Goal: Task Accomplishment & Management: Use online tool/utility

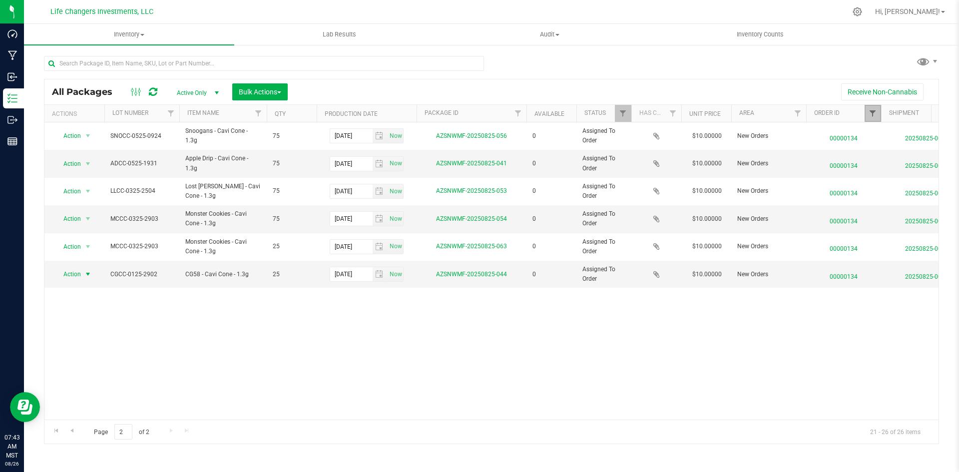
click at [871, 117] on span "Filter" at bounding box center [873, 113] width 8 height 8
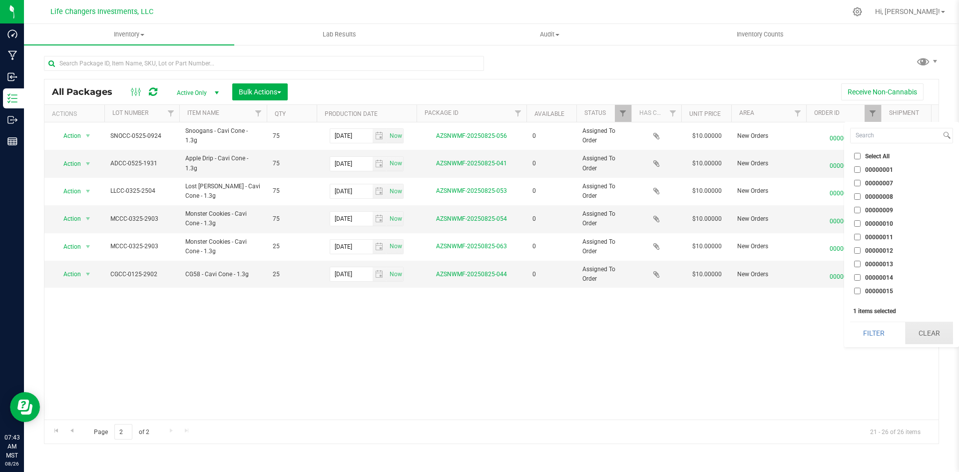
click at [939, 331] on button "Clear" at bounding box center [929, 333] width 48 height 22
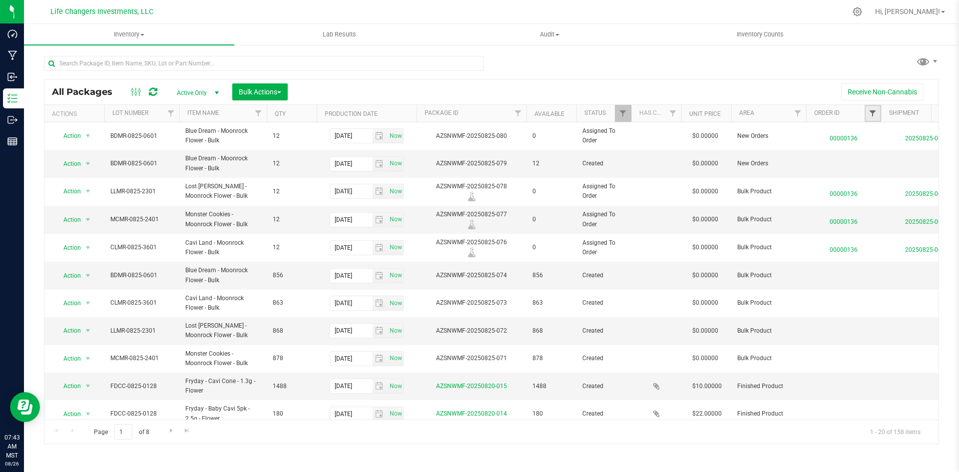
click at [872, 113] on span "Filter" at bounding box center [873, 113] width 8 height 8
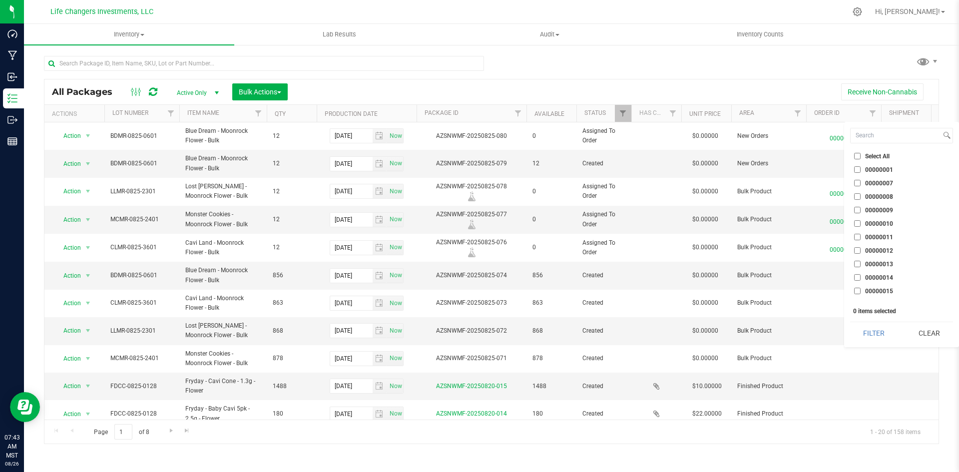
checkbox input "true"
click at [879, 336] on button "Filter" at bounding box center [874, 333] width 48 height 22
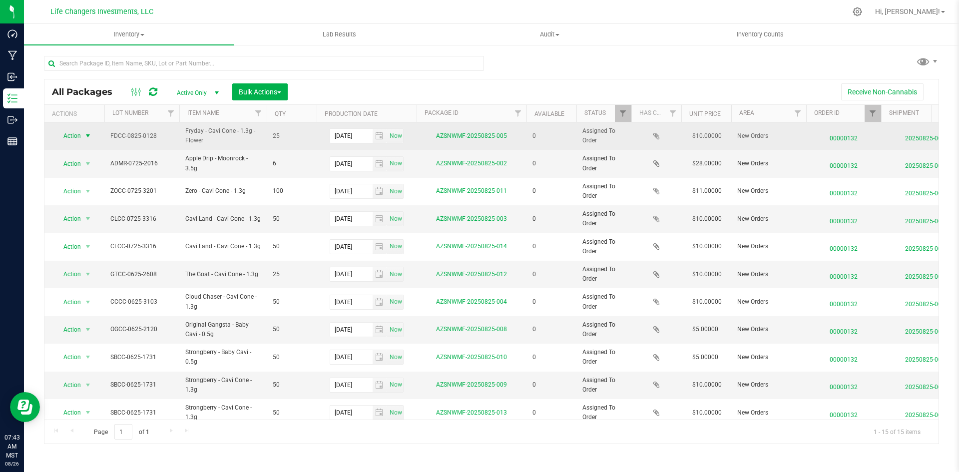
click at [73, 135] on span "Action" at bounding box center [67, 136] width 27 height 14
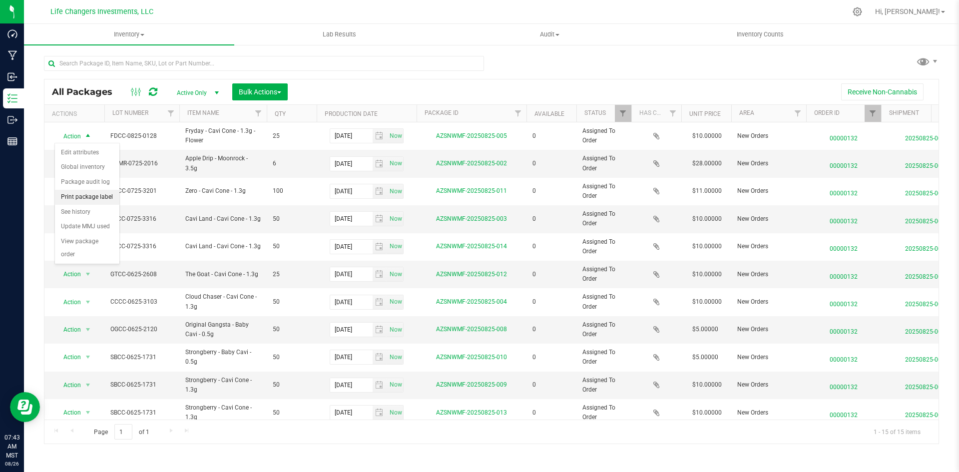
click at [83, 196] on li "Print package label" at bounding box center [87, 197] width 64 height 15
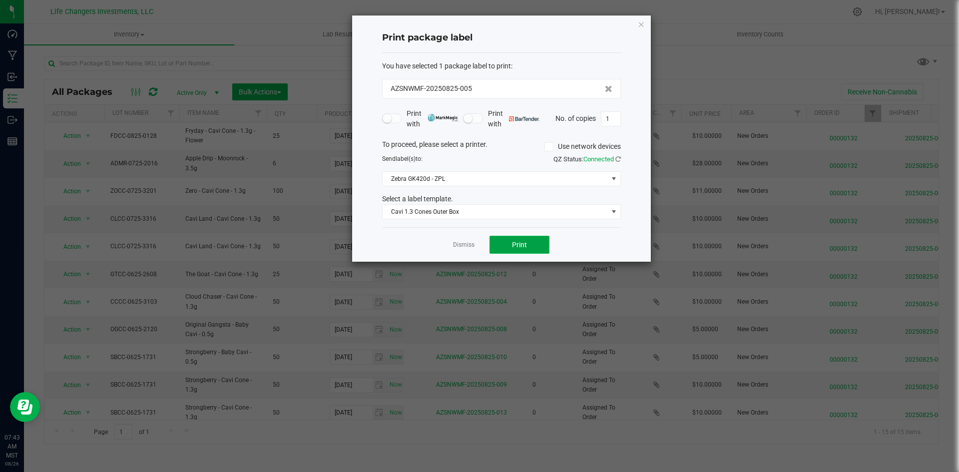
click at [532, 243] on button "Print" at bounding box center [520, 245] width 60 height 18
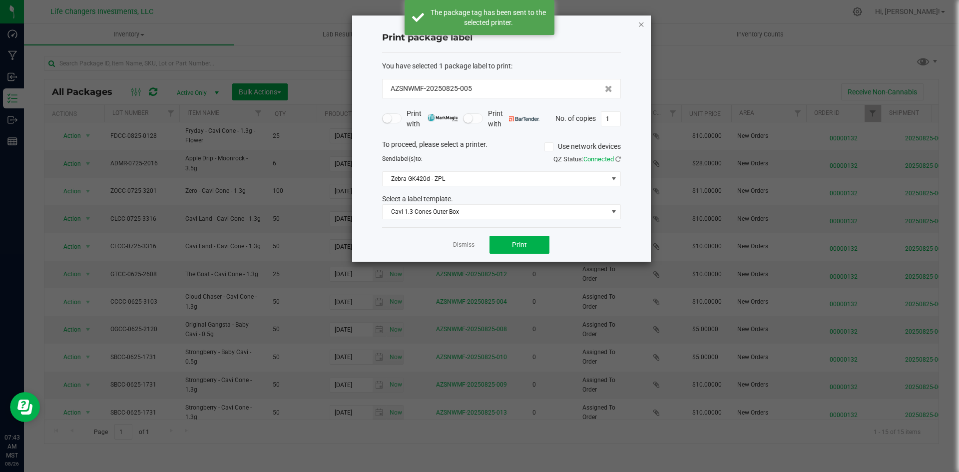
click at [639, 28] on icon "button" at bounding box center [641, 24] width 7 height 12
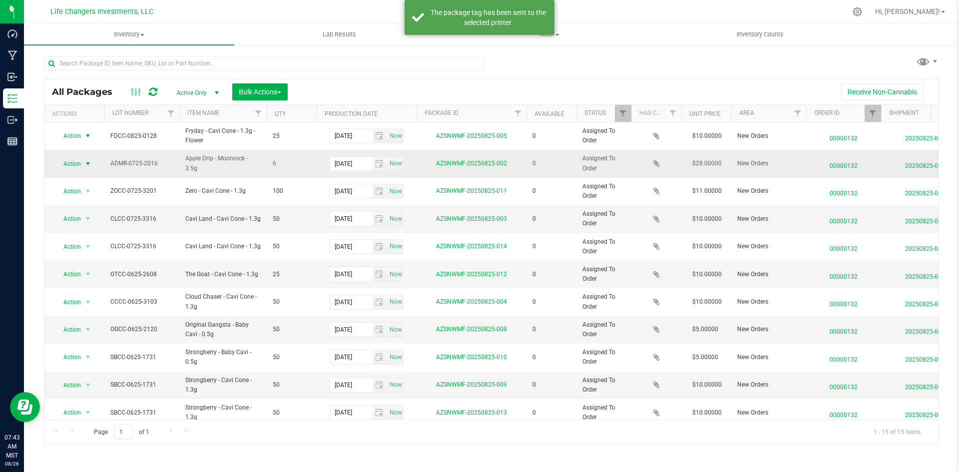
click at [86, 160] on span "select" at bounding box center [88, 164] width 8 height 8
click at [98, 229] on li "Print package label" at bounding box center [87, 224] width 64 height 15
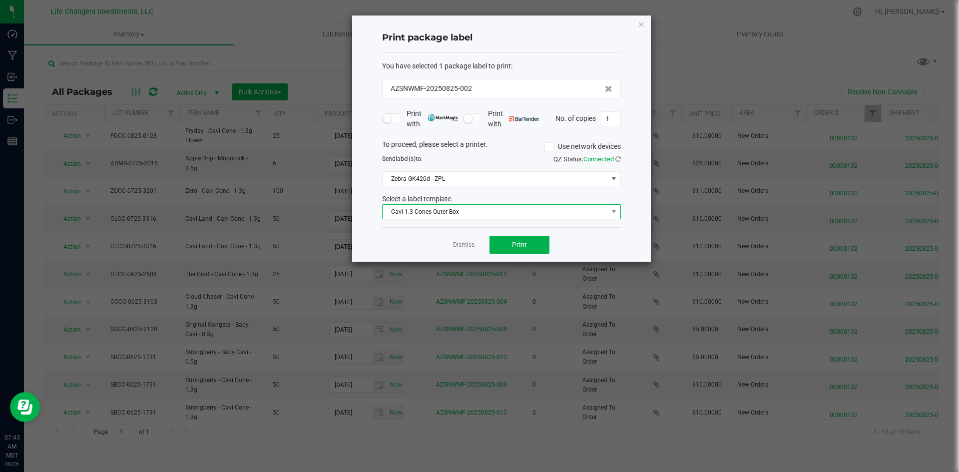
click at [436, 216] on span "Cavi 1.3 Cones Outer Box" at bounding box center [495, 212] width 225 height 14
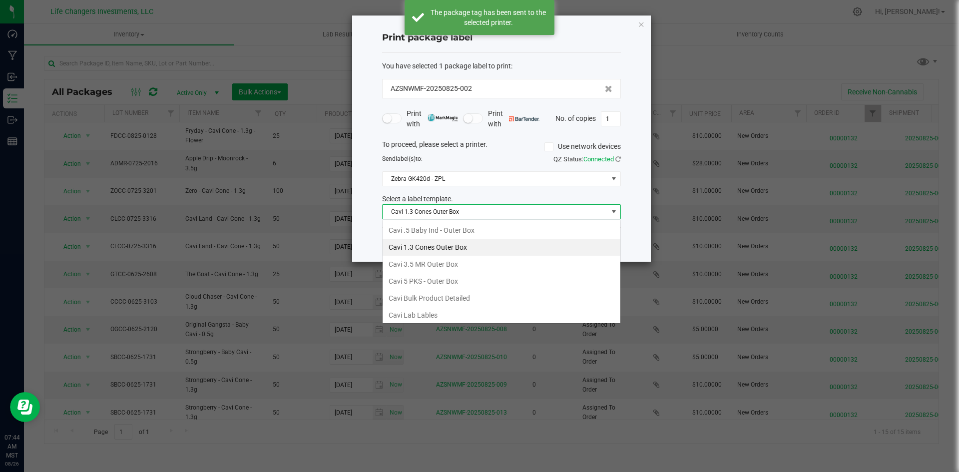
scroll to position [15, 239]
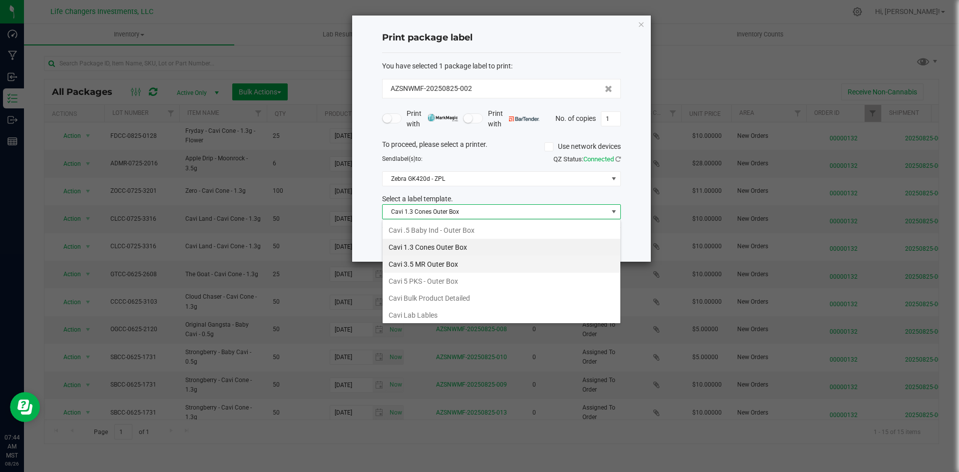
click at [437, 260] on li "Cavi 3.5 MR Outer Box" at bounding box center [502, 264] width 238 height 17
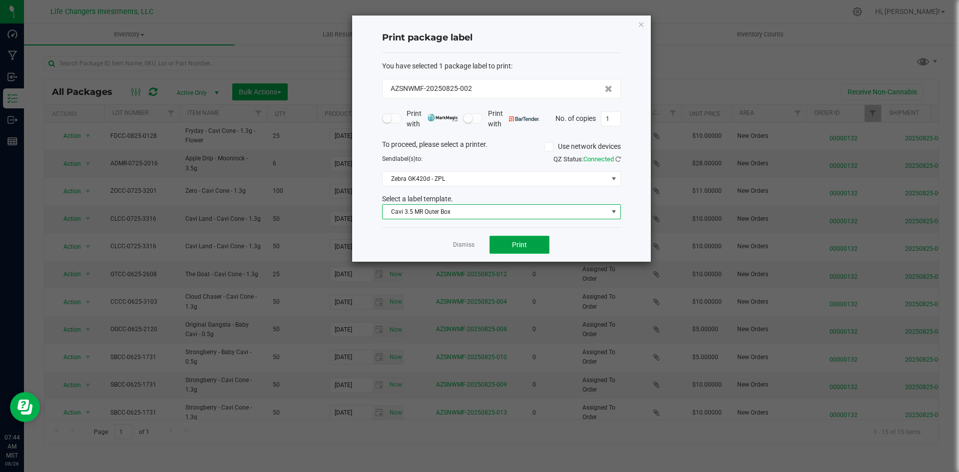
click at [516, 245] on span "Print" at bounding box center [519, 245] width 15 height 8
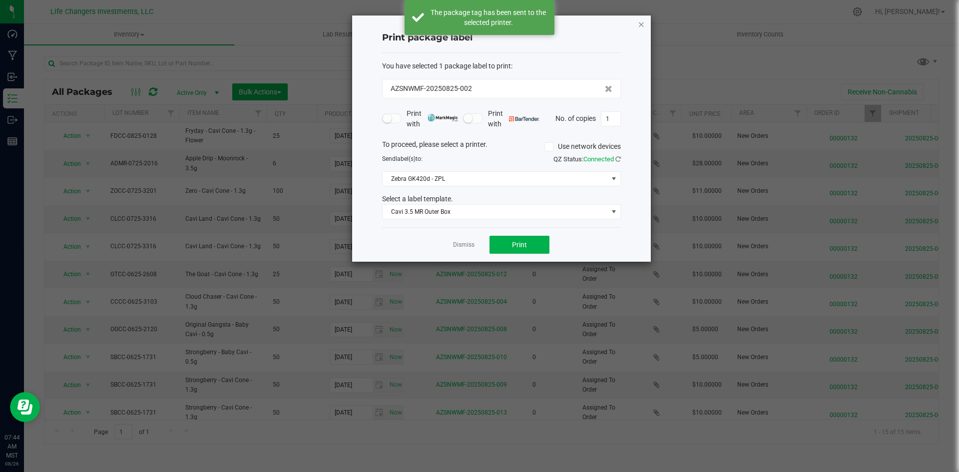
click at [641, 25] on icon "button" at bounding box center [641, 24] width 7 height 12
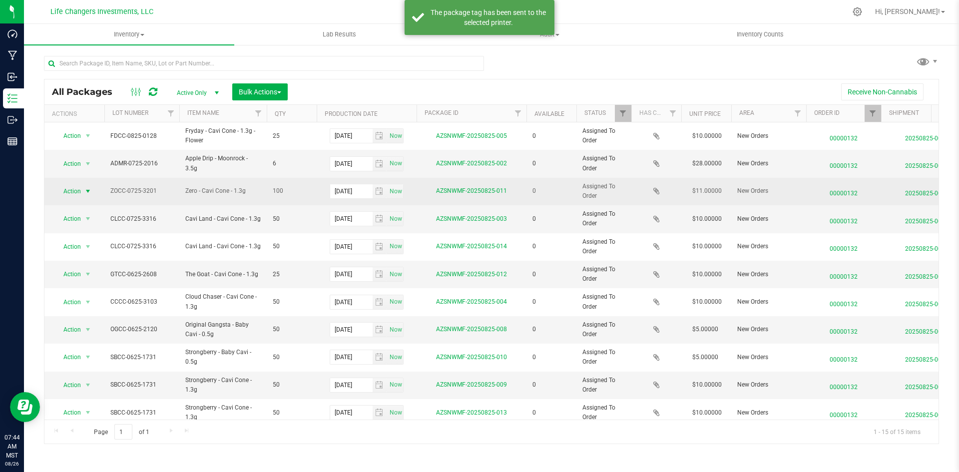
click at [82, 189] on span "select" at bounding box center [88, 191] width 12 height 14
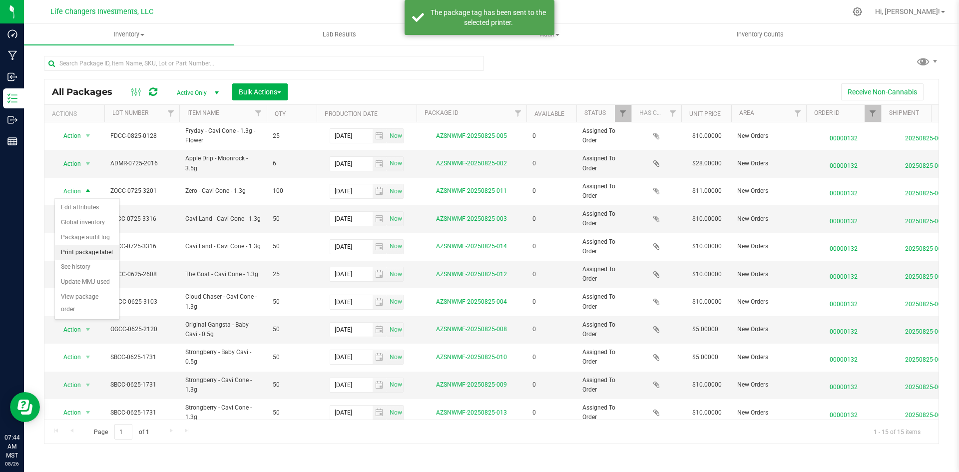
click at [97, 249] on li "Print package label" at bounding box center [87, 252] width 64 height 15
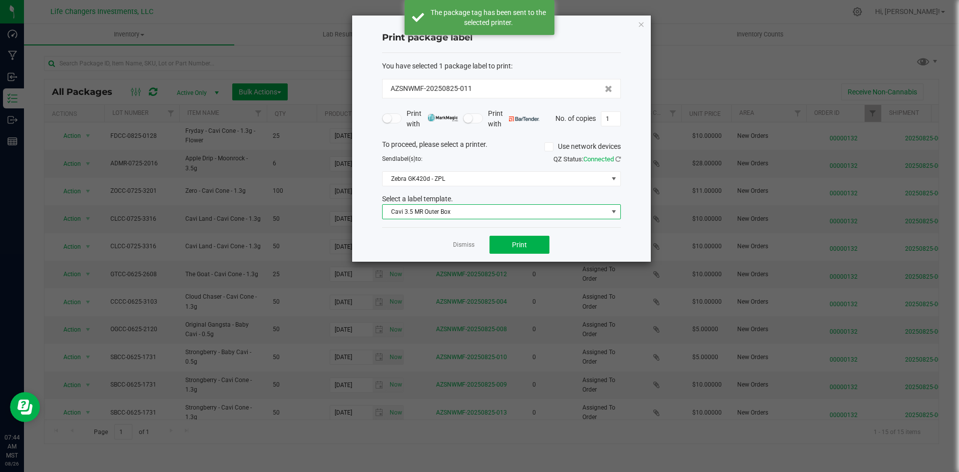
click at [431, 214] on span "Cavi 3.5 MR Outer Box" at bounding box center [495, 212] width 225 height 14
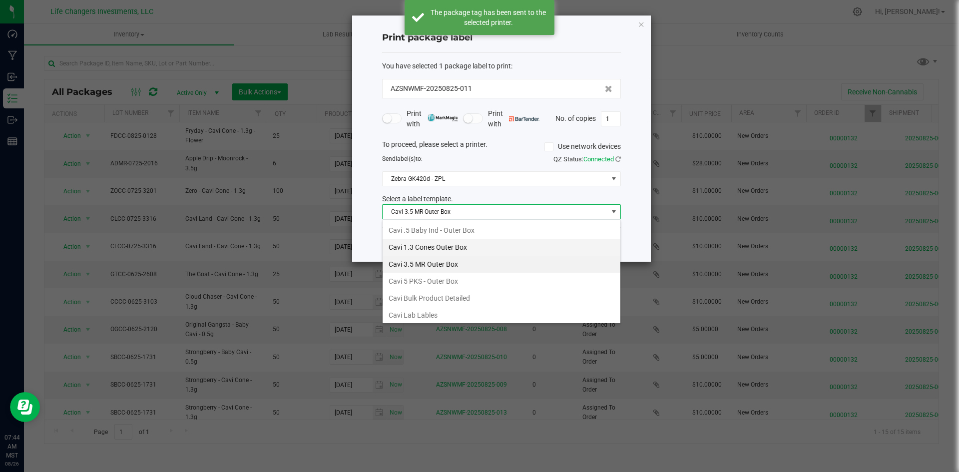
click at [434, 248] on li "Cavi 1.3 Cones Outer Box" at bounding box center [502, 247] width 238 height 17
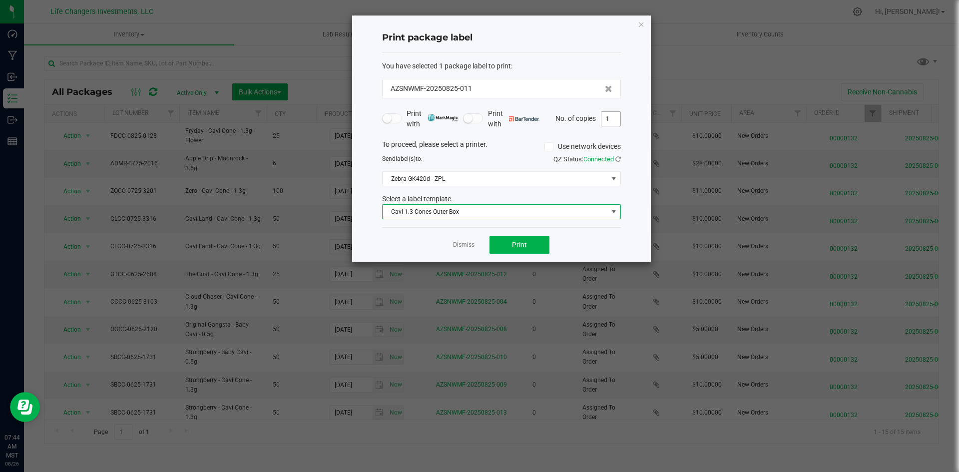
click at [610, 120] on input "1" at bounding box center [610, 119] width 19 height 14
type input "4"
click at [539, 246] on button "Print" at bounding box center [520, 245] width 60 height 18
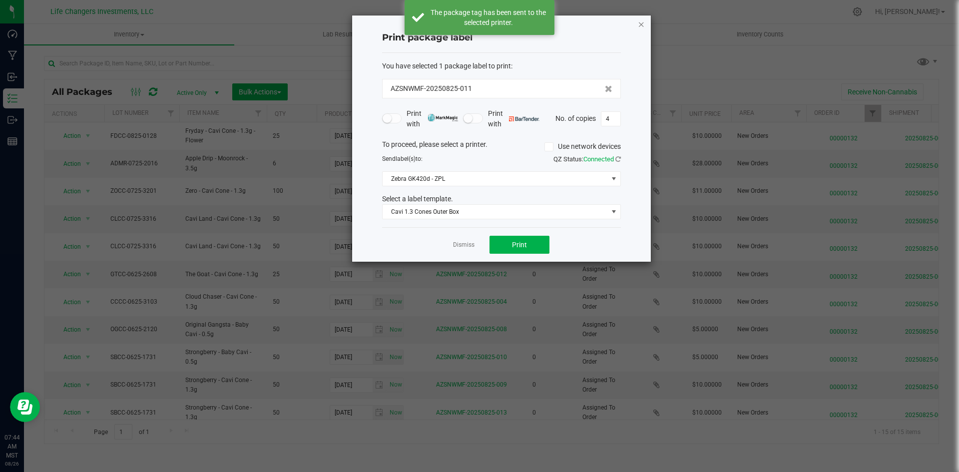
click at [642, 24] on icon "button" at bounding box center [641, 24] width 7 height 12
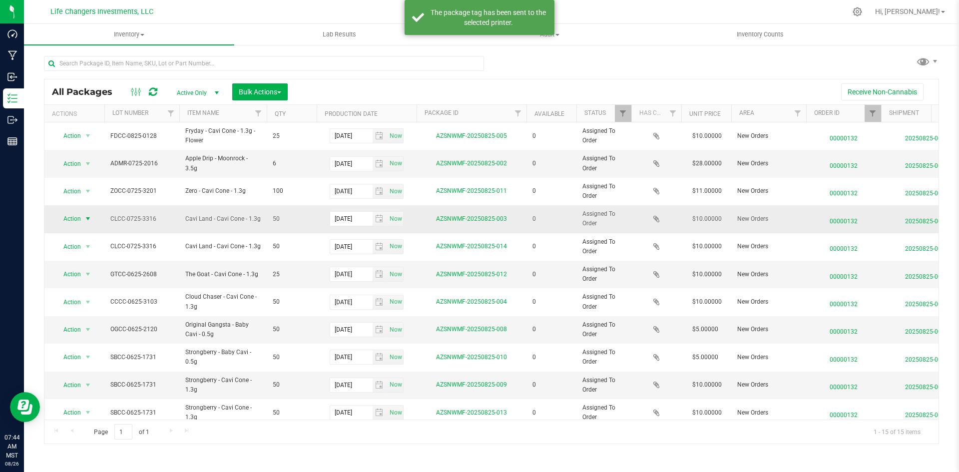
click at [87, 215] on span "select" at bounding box center [88, 219] width 8 height 8
click at [78, 278] on li "Print package label" at bounding box center [87, 280] width 64 height 15
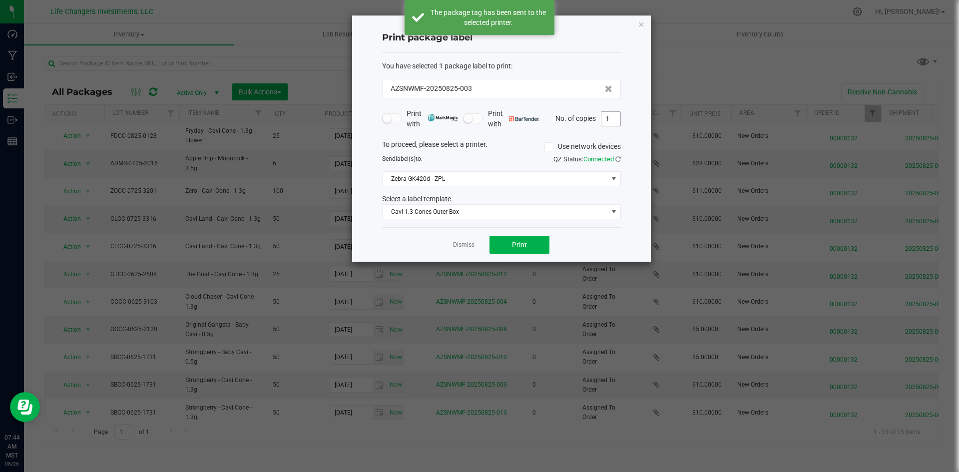
click at [609, 120] on input "1" at bounding box center [610, 119] width 19 height 14
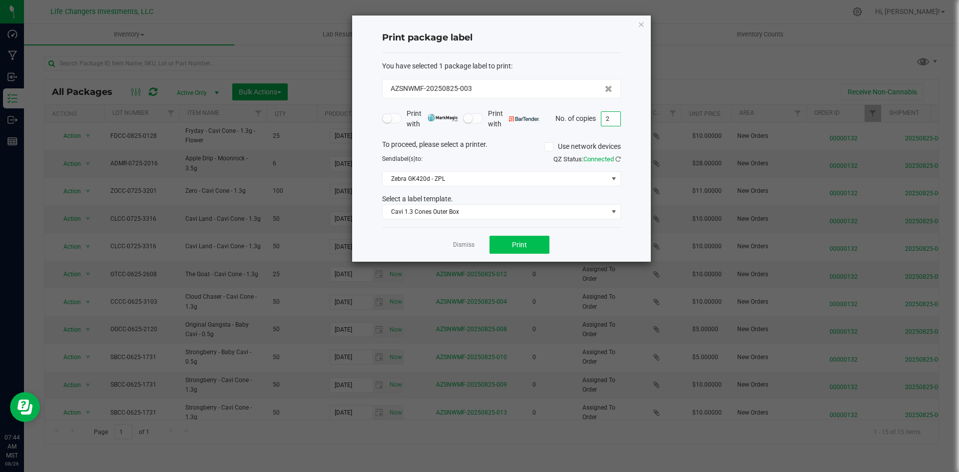
type input "2"
click at [532, 244] on button "Print" at bounding box center [520, 245] width 60 height 18
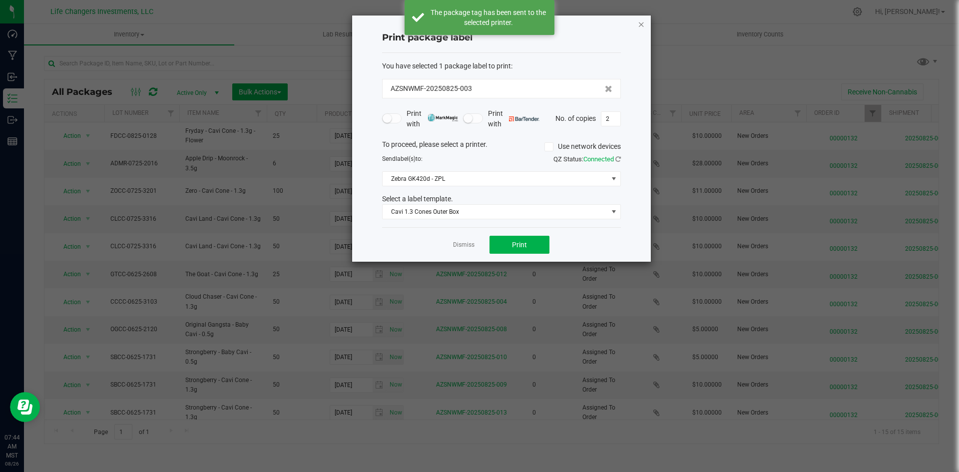
click at [643, 28] on icon "button" at bounding box center [641, 24] width 7 height 12
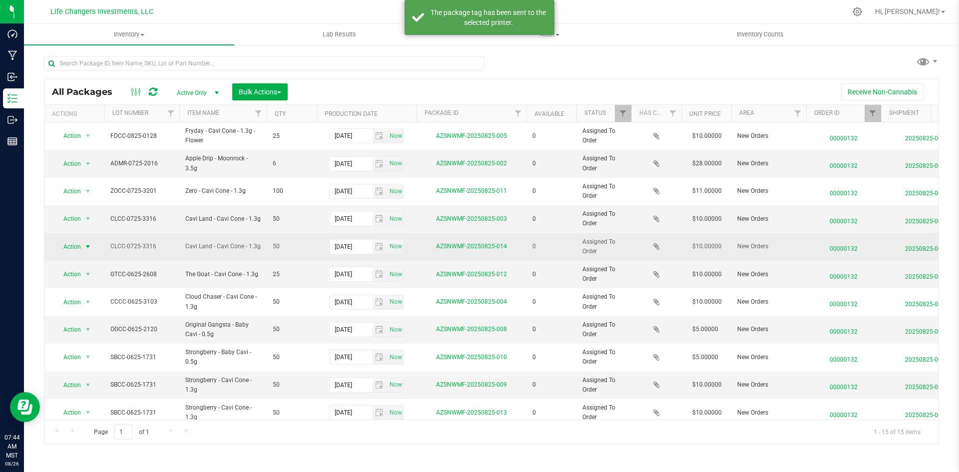
click at [78, 248] on span "Action" at bounding box center [67, 247] width 27 height 14
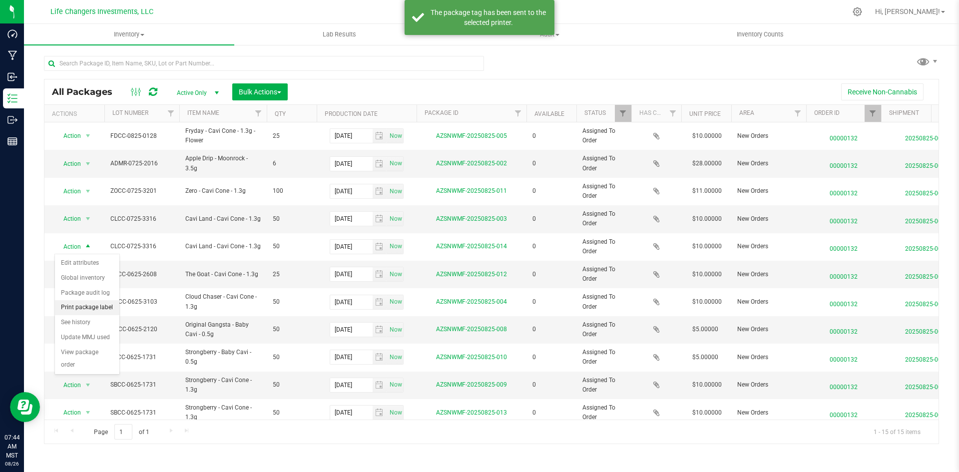
click at [97, 307] on li "Print package label" at bounding box center [87, 307] width 64 height 15
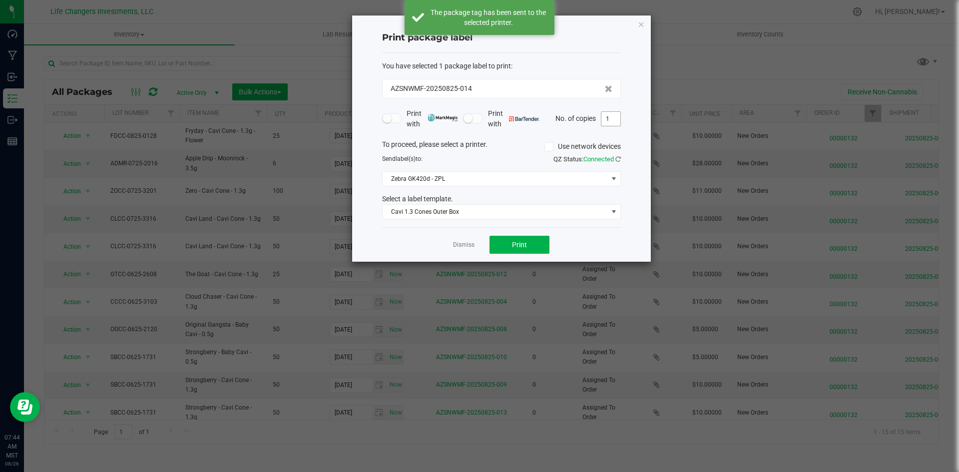
click at [614, 121] on input "1" at bounding box center [610, 119] width 19 height 14
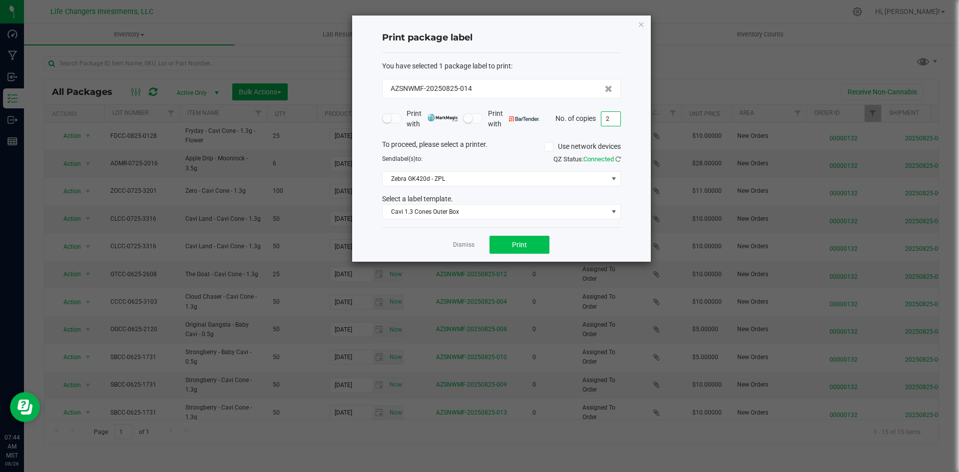
type input "2"
click at [531, 247] on button "Print" at bounding box center [520, 245] width 60 height 18
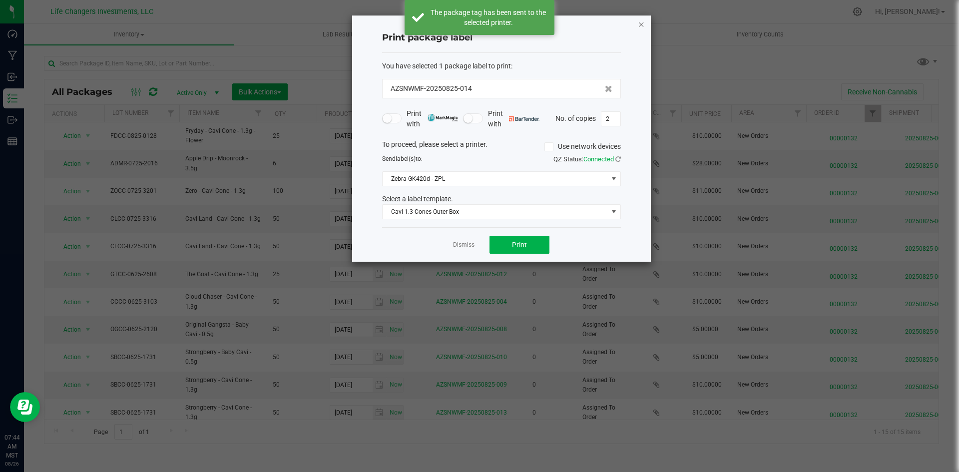
click at [643, 25] on icon "button" at bounding box center [641, 24] width 7 height 12
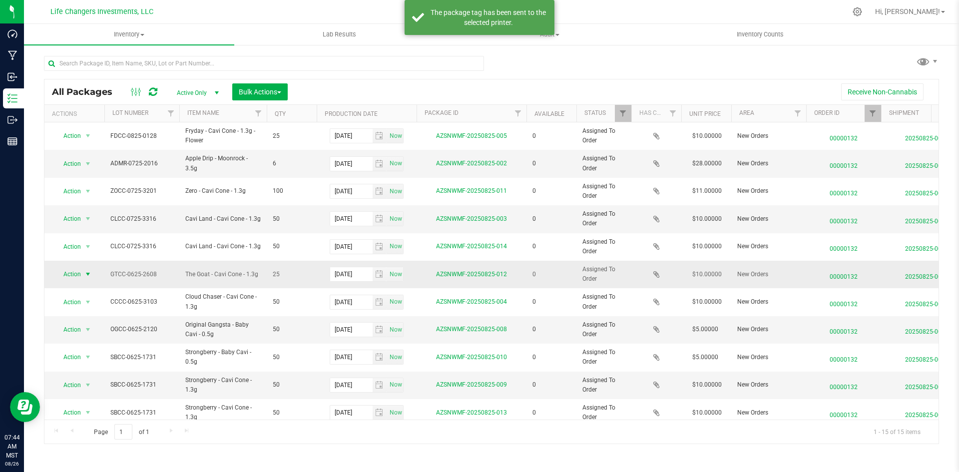
click at [78, 271] on span "Action" at bounding box center [67, 274] width 27 height 14
click at [74, 334] on li "Print package label" at bounding box center [87, 335] width 64 height 15
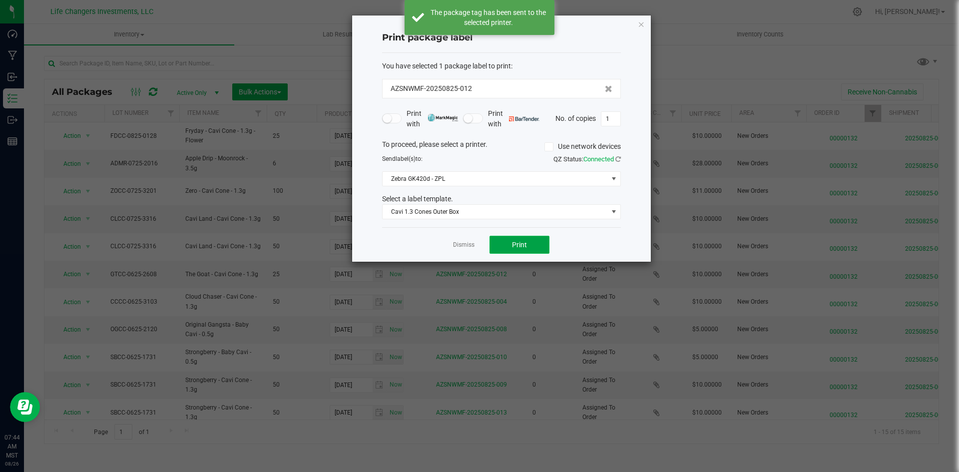
click at [522, 237] on button "Print" at bounding box center [520, 245] width 60 height 18
click at [644, 26] on icon "button" at bounding box center [641, 24] width 7 height 12
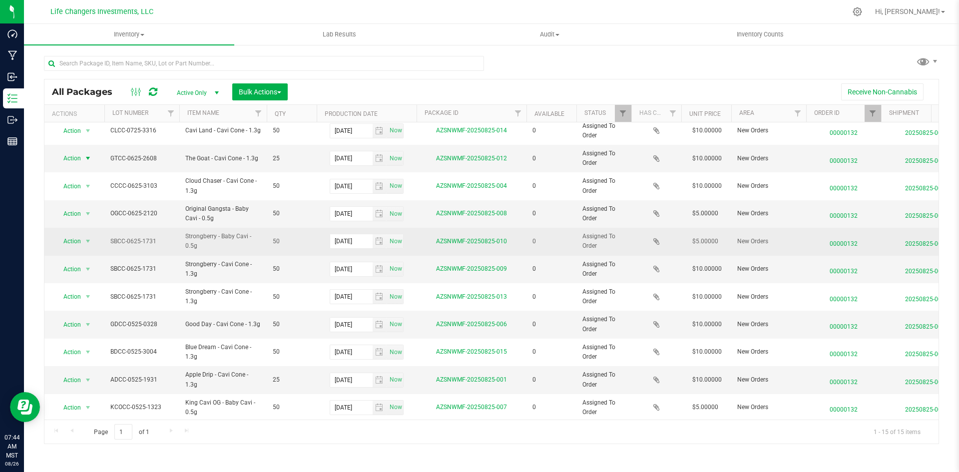
scroll to position [125, 0]
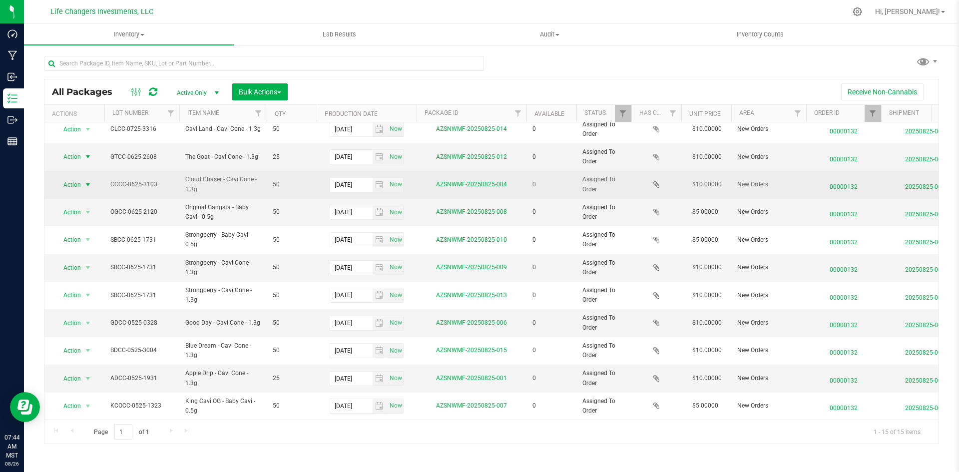
click at [66, 178] on span "Action" at bounding box center [67, 185] width 27 height 14
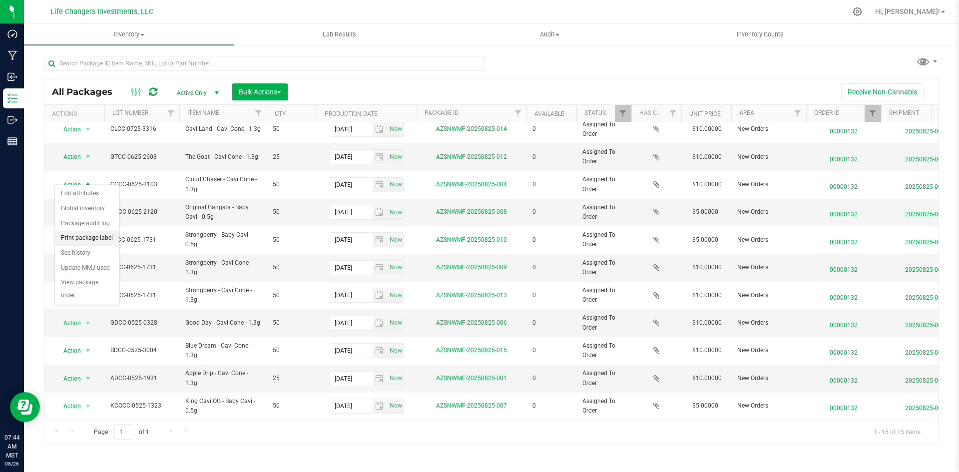
click at [96, 241] on li "Print package label" at bounding box center [87, 238] width 64 height 15
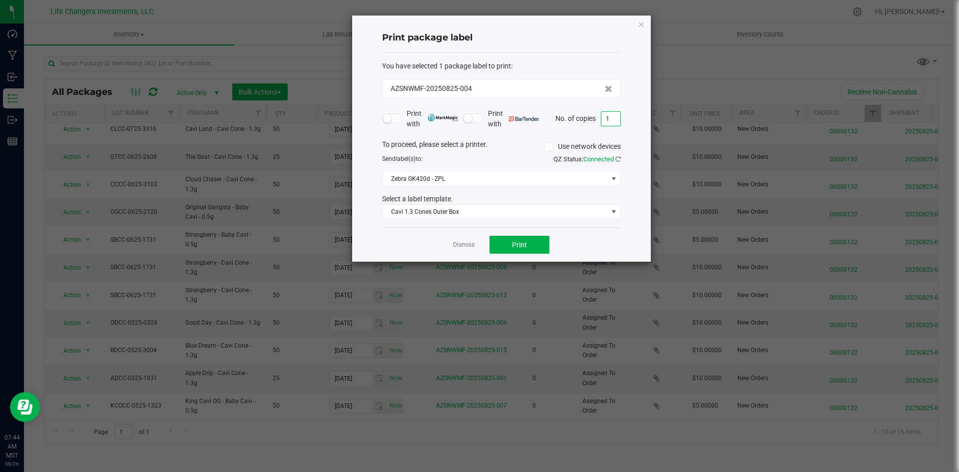
click at [616, 122] on input "1" at bounding box center [610, 119] width 19 height 14
type input "2"
click at [524, 249] on button "Print" at bounding box center [520, 245] width 60 height 18
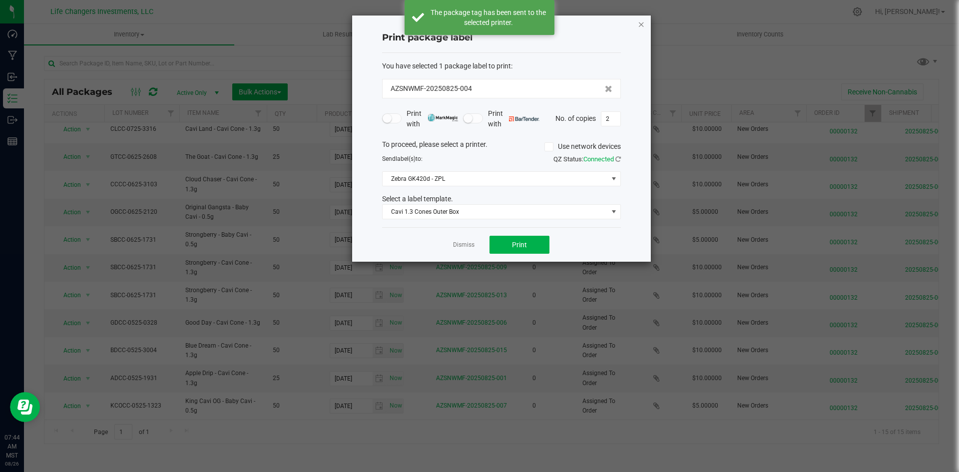
click at [641, 23] on icon "button" at bounding box center [641, 24] width 7 height 12
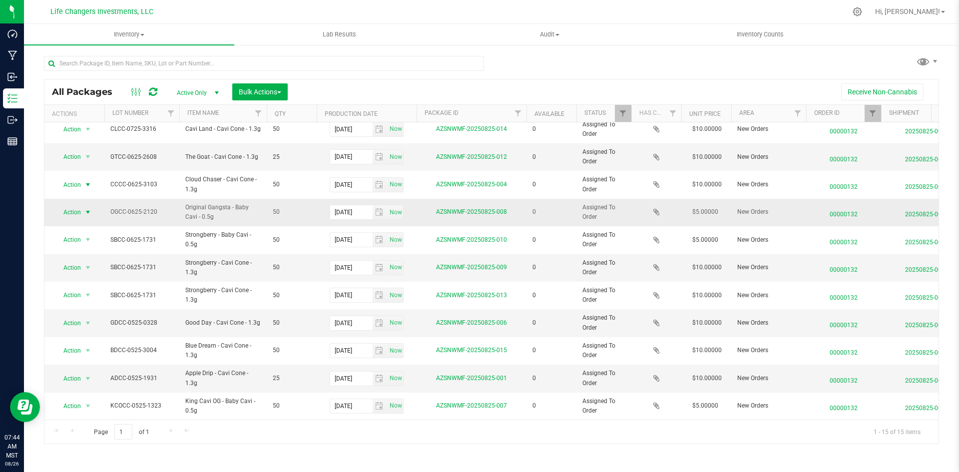
click at [63, 206] on span "Action" at bounding box center [67, 212] width 27 height 14
click at [78, 262] on li "Print package label" at bounding box center [87, 266] width 64 height 15
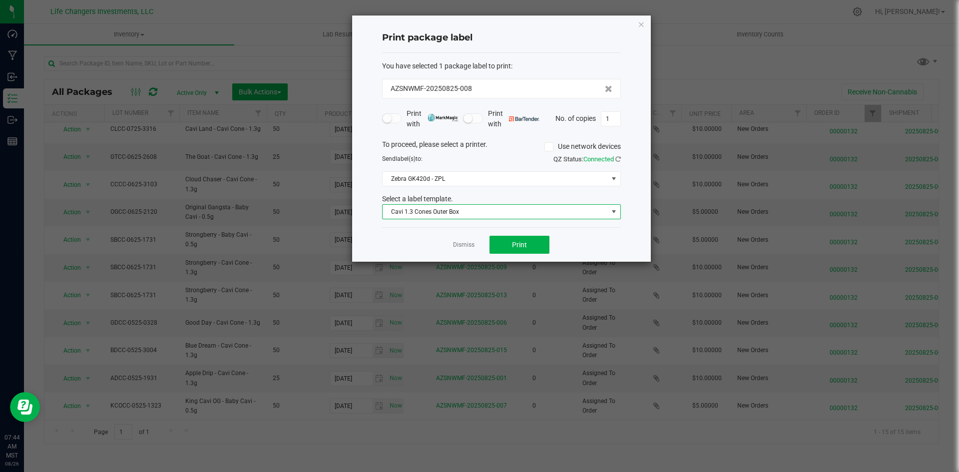
click at [432, 213] on span "Cavi 1.3 Cones Outer Box" at bounding box center [495, 212] width 225 height 14
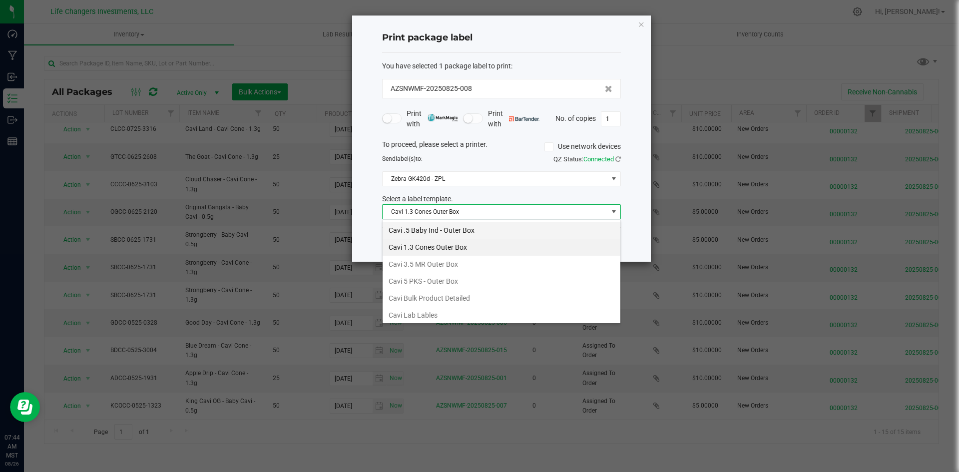
scroll to position [15, 239]
click at [432, 230] on li "Cavi .5 Baby Ind - Outer Box" at bounding box center [502, 230] width 238 height 17
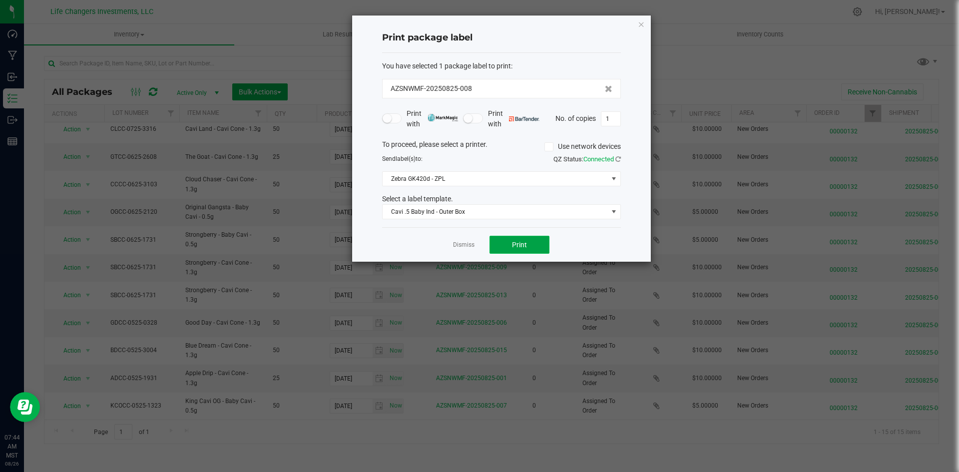
click at [520, 244] on span "Print" at bounding box center [519, 245] width 15 height 8
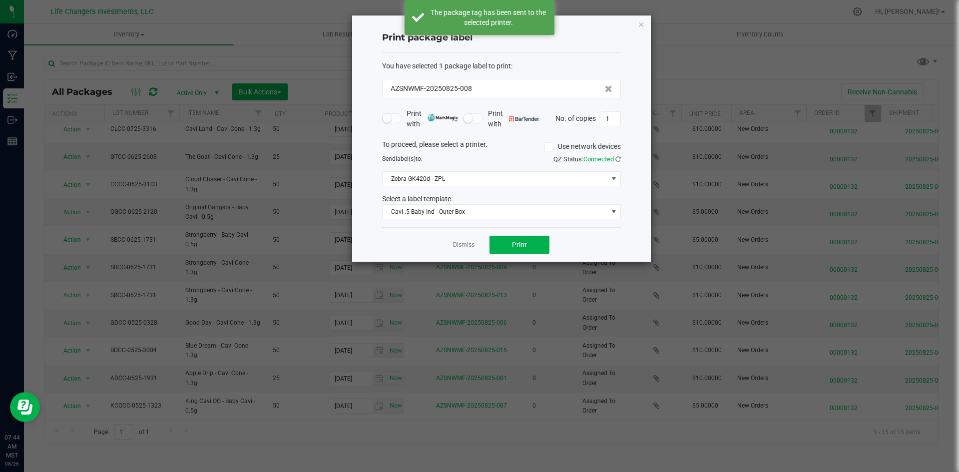
drag, startPoint x: 638, startPoint y: 24, endPoint x: 536, endPoint y: 103, distance: 129.7
click at [638, 25] on icon "button" at bounding box center [641, 24] width 7 height 12
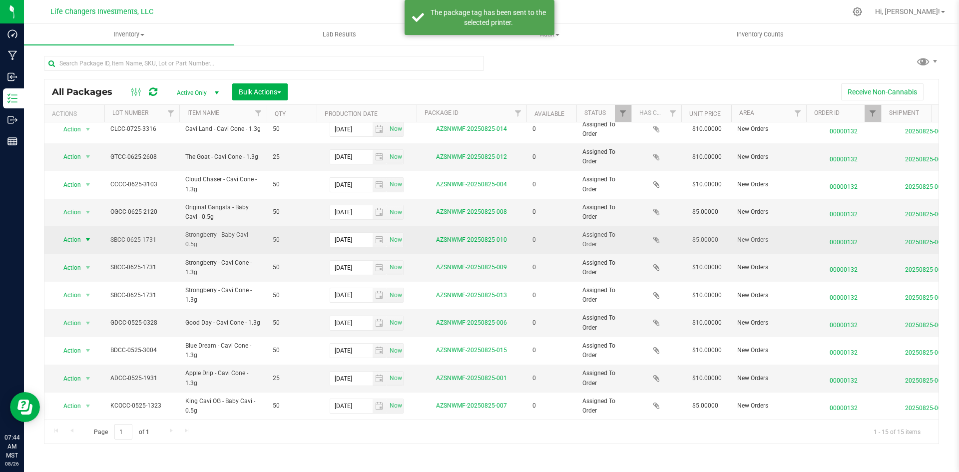
click at [74, 233] on span "Action" at bounding box center [67, 240] width 27 height 14
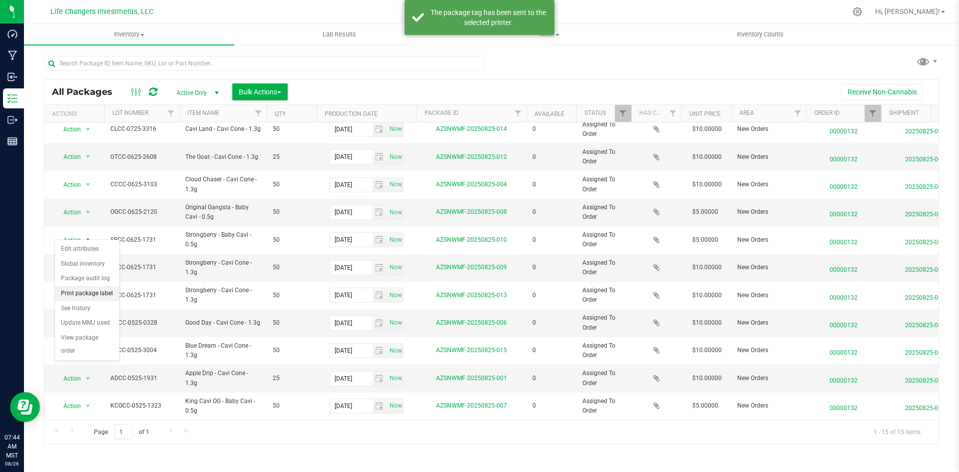
click at [95, 291] on li "Print package label" at bounding box center [87, 293] width 64 height 15
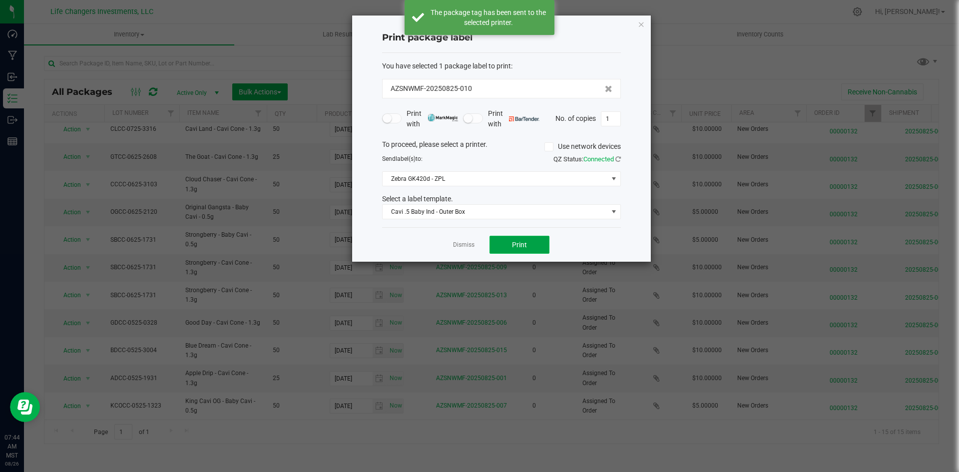
click at [520, 243] on span "Print" at bounding box center [519, 245] width 15 height 8
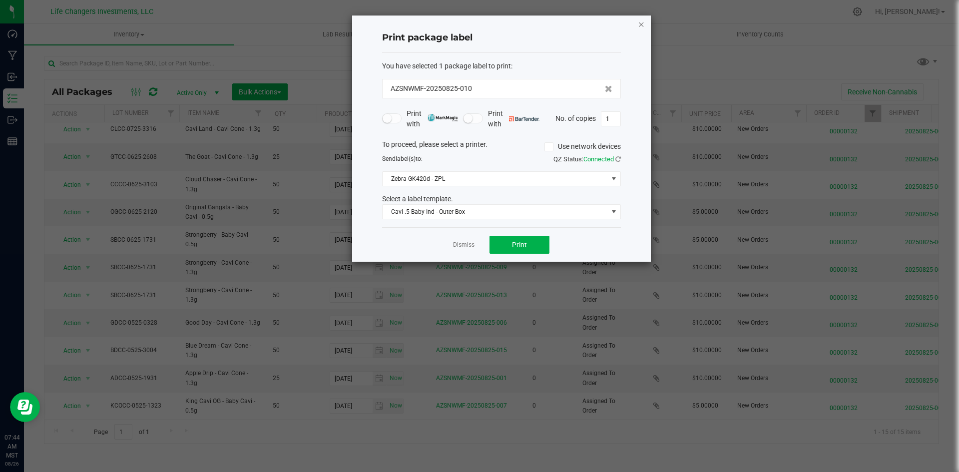
click at [639, 23] on icon "button" at bounding box center [641, 24] width 7 height 12
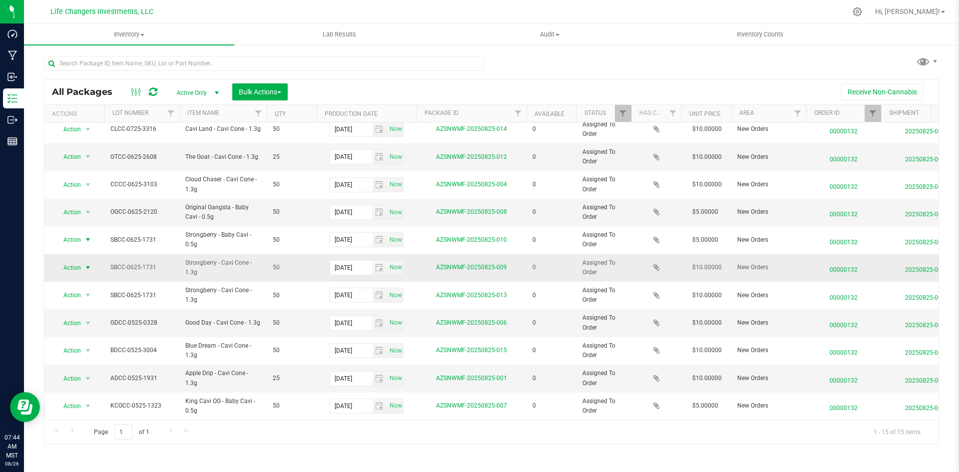
click at [78, 261] on span "Action" at bounding box center [67, 268] width 27 height 14
click at [104, 321] on li "Print package label" at bounding box center [87, 321] width 64 height 15
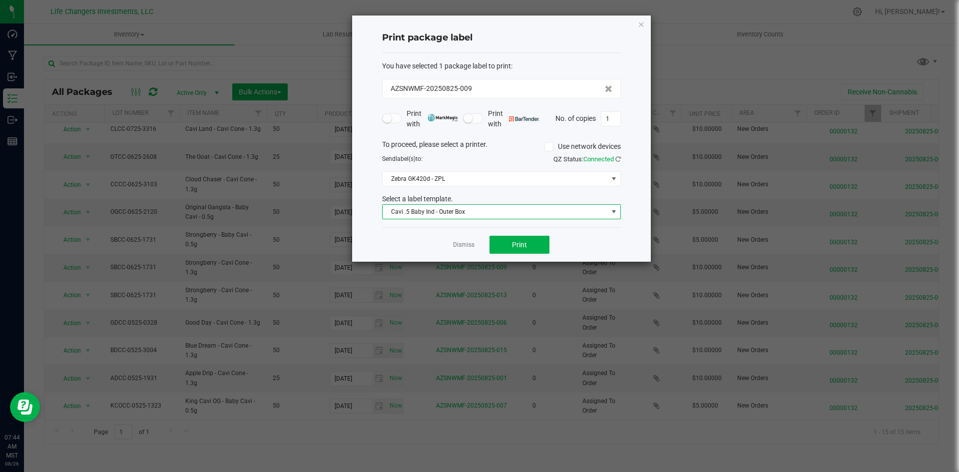
click at [426, 215] on span "Cavi .5 Baby Ind - Outer Box" at bounding box center [495, 212] width 225 height 14
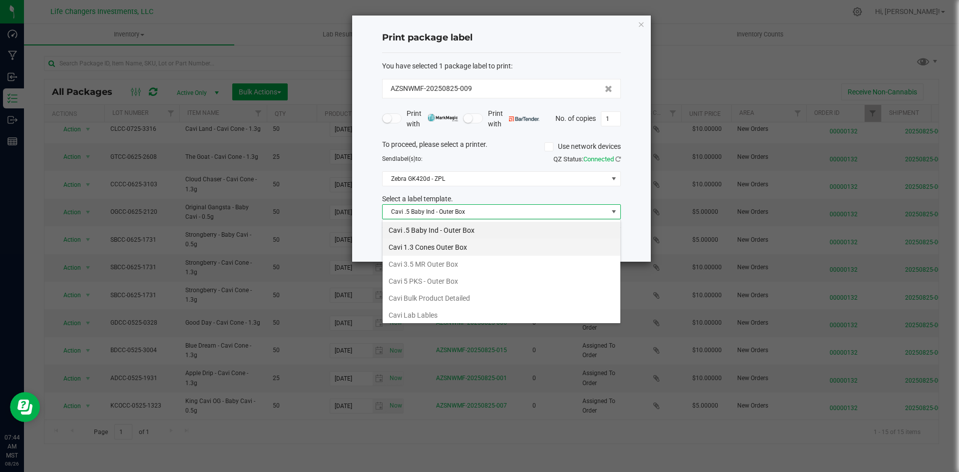
click at [427, 247] on li "Cavi 1.3 Cones Outer Box" at bounding box center [502, 247] width 238 height 17
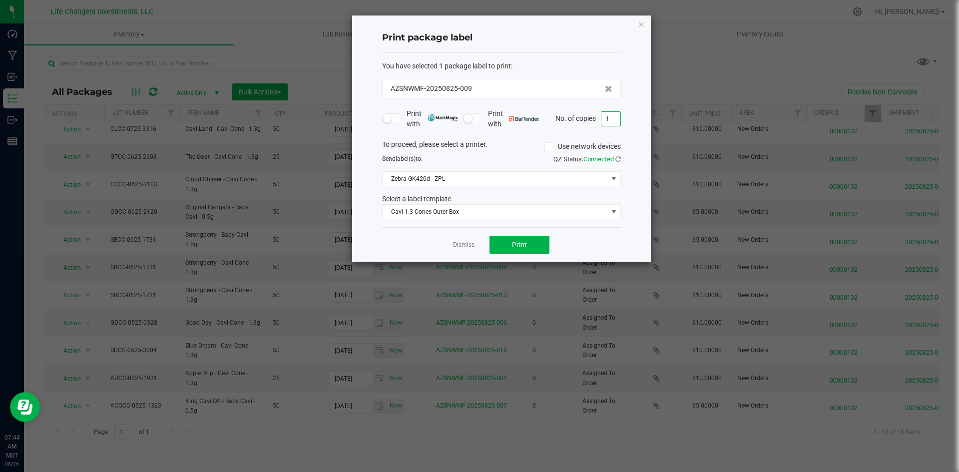
click at [617, 113] on input "1" at bounding box center [610, 119] width 19 height 14
type input "2"
click at [540, 246] on button "Print" at bounding box center [520, 245] width 60 height 18
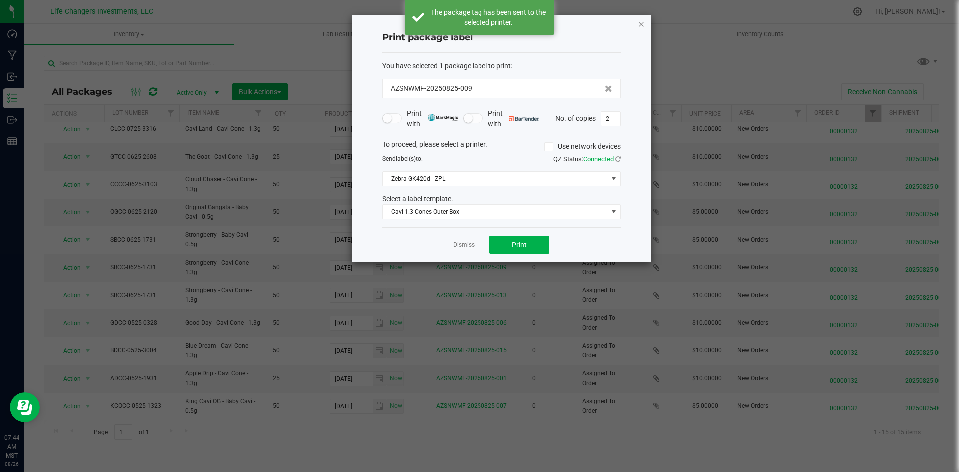
click at [644, 21] on icon "button" at bounding box center [641, 24] width 7 height 12
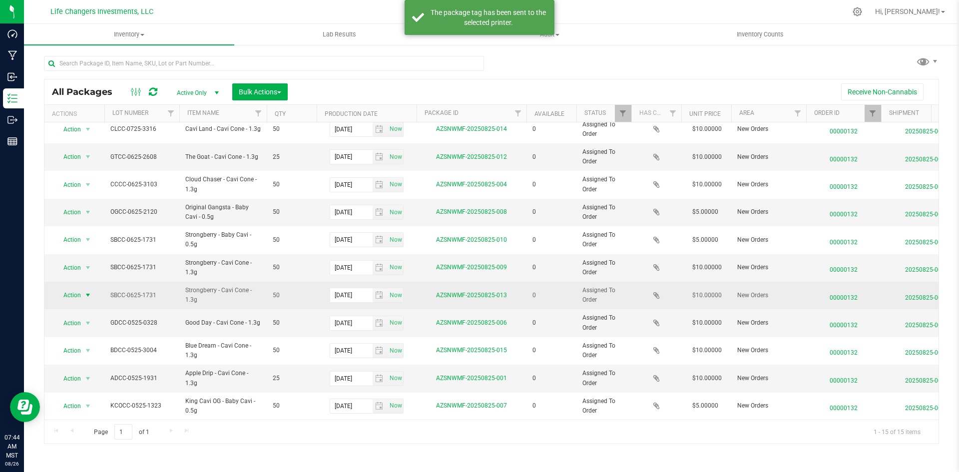
click at [67, 292] on span "Action" at bounding box center [67, 295] width 27 height 14
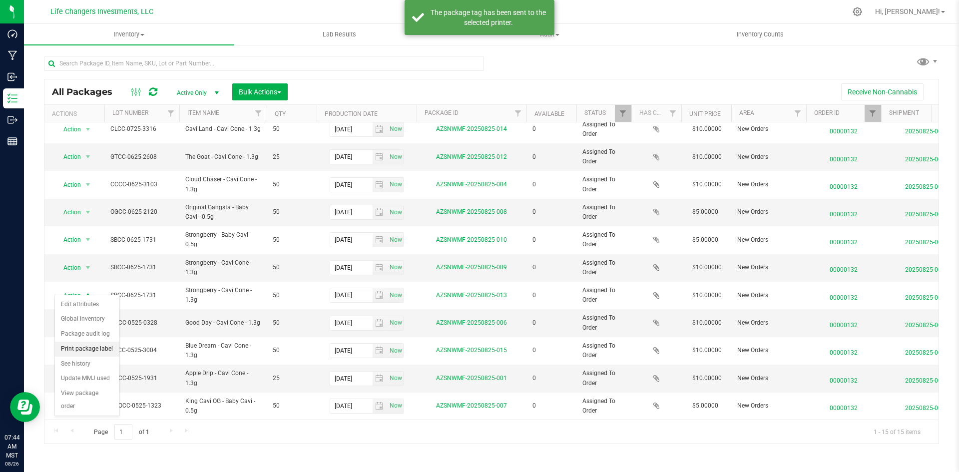
drag, startPoint x: 91, startPoint y: 349, endPoint x: 97, endPoint y: 346, distance: 6.7
click at [92, 349] on li "Print package label" at bounding box center [87, 349] width 64 height 15
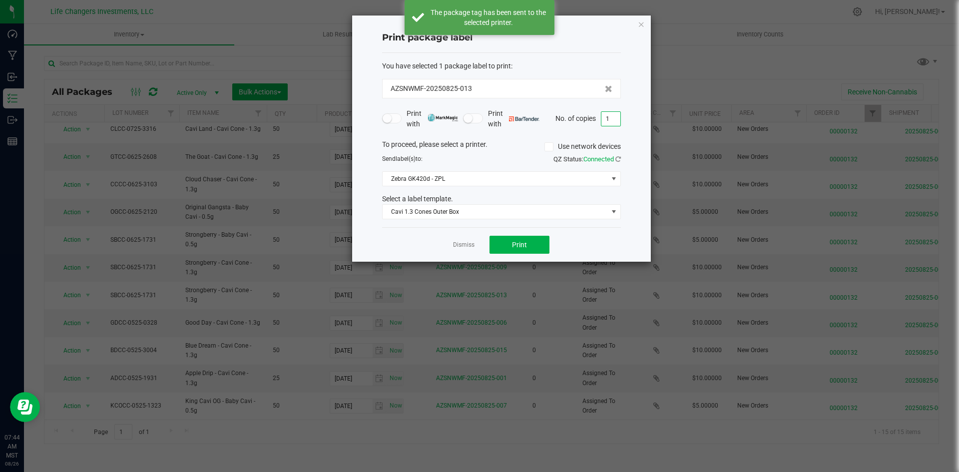
click at [614, 125] on input "1" at bounding box center [610, 119] width 19 height 14
type input "2"
click at [541, 242] on button "Print" at bounding box center [520, 245] width 60 height 18
click at [642, 24] on icon "button" at bounding box center [641, 24] width 7 height 12
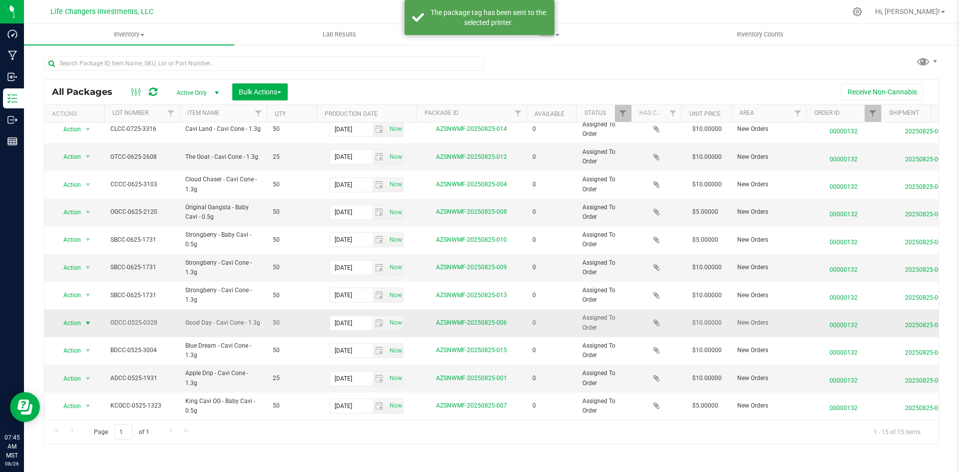
click at [72, 316] on span "Action" at bounding box center [67, 323] width 27 height 14
click at [83, 374] on li "Print package label" at bounding box center [87, 376] width 64 height 15
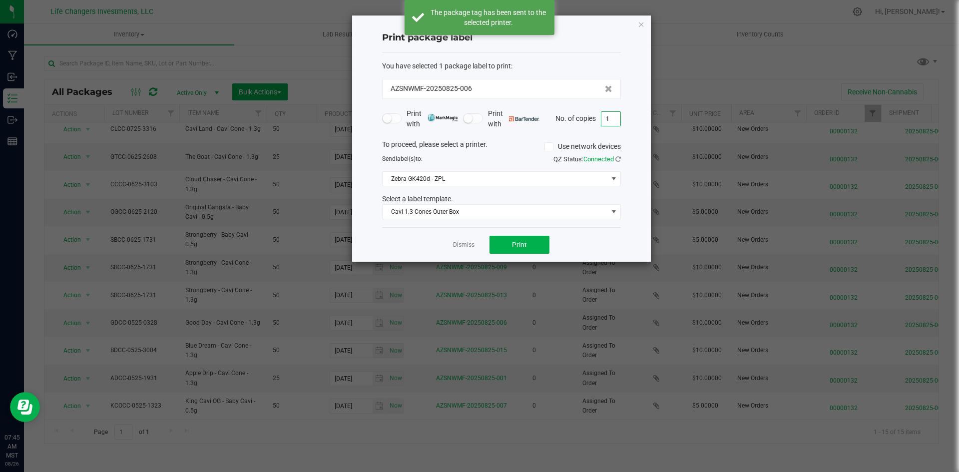
click at [612, 120] on input "1" at bounding box center [610, 119] width 19 height 14
type input "2"
click at [530, 246] on button "Print" at bounding box center [520, 245] width 60 height 18
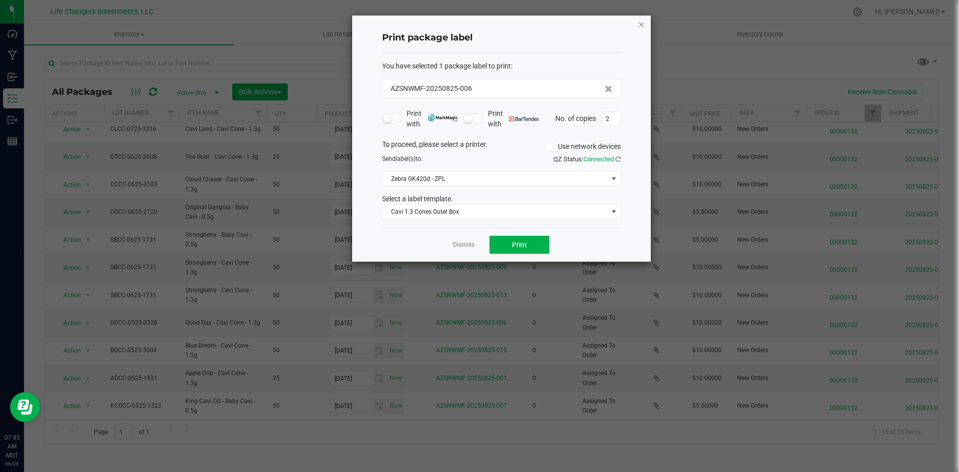
click at [644, 27] on icon "button" at bounding box center [641, 24] width 7 height 12
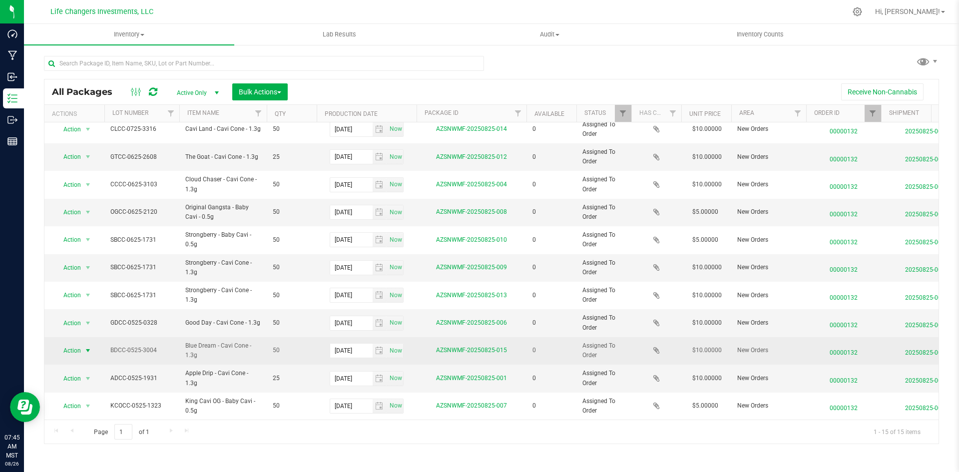
click at [76, 344] on span "Action" at bounding box center [67, 351] width 27 height 14
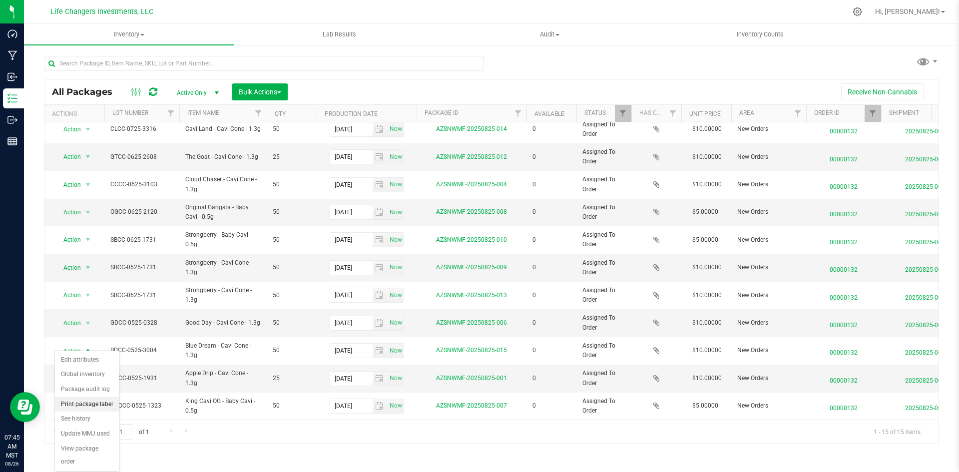
click at [99, 406] on li "Print package label" at bounding box center [87, 404] width 64 height 15
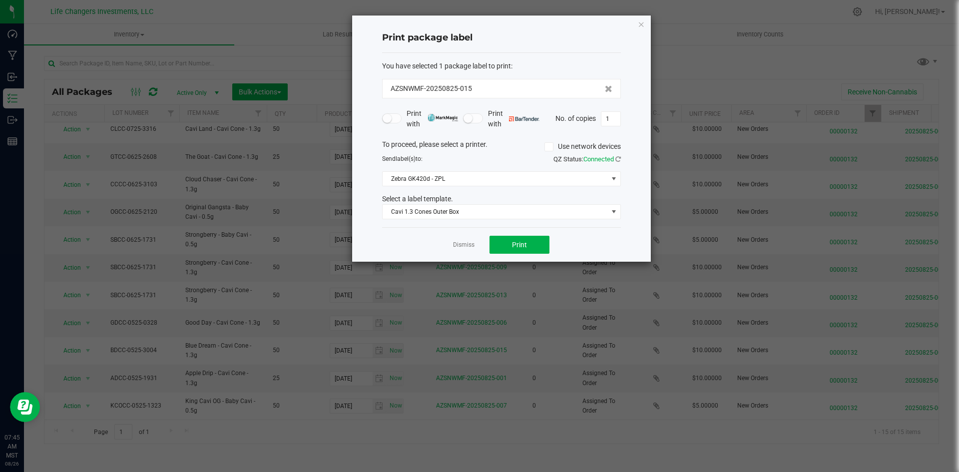
click at [621, 112] on div "Print package label You have selected 1 package label to print : AZSNWMF-202508…" at bounding box center [501, 138] width 299 height 246
click at [615, 113] on input "1" at bounding box center [610, 119] width 19 height 14
type input "2"
click at [540, 241] on button "Print" at bounding box center [520, 245] width 60 height 18
click at [640, 26] on icon "button" at bounding box center [641, 24] width 7 height 12
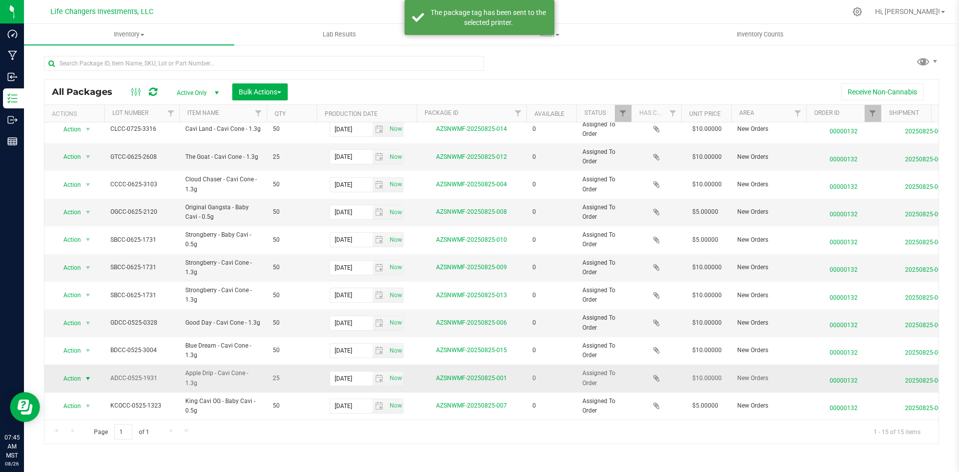
click at [82, 375] on span "select" at bounding box center [88, 379] width 12 height 14
click at [99, 291] on li "Print package label" at bounding box center [87, 296] width 64 height 15
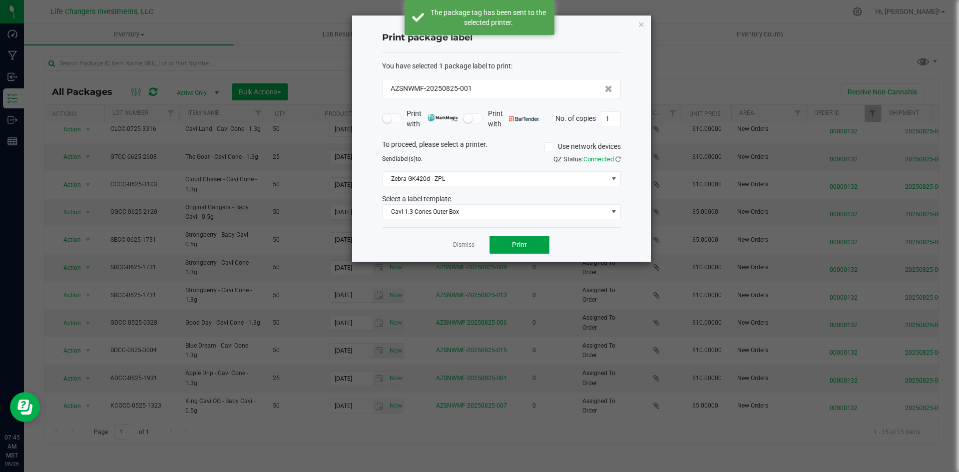
click at [531, 250] on button "Print" at bounding box center [520, 245] width 60 height 18
click at [639, 21] on icon "button" at bounding box center [641, 24] width 7 height 12
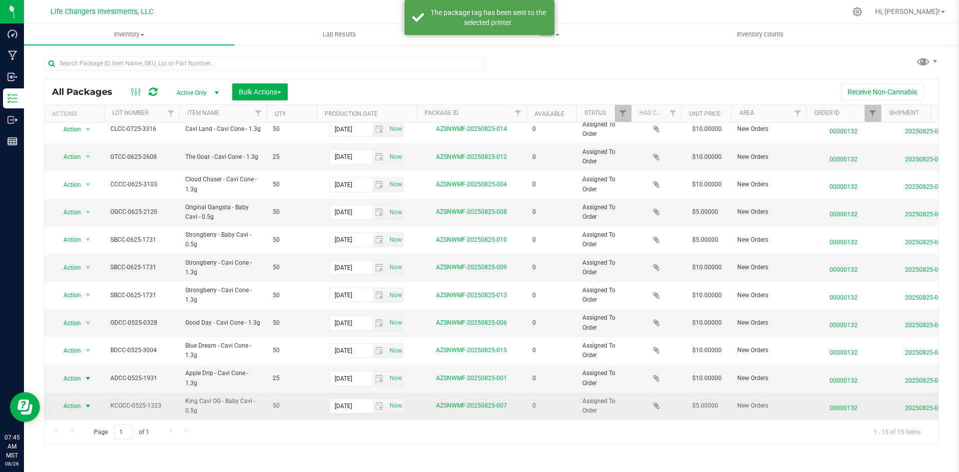
click at [81, 399] on span "Action" at bounding box center [67, 406] width 27 height 14
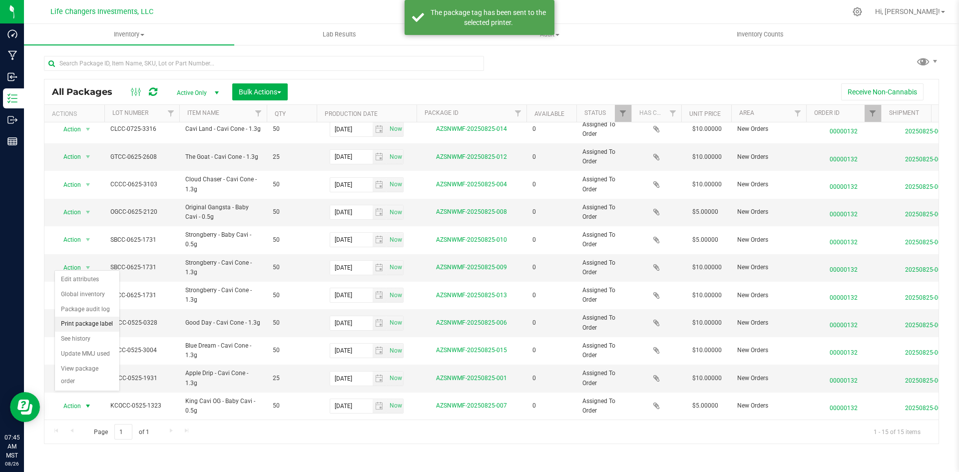
click at [104, 319] on li "Print package label" at bounding box center [87, 324] width 64 height 15
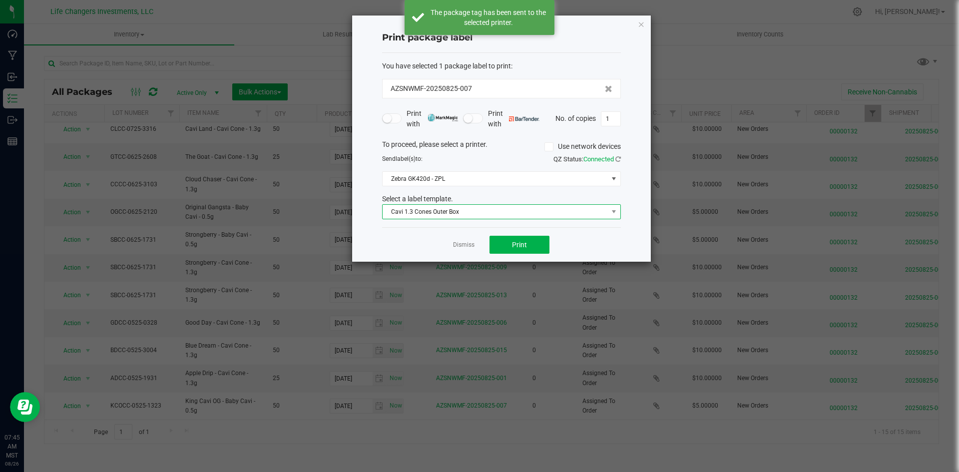
click at [389, 210] on span "Cavi 1.3 Cones Outer Box" at bounding box center [495, 212] width 225 height 14
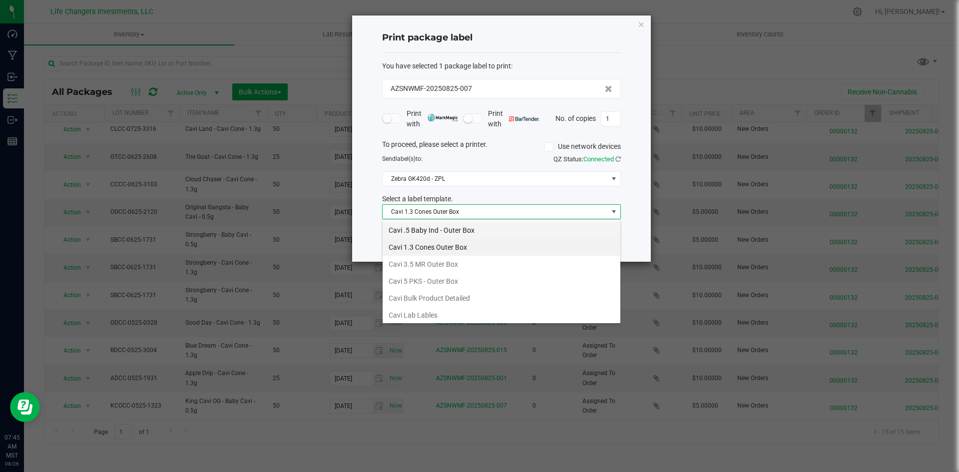
click at [404, 231] on li "Cavi .5 Baby Ind - Outer Box" at bounding box center [502, 230] width 238 height 17
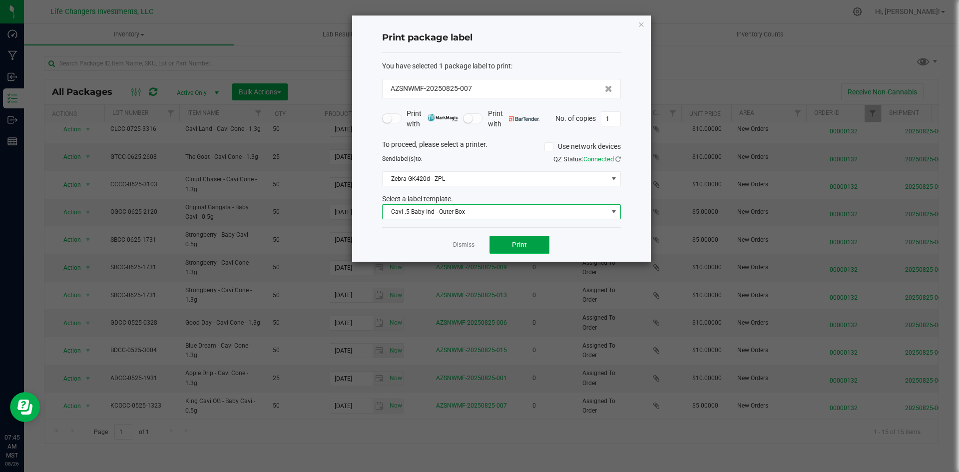
click at [515, 249] on button "Print" at bounding box center [520, 245] width 60 height 18
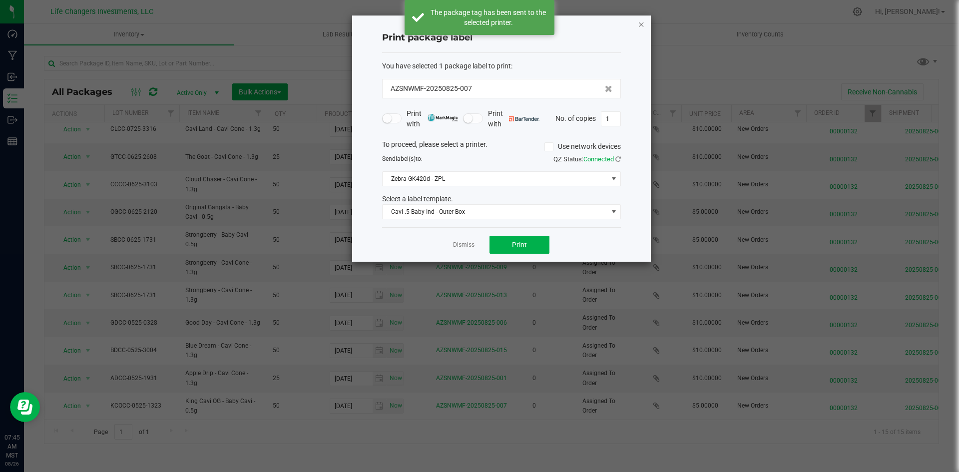
click at [641, 21] on icon "button" at bounding box center [641, 24] width 7 height 12
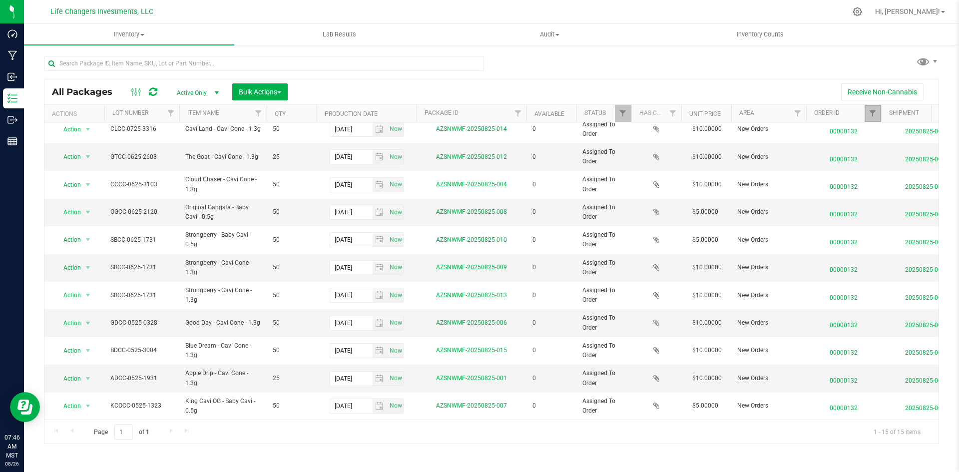
click at [872, 120] on link "Filter" at bounding box center [873, 113] width 16 height 17
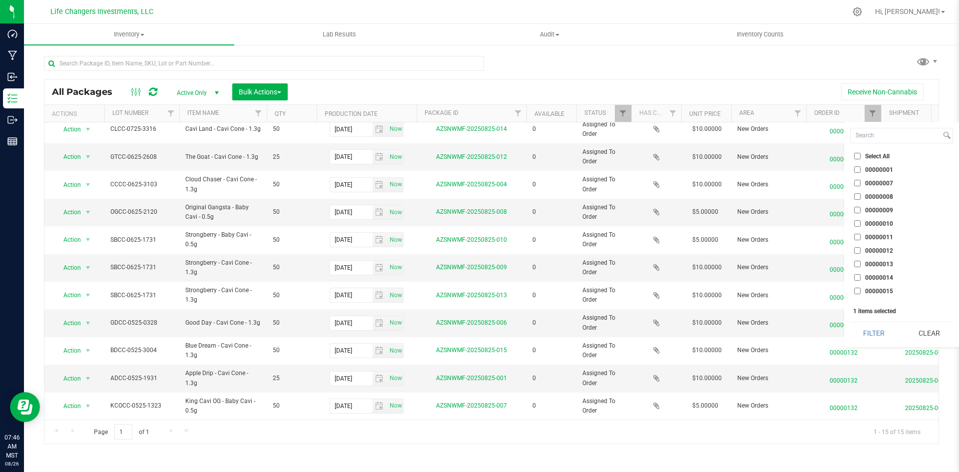
checkbox input "false"
checkbox input "true"
click at [869, 338] on button "Filter" at bounding box center [874, 333] width 48 height 22
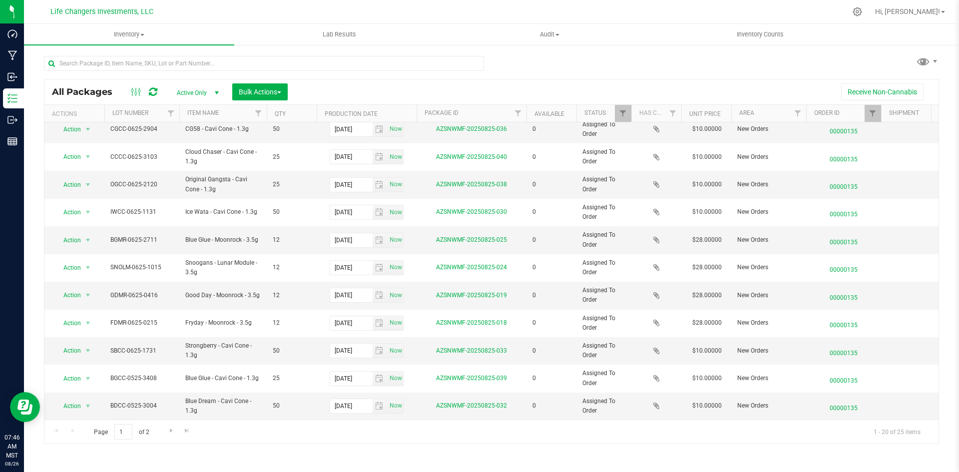
scroll to position [263, 0]
click at [175, 432] on link "Go to the next page" at bounding box center [171, 430] width 14 height 13
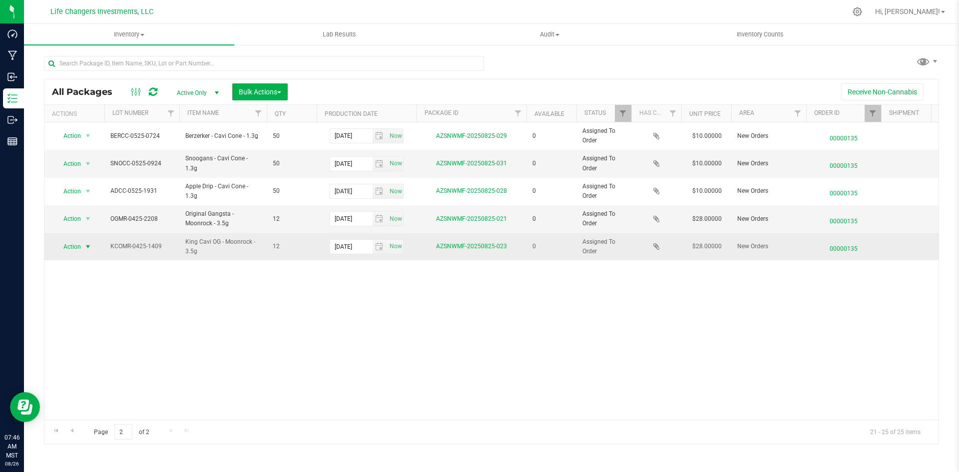
click at [78, 247] on span "Action" at bounding box center [67, 247] width 27 height 14
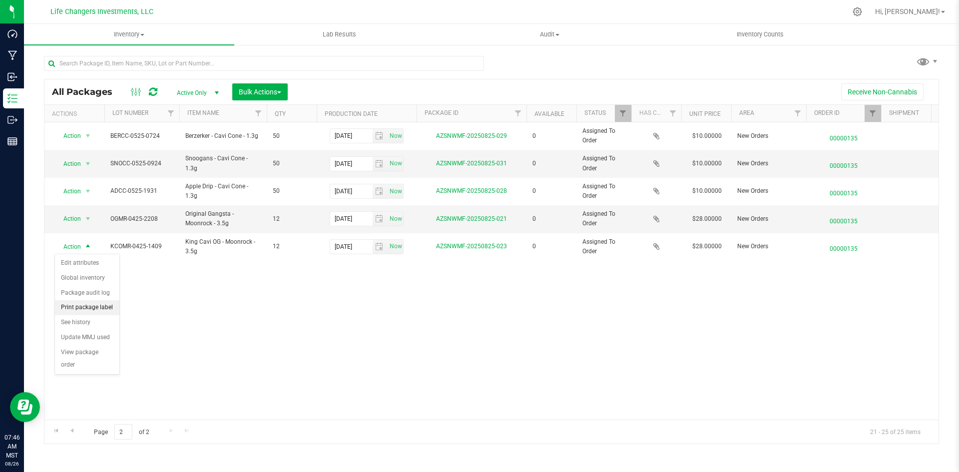
click at [96, 309] on li "Print package label" at bounding box center [87, 307] width 64 height 15
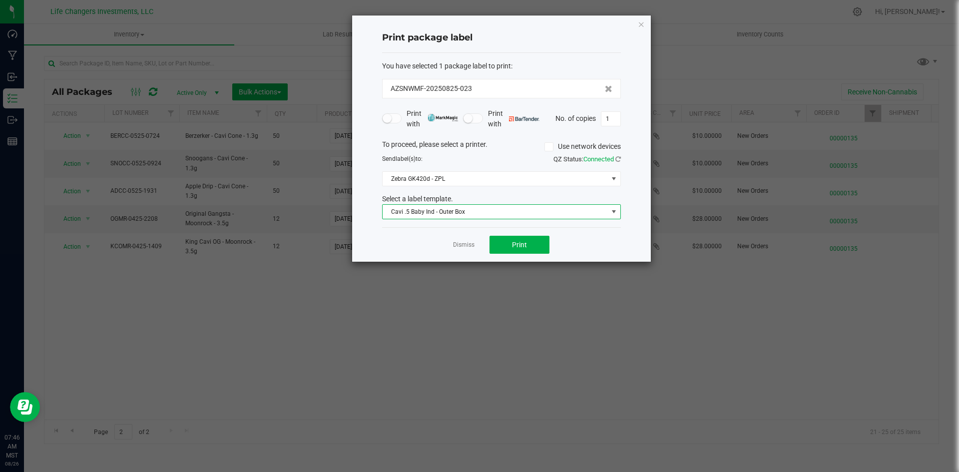
click at [476, 208] on span "Cavi .5 Baby Ind - Outer Box" at bounding box center [495, 212] width 225 height 14
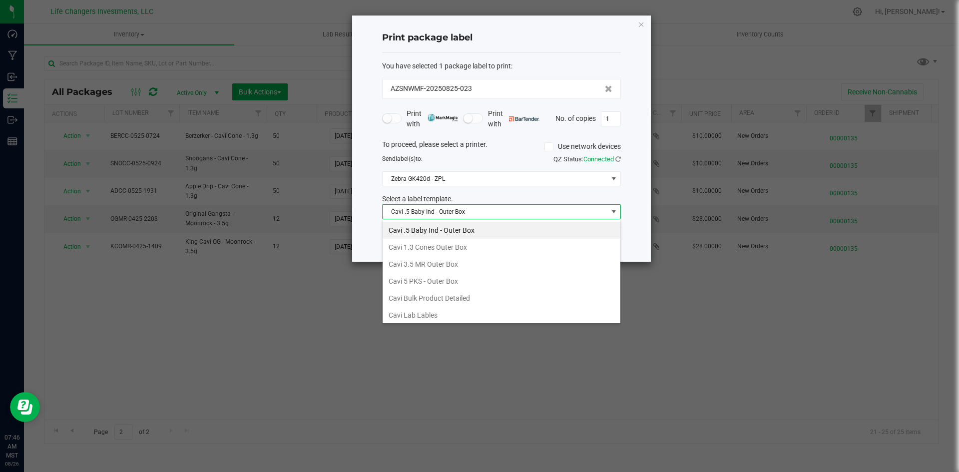
scroll to position [15, 239]
click at [458, 261] on li "Cavi 3.5 MR Outer Box" at bounding box center [502, 264] width 238 height 17
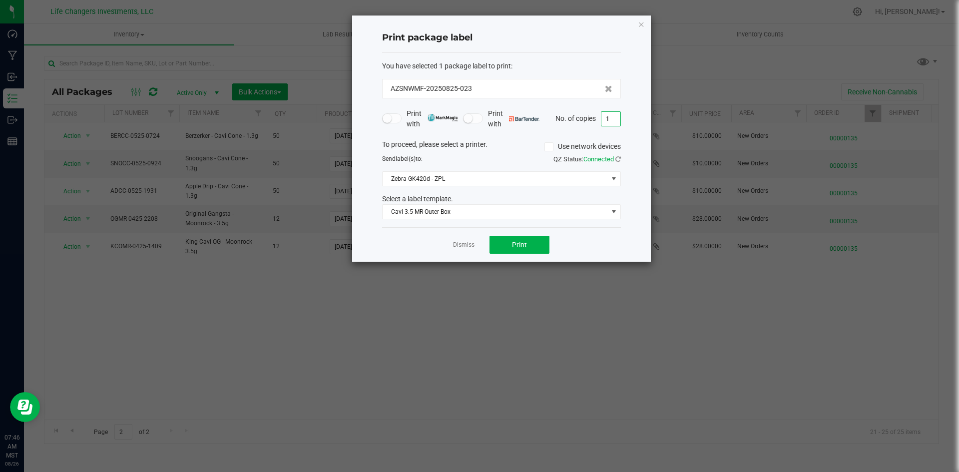
click at [615, 124] on input "1" at bounding box center [610, 119] width 19 height 14
type input "2"
click at [511, 242] on button "Print" at bounding box center [520, 245] width 60 height 18
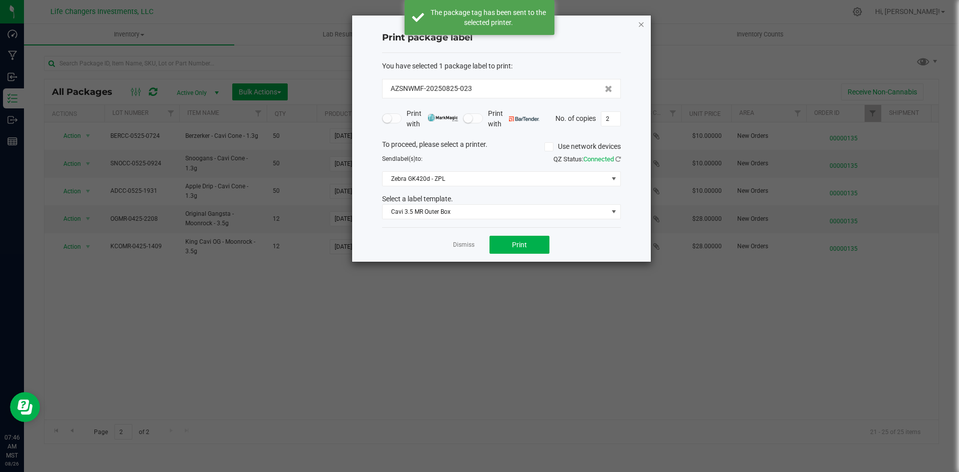
click at [638, 22] on icon "button" at bounding box center [641, 24] width 7 height 12
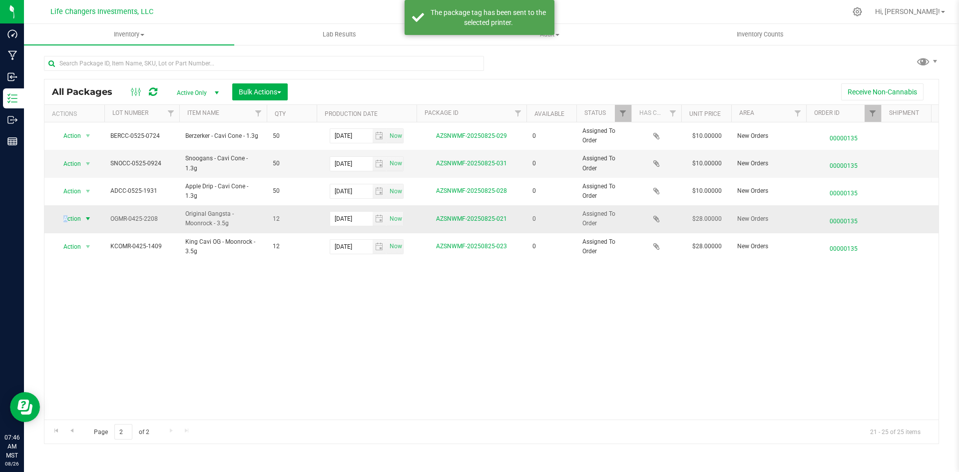
drag, startPoint x: 61, startPoint y: 216, endPoint x: 68, endPoint y: 220, distance: 7.9
click at [68, 220] on span "Action" at bounding box center [67, 219] width 27 height 14
click at [101, 276] on li "Print package label" at bounding box center [87, 280] width 64 height 15
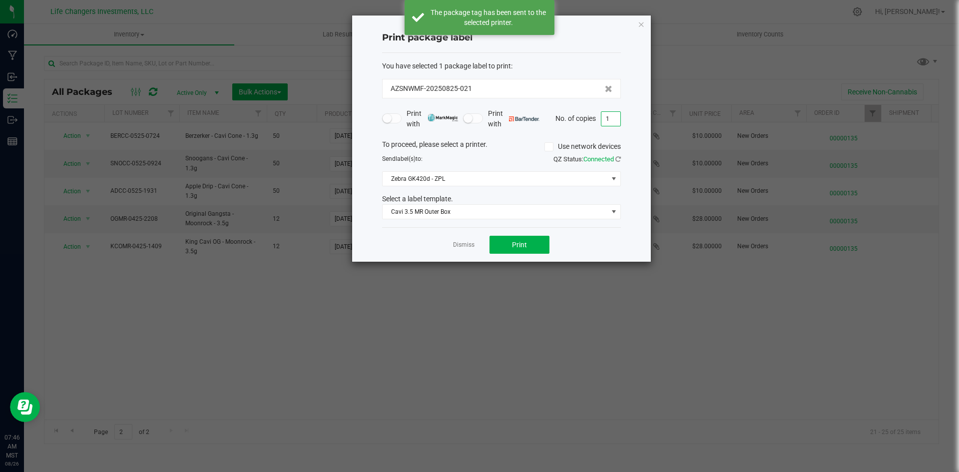
click at [616, 113] on input "1" at bounding box center [610, 119] width 19 height 14
type input "2"
click at [523, 242] on span "Print" at bounding box center [519, 245] width 15 height 8
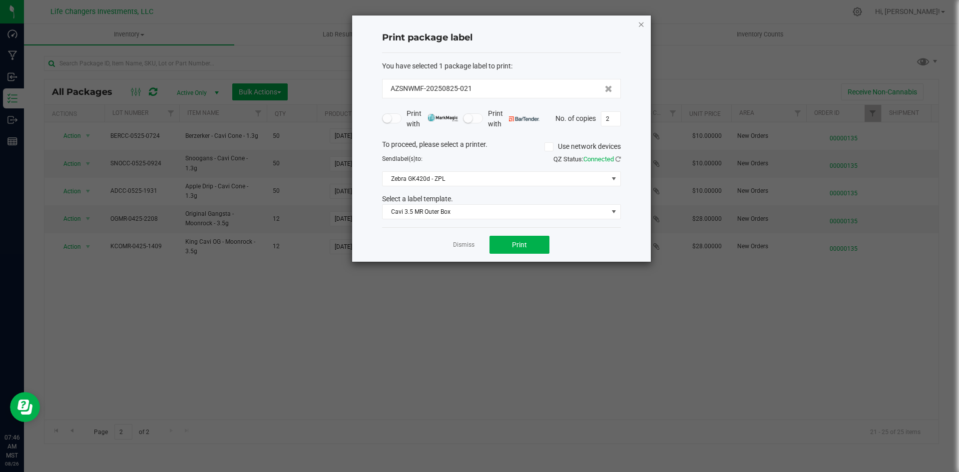
click at [641, 25] on icon "button" at bounding box center [641, 24] width 7 height 12
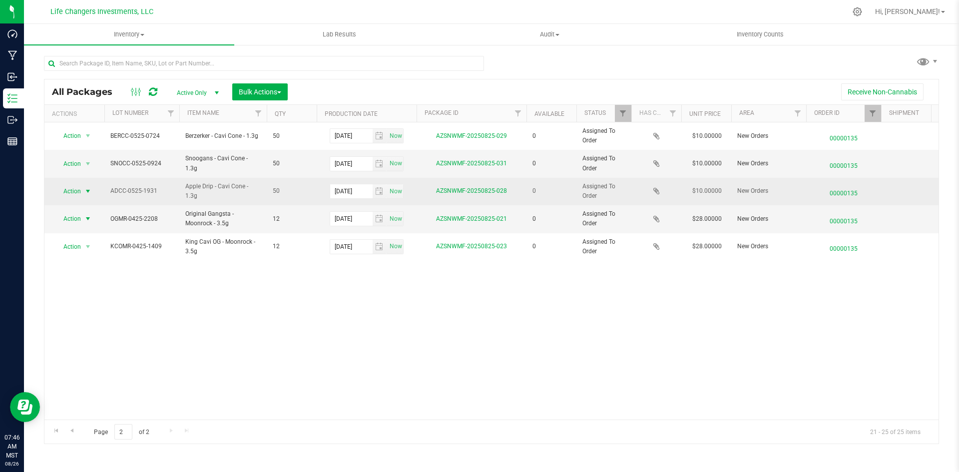
click at [85, 195] on span "select" at bounding box center [88, 191] width 8 height 8
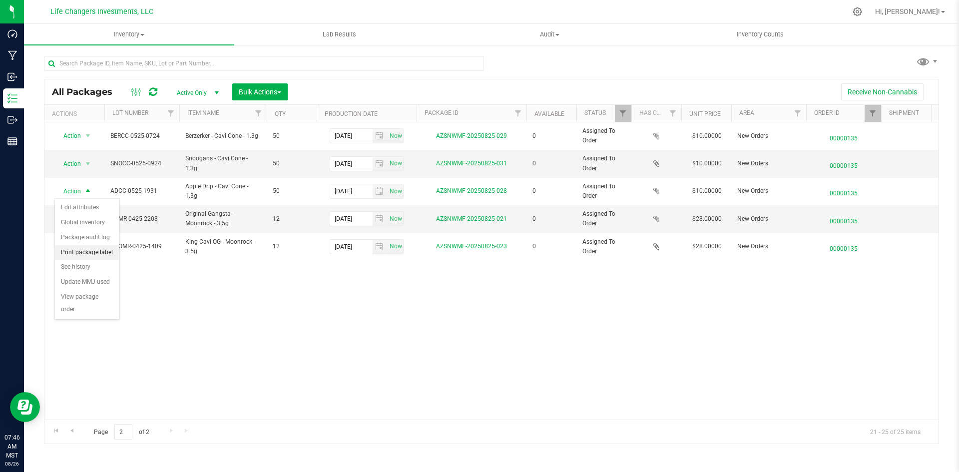
click at [85, 252] on li "Print package label" at bounding box center [87, 252] width 64 height 15
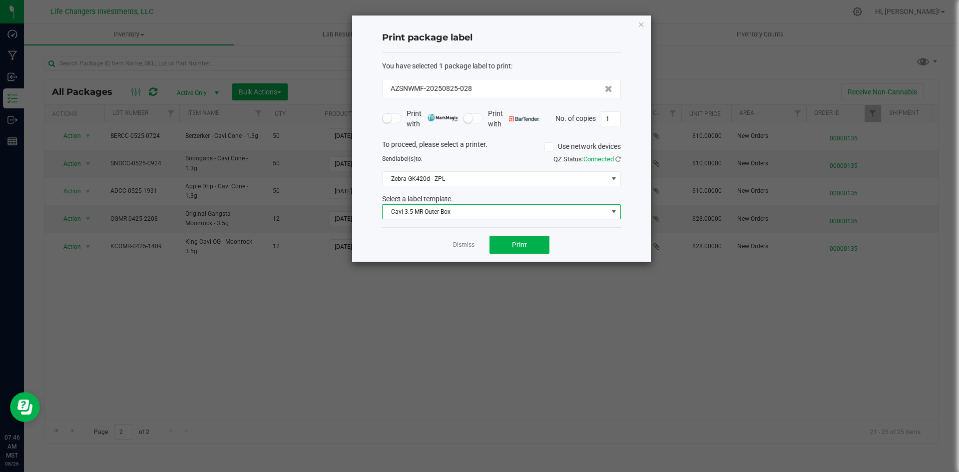
click at [396, 209] on span "Cavi 3.5 MR Outer Box" at bounding box center [495, 212] width 225 height 14
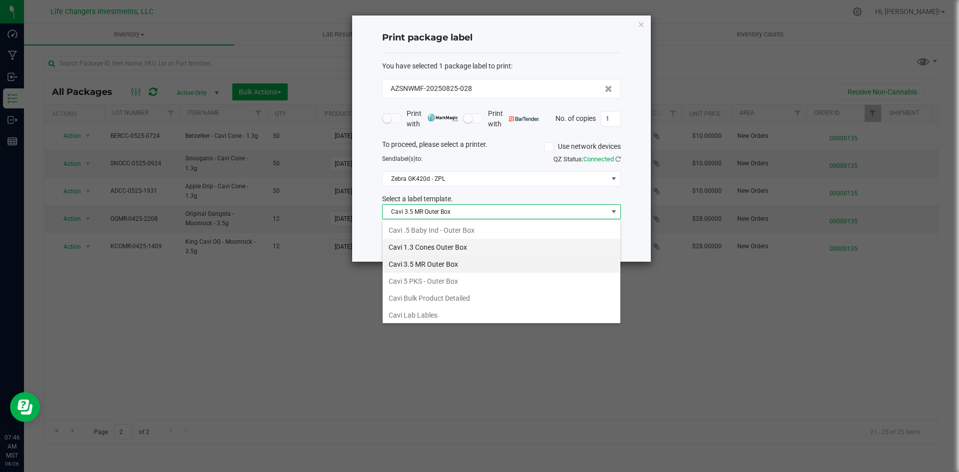
click at [415, 241] on li "Cavi 1.3 Cones Outer Box" at bounding box center [502, 247] width 238 height 17
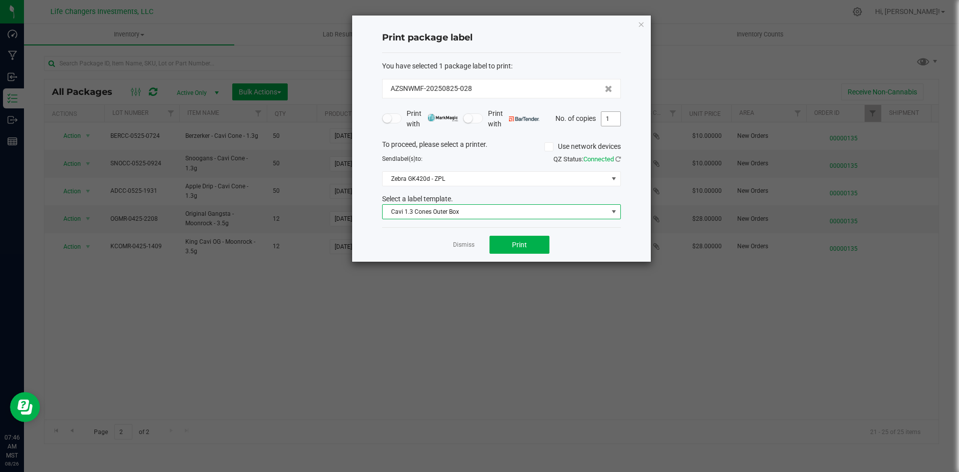
click at [611, 120] on input "1" at bounding box center [610, 119] width 19 height 14
type input "2"
click at [535, 244] on button "Print" at bounding box center [520, 245] width 60 height 18
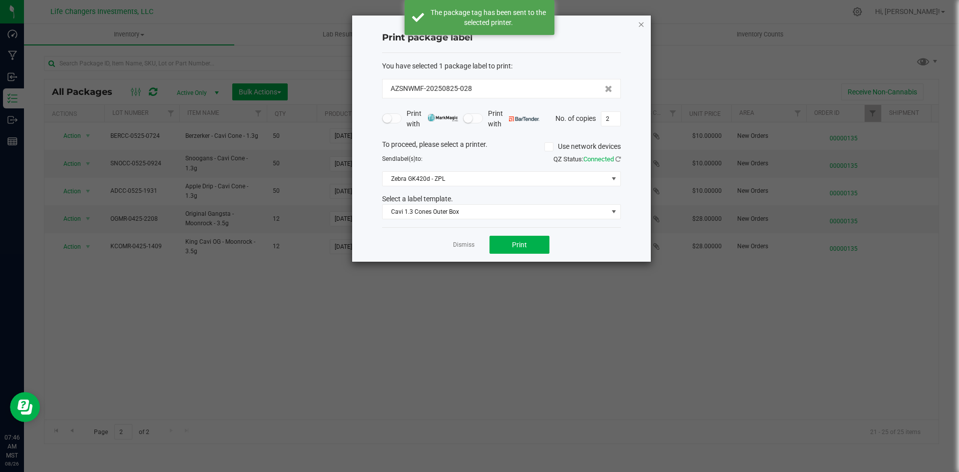
click at [639, 24] on icon "button" at bounding box center [641, 24] width 7 height 12
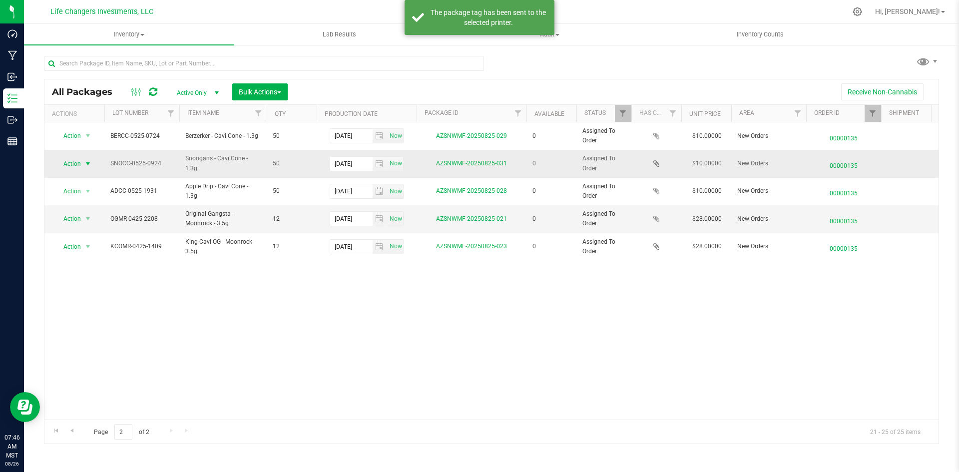
click at [75, 168] on span "Action" at bounding box center [67, 164] width 27 height 14
click at [99, 224] on li "Print package label" at bounding box center [87, 224] width 64 height 15
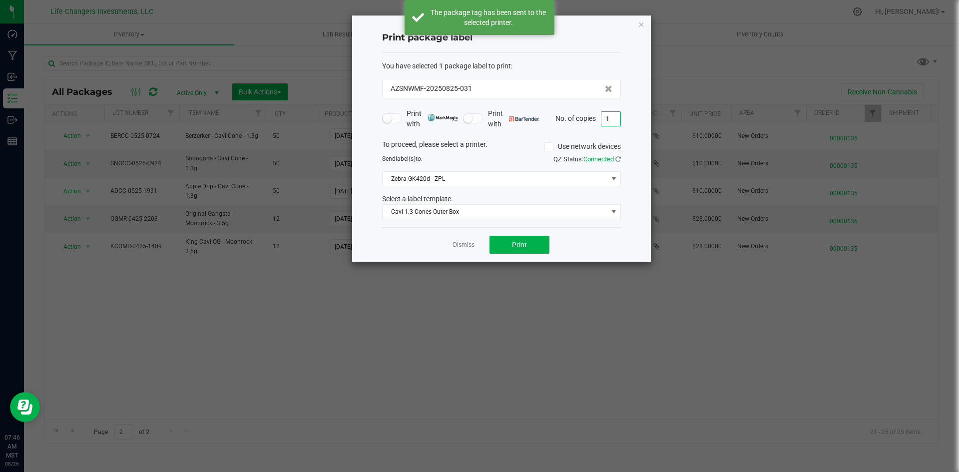
click at [617, 120] on input "1" at bounding box center [610, 119] width 19 height 14
type input "2"
click at [538, 241] on button "Print" at bounding box center [520, 245] width 60 height 18
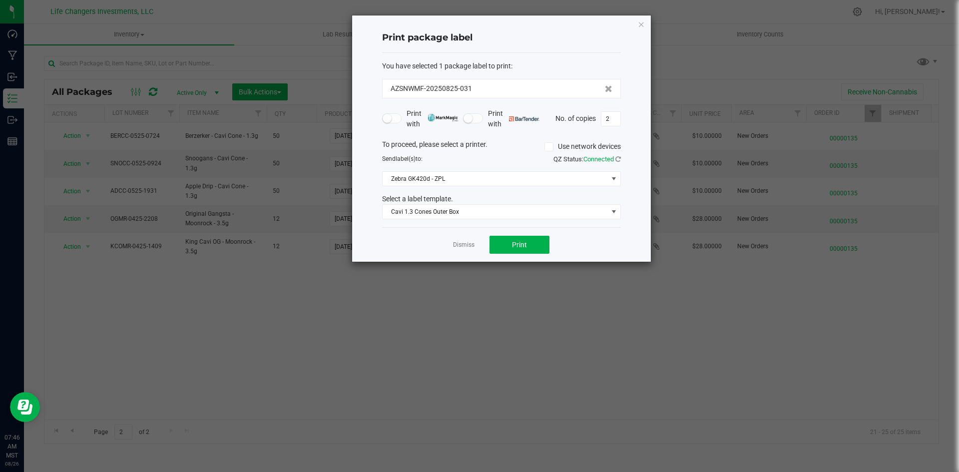
click at [646, 21] on div "Print package label You have selected 1 package label to print : AZSNWMF-202508…" at bounding box center [501, 138] width 299 height 246
click at [630, 32] on div "Print package label You have selected 1 package label to print : AZSNWMF-202508…" at bounding box center [501, 138] width 299 height 246
click at [639, 24] on icon "button" at bounding box center [641, 24] width 7 height 12
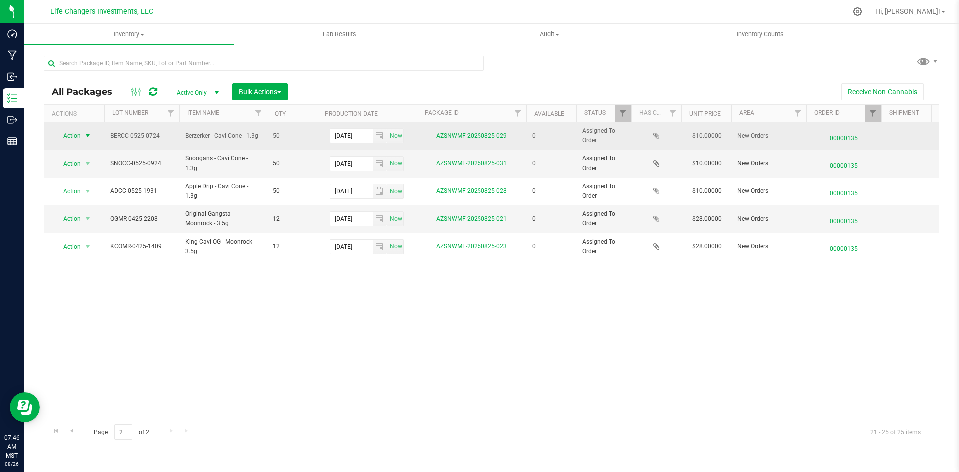
click at [88, 139] on span "select" at bounding box center [88, 136] width 8 height 8
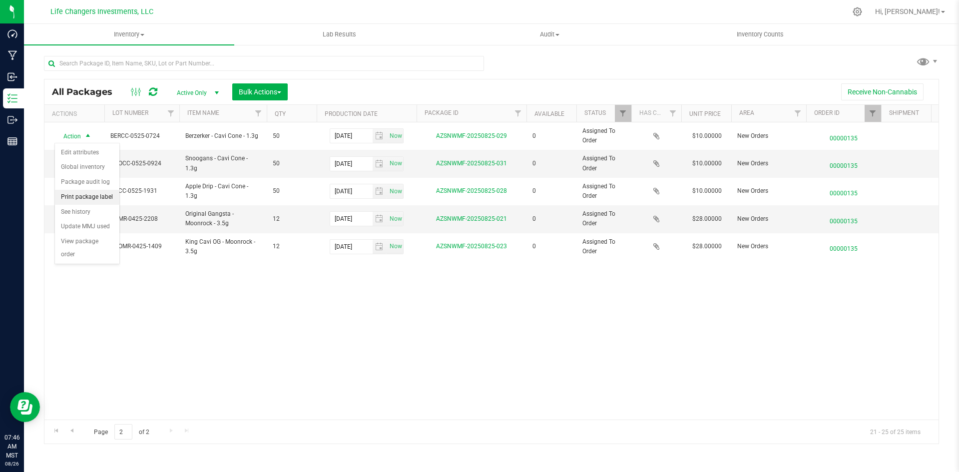
click at [87, 198] on li "Print package label" at bounding box center [87, 197] width 64 height 15
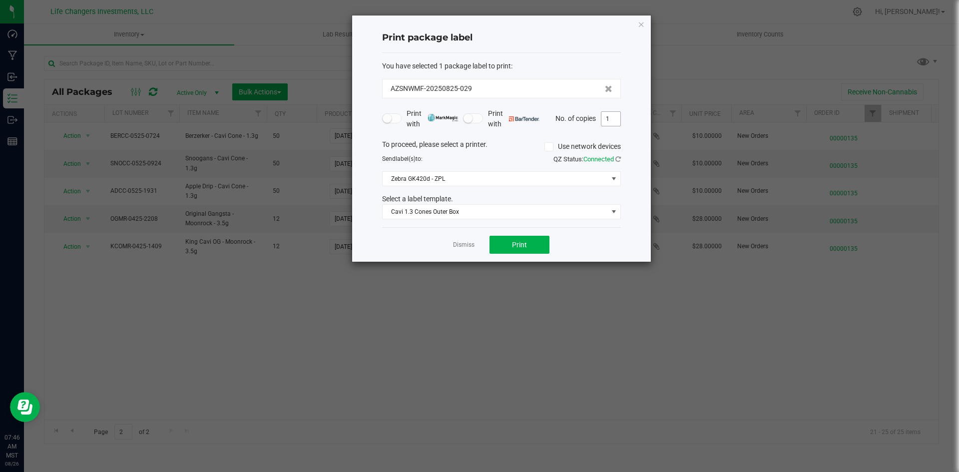
click at [607, 119] on input "1" at bounding box center [610, 119] width 19 height 14
type input "2"
click at [535, 243] on button "Print" at bounding box center [520, 245] width 60 height 18
click at [640, 22] on icon "button" at bounding box center [641, 24] width 7 height 12
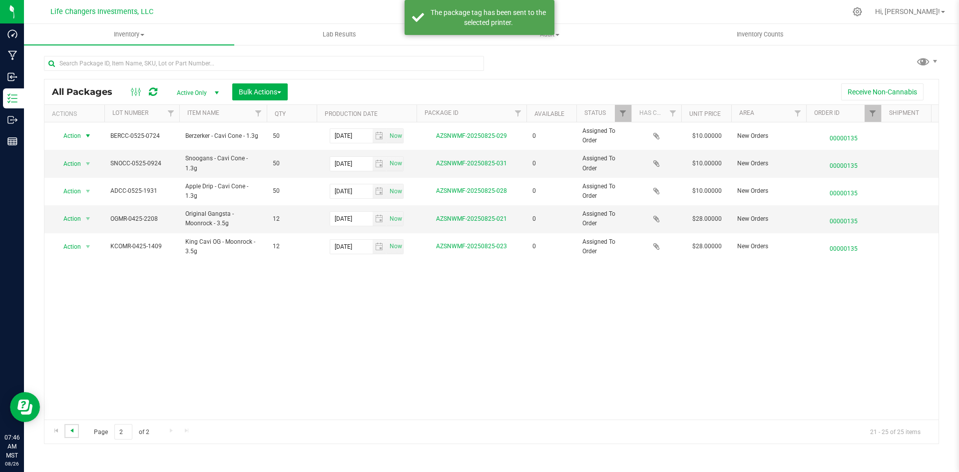
click at [73, 431] on span "Go to the previous page" at bounding box center [72, 431] width 8 height 8
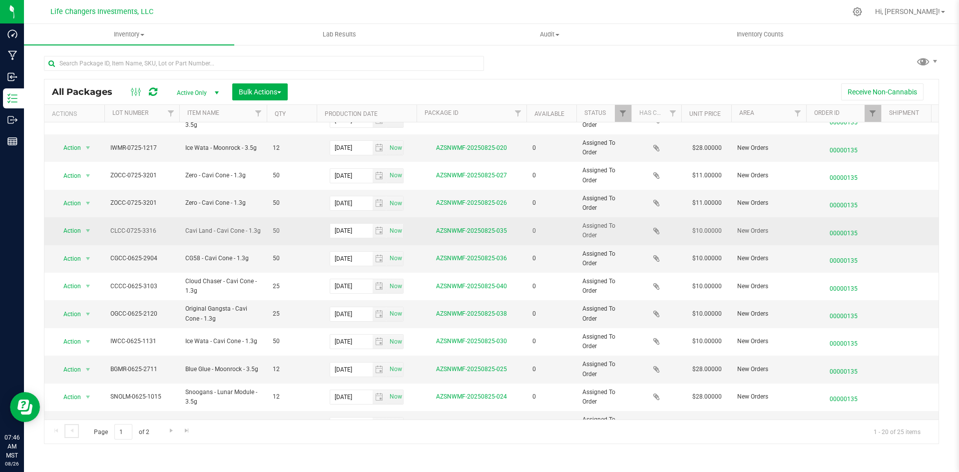
scroll to position [263, 0]
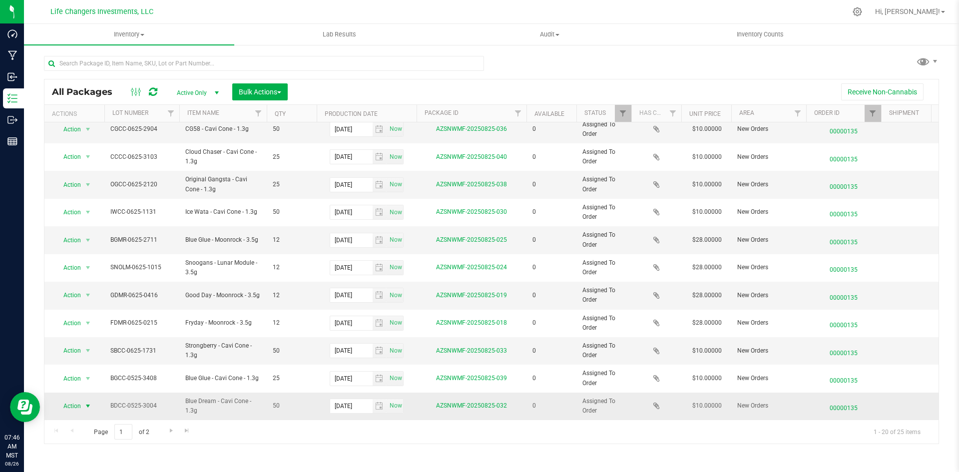
click at [77, 399] on span "Action" at bounding box center [67, 406] width 27 height 14
click at [96, 324] on li "Print package label" at bounding box center [87, 324] width 64 height 15
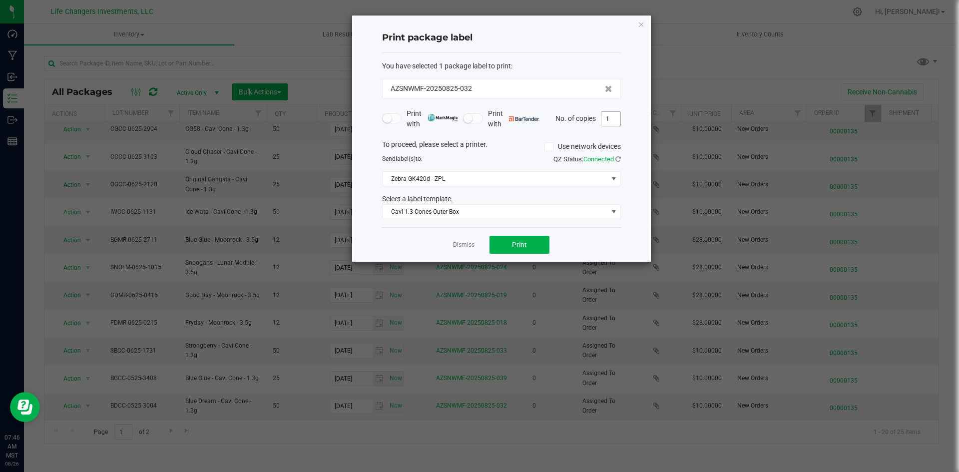
click at [611, 118] on input "1" at bounding box center [610, 119] width 19 height 14
type input "2"
click at [542, 244] on button "Print" at bounding box center [520, 245] width 60 height 18
drag, startPoint x: 643, startPoint y: 23, endPoint x: 413, endPoint y: 172, distance: 274.2
click at [643, 24] on icon "button" at bounding box center [641, 24] width 7 height 12
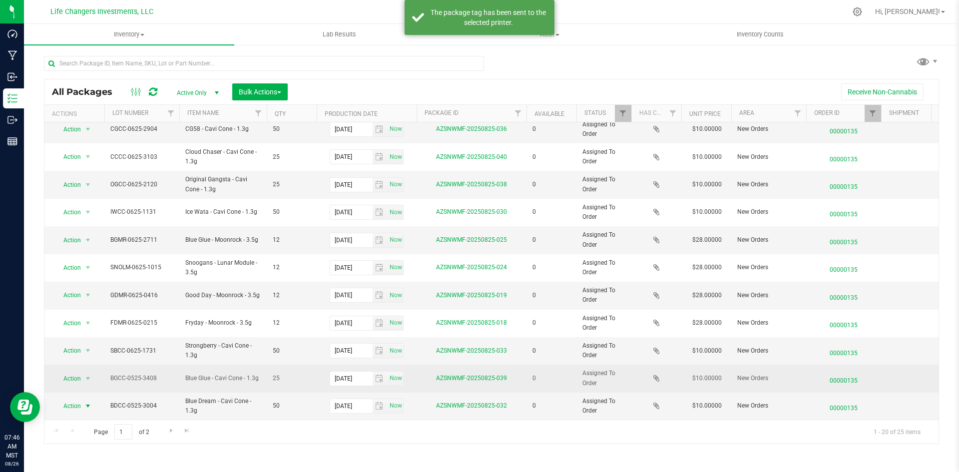
click at [71, 372] on span "Action" at bounding box center [67, 379] width 27 height 14
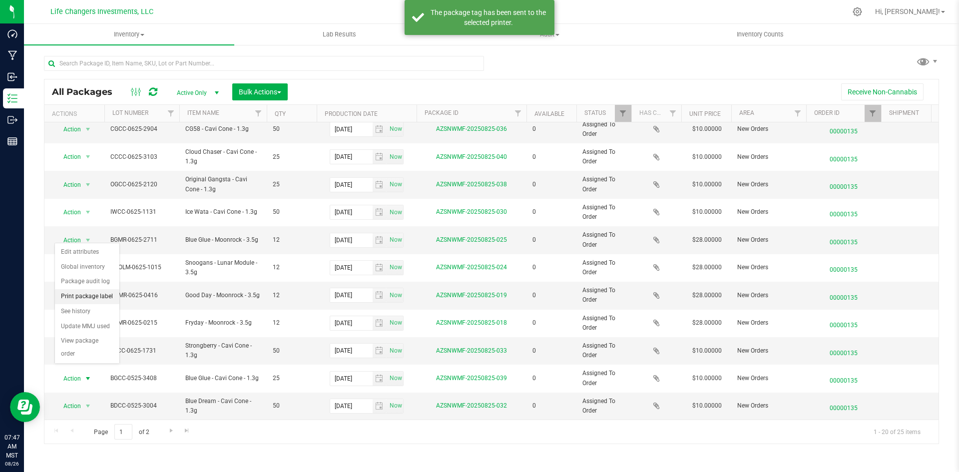
click at [103, 296] on li "Print package label" at bounding box center [87, 296] width 64 height 15
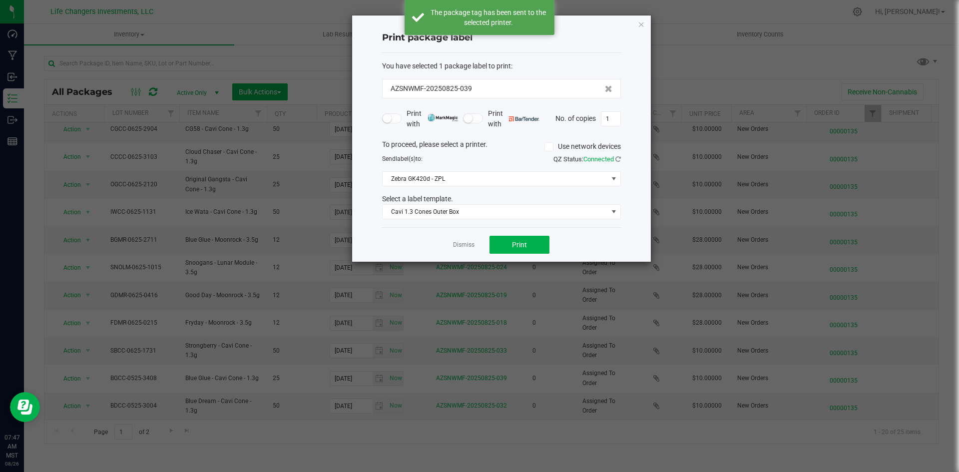
click at [503, 235] on div "Dismiss Print" at bounding box center [501, 244] width 239 height 34
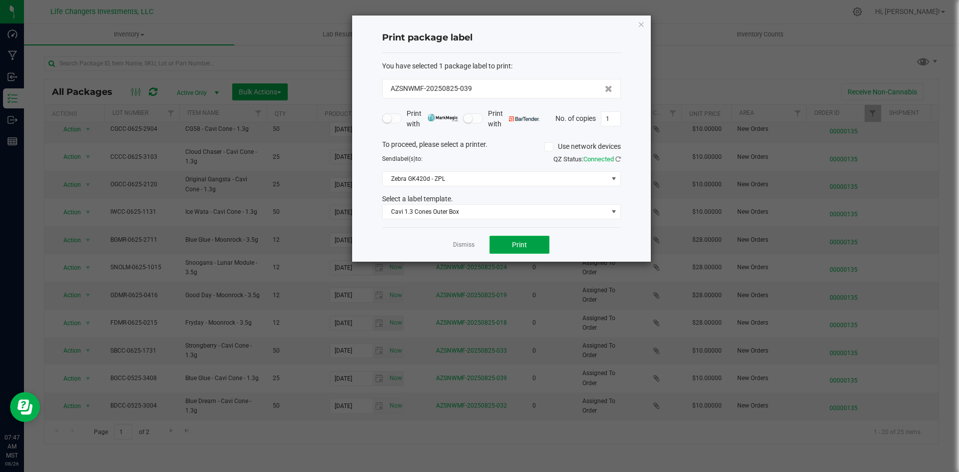
click at [496, 242] on button "Print" at bounding box center [520, 245] width 60 height 18
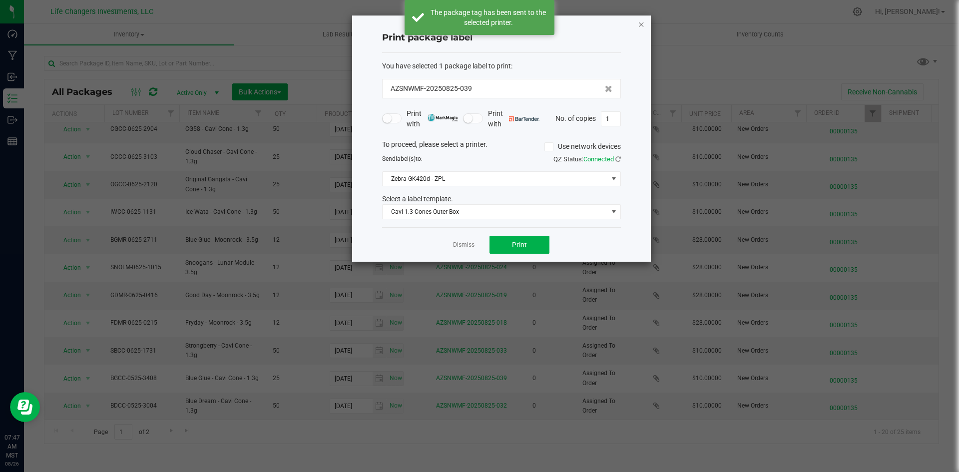
click at [641, 25] on icon "button" at bounding box center [641, 24] width 7 height 12
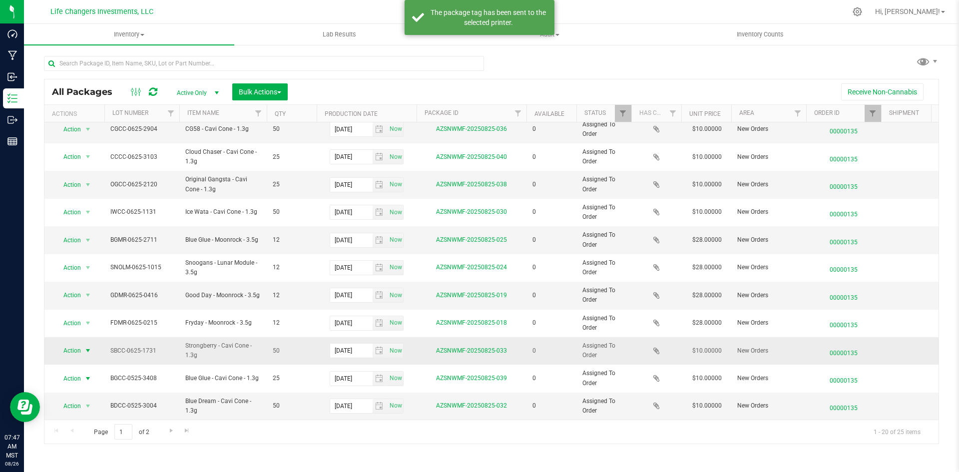
click at [81, 344] on span "Action" at bounding box center [67, 351] width 27 height 14
click at [101, 408] on li "Print package label" at bounding box center [87, 404] width 64 height 15
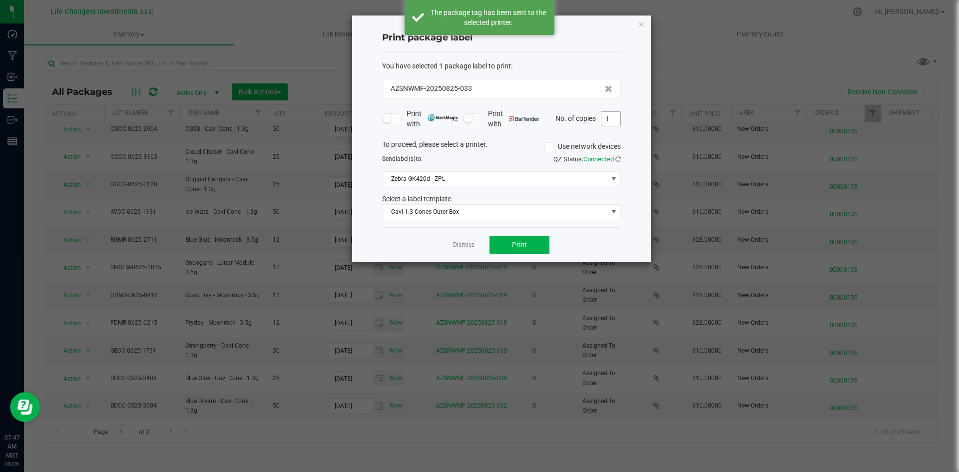
click at [609, 115] on input "1" at bounding box center [610, 119] width 19 height 14
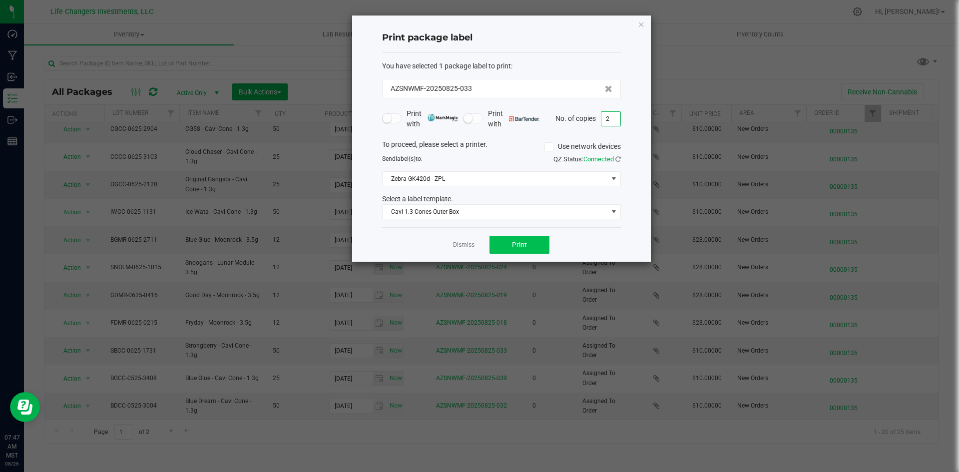
type input "2"
click at [520, 241] on span "Print" at bounding box center [519, 245] width 15 height 8
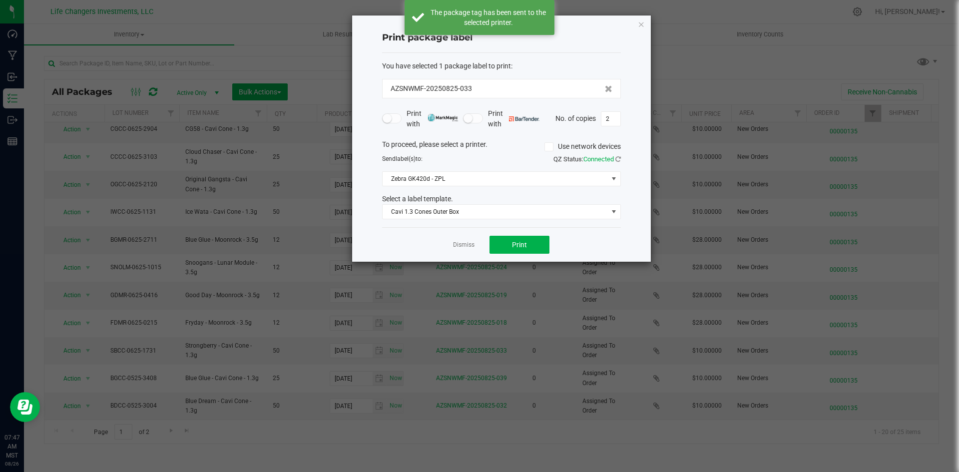
drag, startPoint x: 644, startPoint y: 26, endPoint x: 562, endPoint y: 64, distance: 89.8
click at [643, 26] on icon "button" at bounding box center [641, 24] width 7 height 12
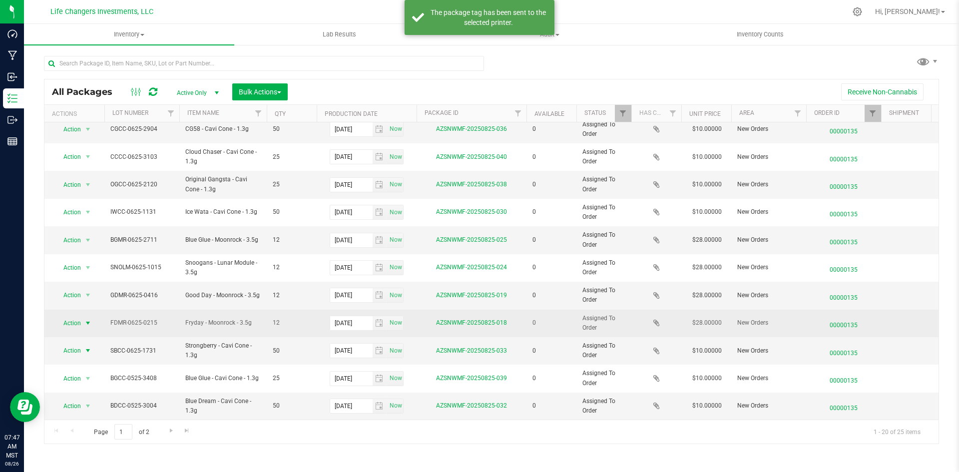
click at [88, 316] on span "select" at bounding box center [88, 323] width 12 height 14
click at [85, 319] on span "select" at bounding box center [88, 323] width 8 height 8
click at [78, 316] on span "Action" at bounding box center [67, 323] width 27 height 14
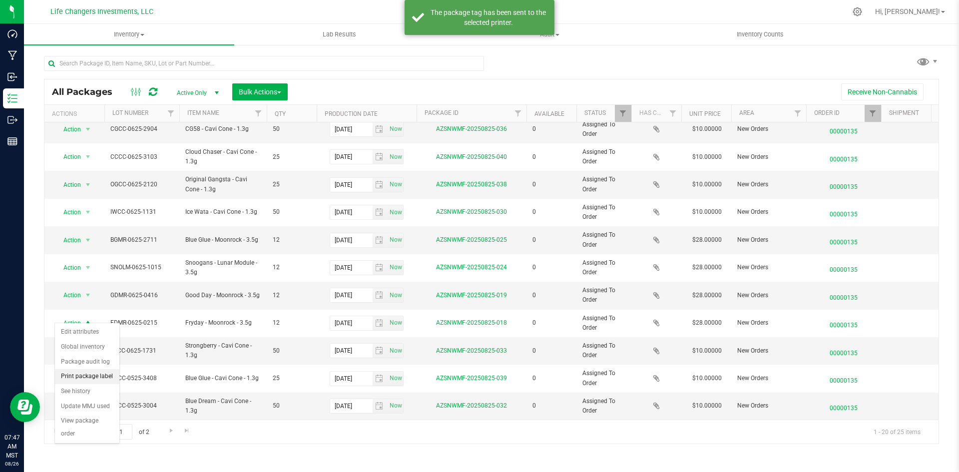
click at [85, 377] on li "Print package label" at bounding box center [87, 376] width 64 height 15
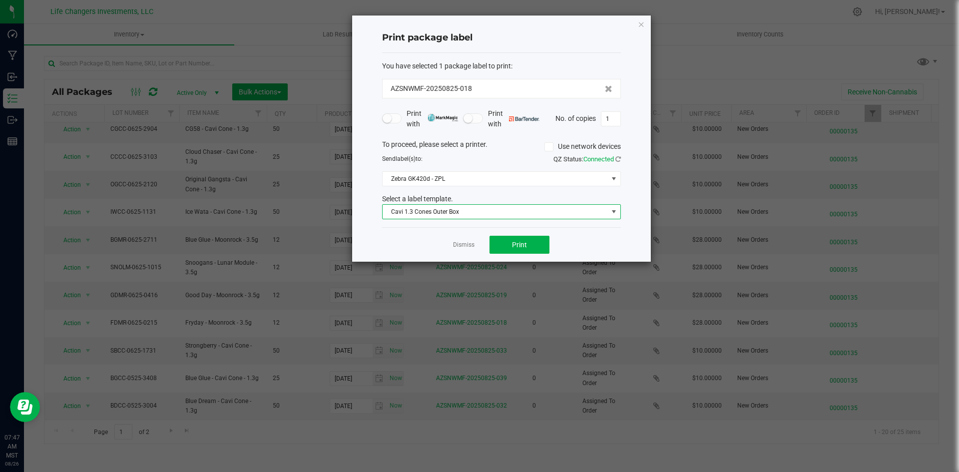
click at [410, 213] on span "Cavi 1.3 Cones Outer Box" at bounding box center [495, 212] width 225 height 14
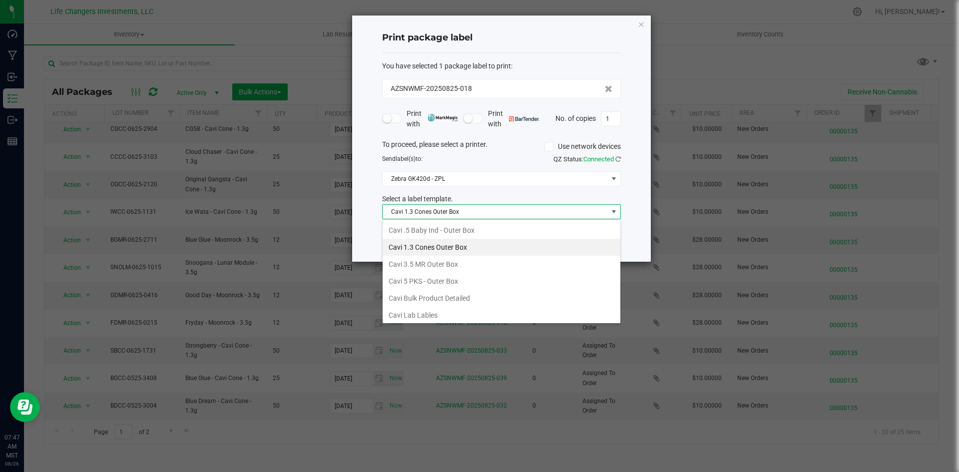
scroll to position [15, 239]
click at [423, 256] on li "Cavi 3.5 MR Outer Box" at bounding box center [502, 264] width 238 height 17
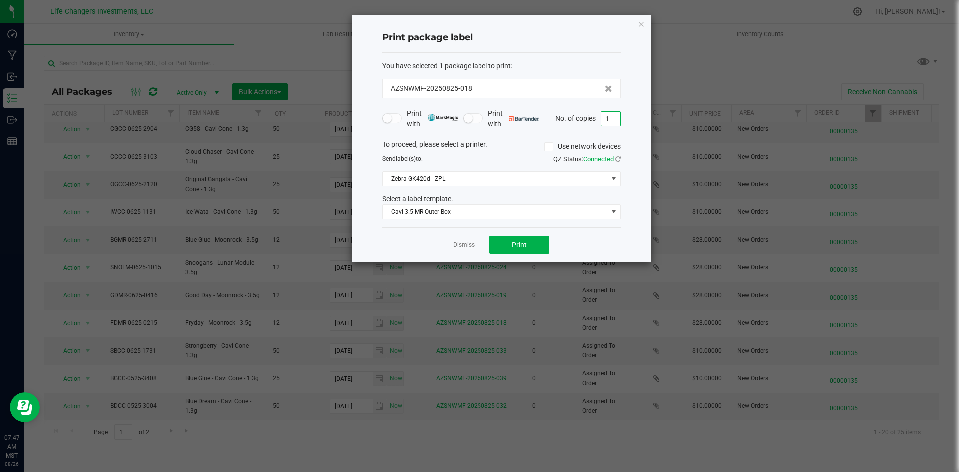
click at [613, 118] on input "1" at bounding box center [610, 119] width 19 height 14
type input "2"
click at [528, 243] on button "Print" at bounding box center [520, 245] width 60 height 18
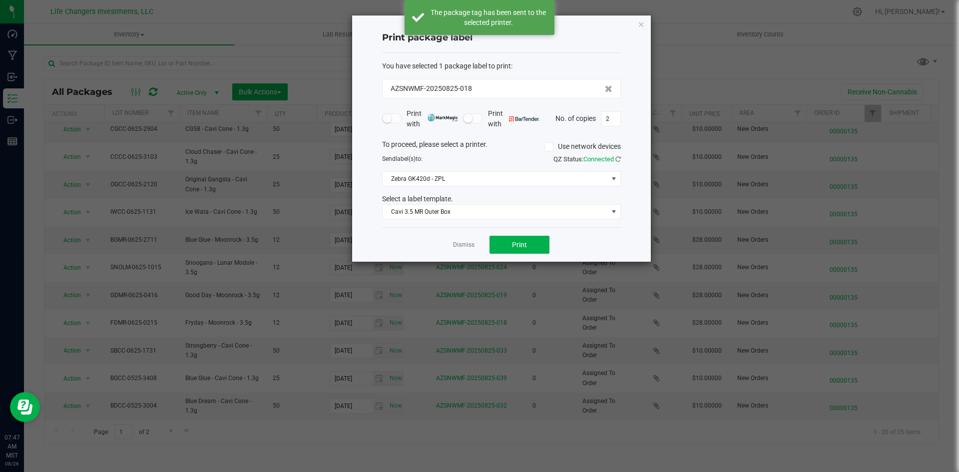
click at [641, 24] on icon "button" at bounding box center [641, 24] width 7 height 12
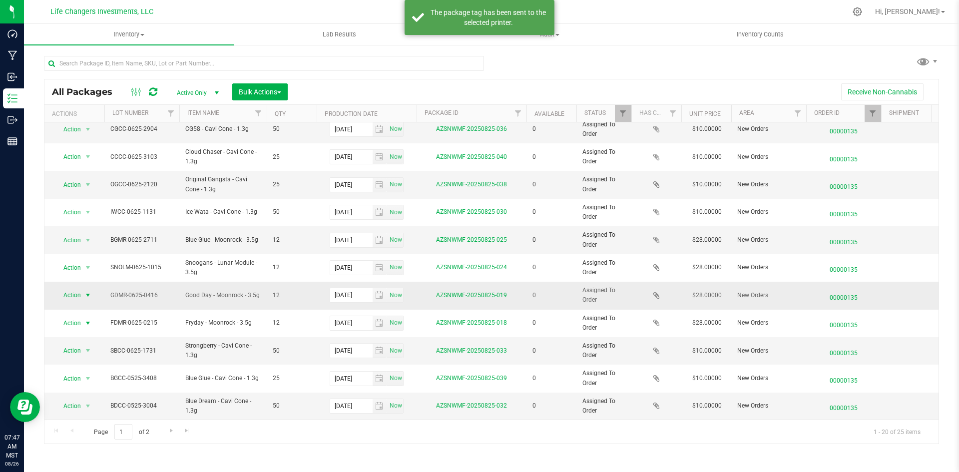
click at [73, 288] on span "Action" at bounding box center [67, 295] width 27 height 14
drag, startPoint x: 92, startPoint y: 348, endPoint x: 117, endPoint y: 340, distance: 26.1
click at [91, 348] on li "Print package label" at bounding box center [87, 349] width 64 height 15
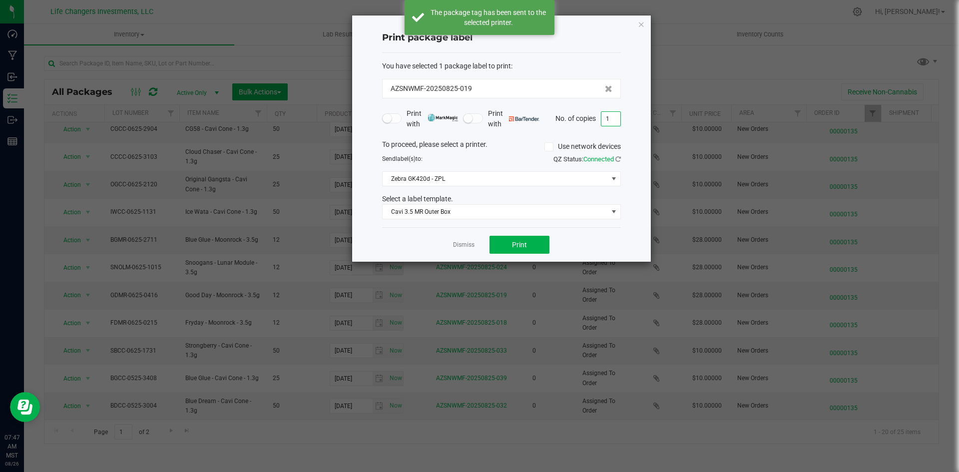
click at [610, 123] on input "1" at bounding box center [610, 119] width 19 height 14
type input "2"
click at [542, 240] on button "Print" at bounding box center [520, 245] width 60 height 18
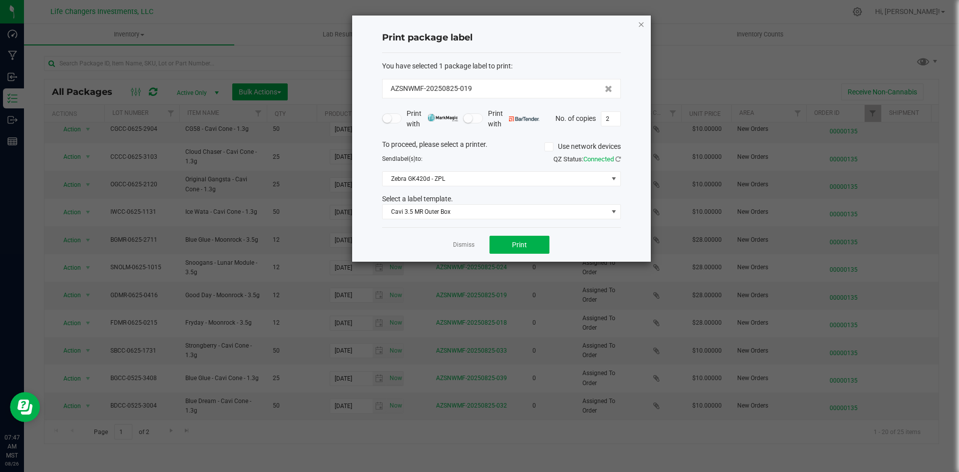
click at [643, 24] on icon "button" at bounding box center [641, 24] width 7 height 12
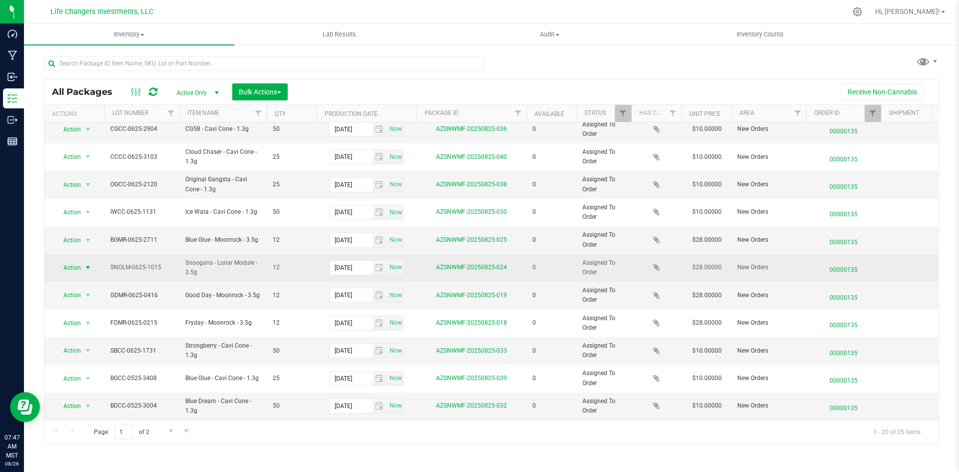
click at [74, 261] on span "Action" at bounding box center [67, 268] width 27 height 14
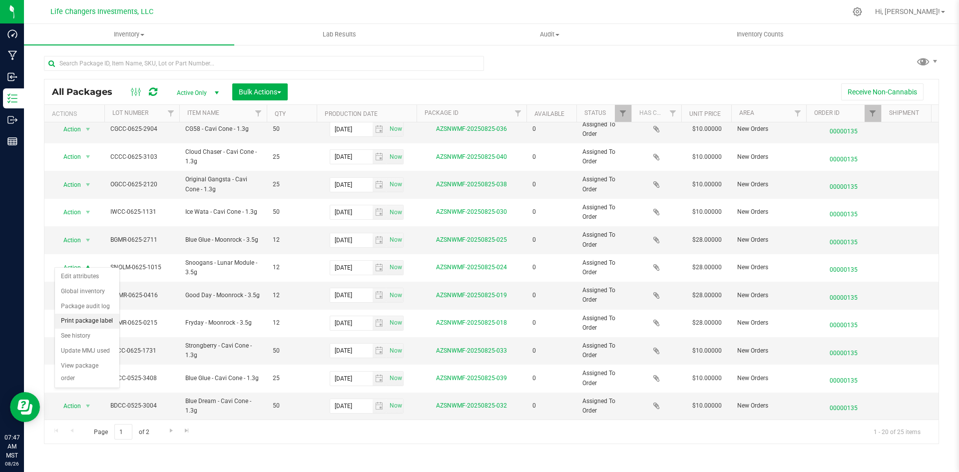
click at [105, 323] on li "Print package label" at bounding box center [87, 321] width 64 height 15
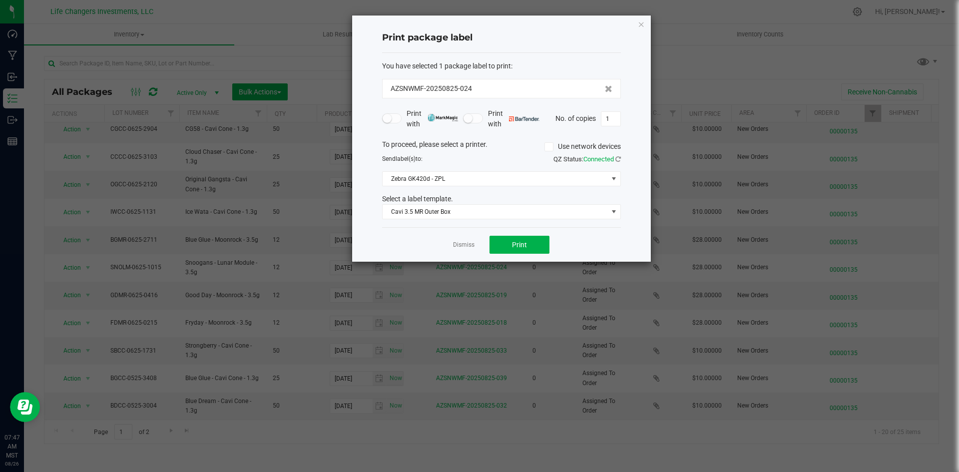
click at [621, 116] on div "Print package label You have selected 1 package label to print : AZSNWMF-202508…" at bounding box center [501, 138] width 299 height 246
click at [618, 116] on input "1" at bounding box center [610, 119] width 19 height 14
type input "2"
click at [512, 244] on span "Print" at bounding box center [519, 245] width 15 height 8
click at [639, 23] on icon "button" at bounding box center [641, 24] width 7 height 12
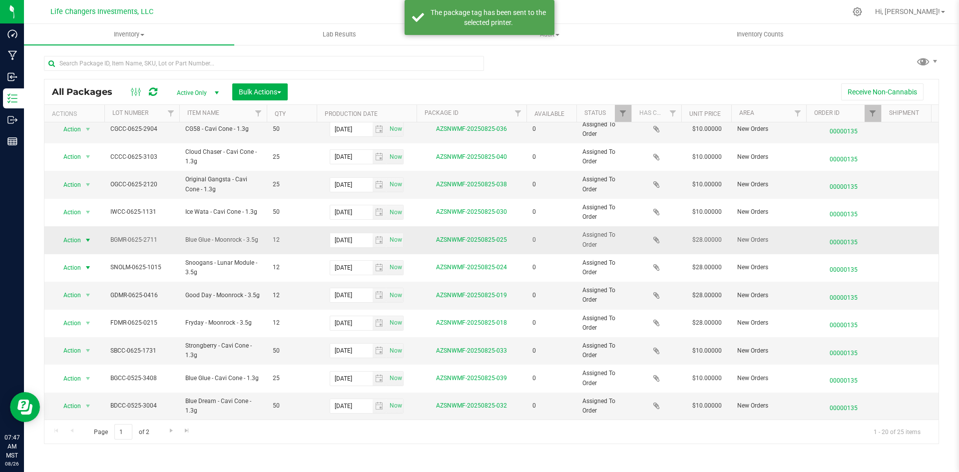
click at [86, 236] on span "select" at bounding box center [88, 240] width 8 height 8
click at [78, 293] on li "Print package label" at bounding box center [87, 293] width 64 height 15
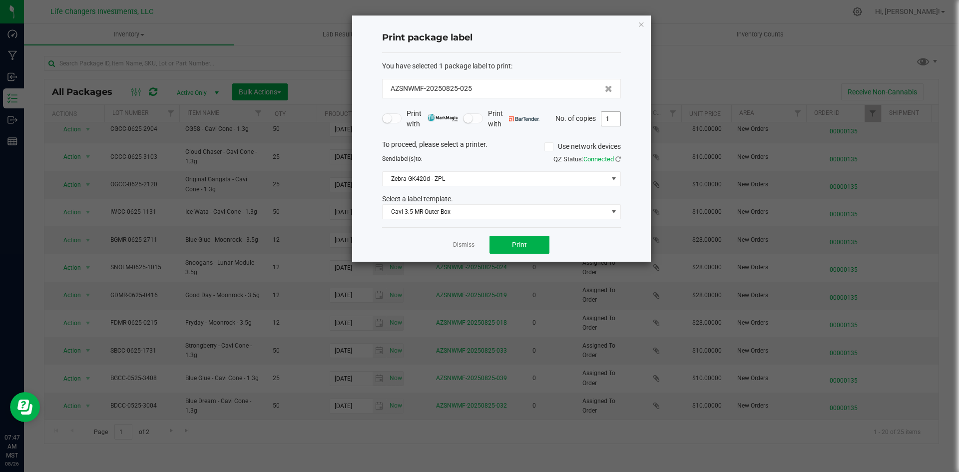
click at [612, 116] on input "1" at bounding box center [610, 119] width 19 height 14
type input "2"
click at [537, 238] on button "Print" at bounding box center [520, 245] width 60 height 18
click at [639, 22] on icon "button" at bounding box center [641, 24] width 7 height 12
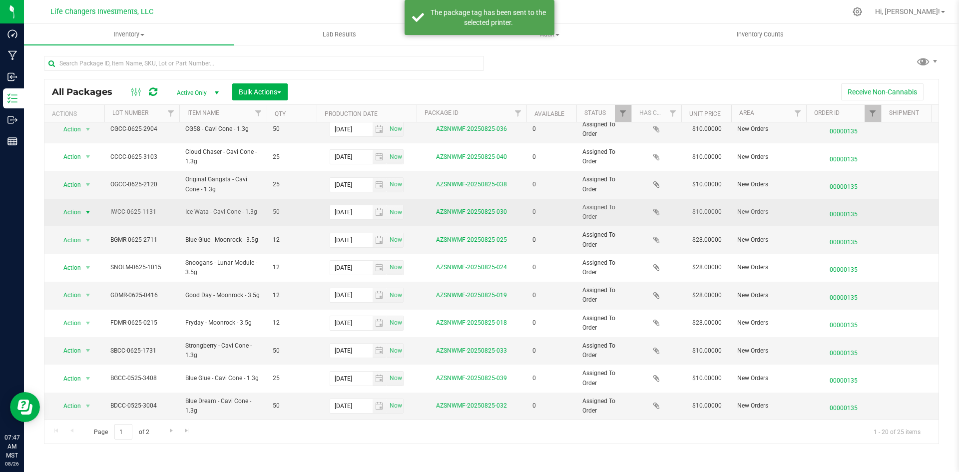
click at [62, 205] on span "Action" at bounding box center [67, 212] width 27 height 14
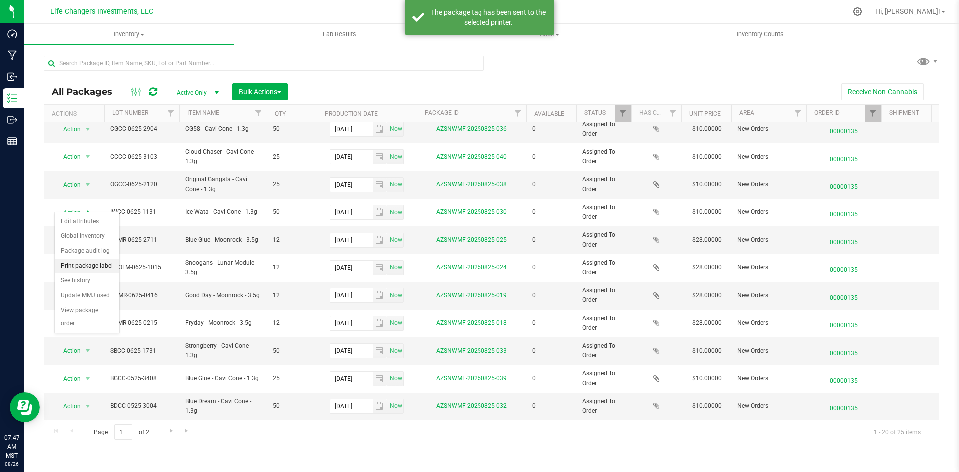
click at [92, 263] on li "Print package label" at bounding box center [87, 266] width 64 height 15
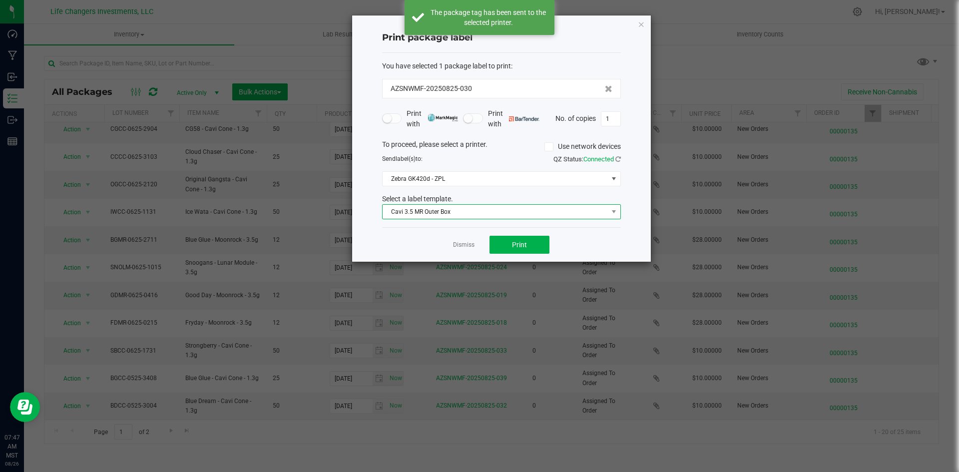
click at [431, 212] on span "Cavi 3.5 MR Outer Box" at bounding box center [495, 212] width 225 height 14
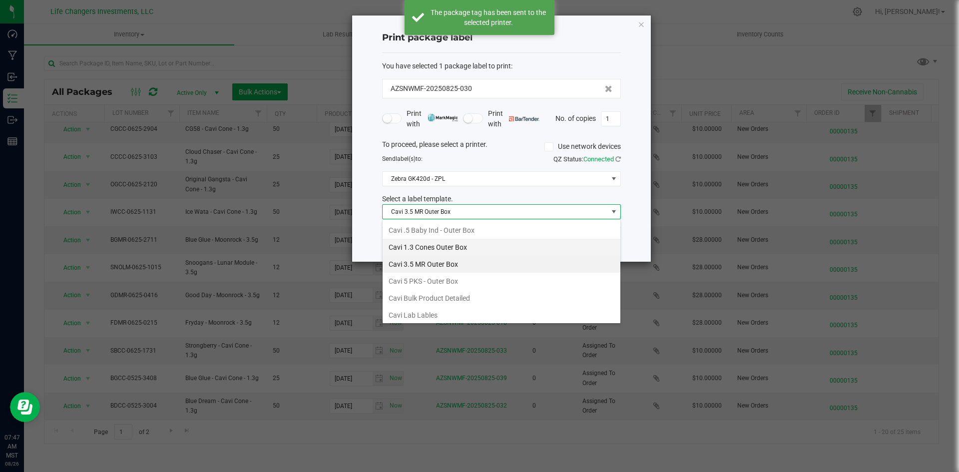
click at [430, 249] on li "Cavi 1.3 Cones Outer Box" at bounding box center [502, 247] width 238 height 17
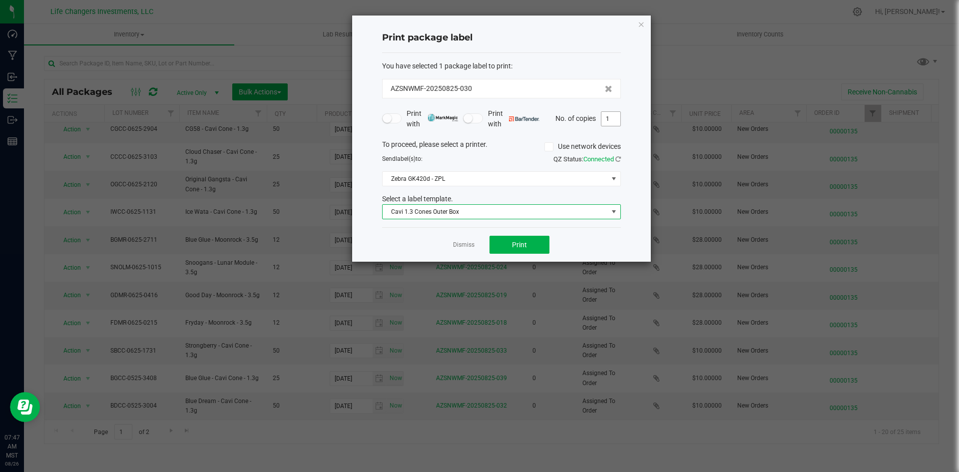
click at [614, 117] on input "1" at bounding box center [610, 119] width 19 height 14
type input "2"
click at [537, 243] on button "Print" at bounding box center [520, 245] width 60 height 18
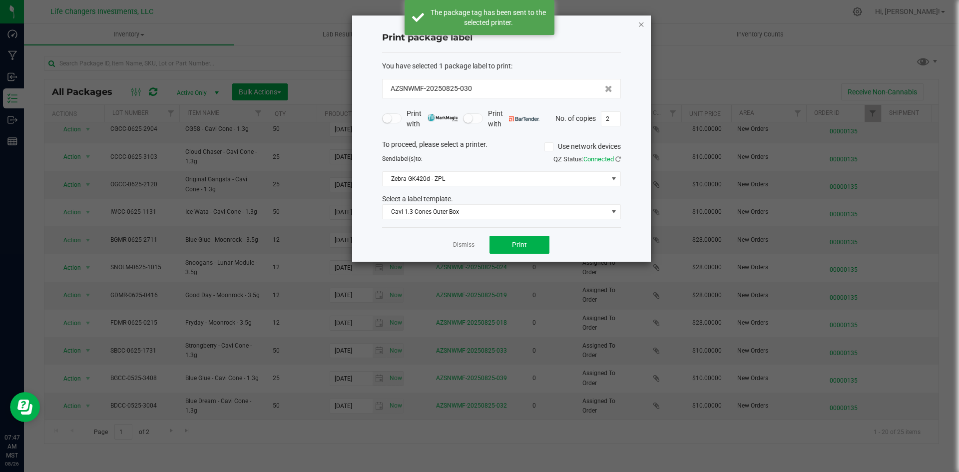
click at [641, 22] on icon "button" at bounding box center [641, 24] width 7 height 12
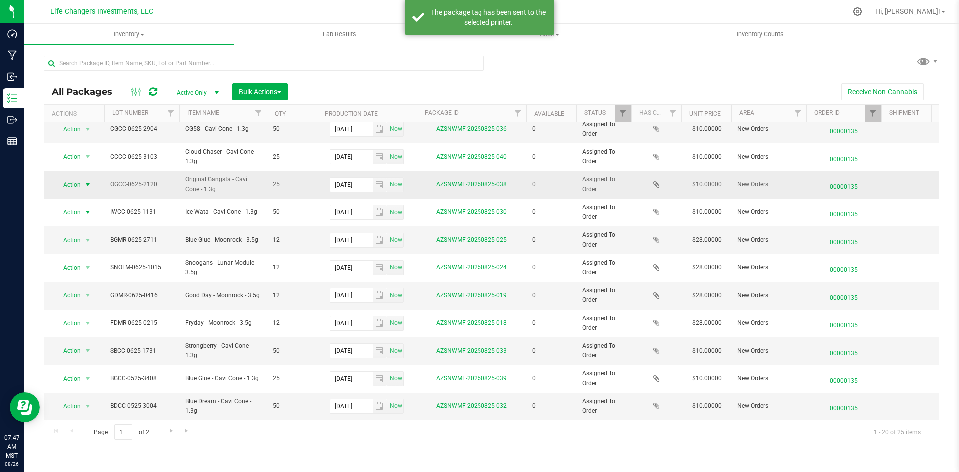
click at [83, 178] on span "select" at bounding box center [88, 185] width 12 height 14
click at [87, 232] on li "Print package label" at bounding box center [87, 238] width 64 height 15
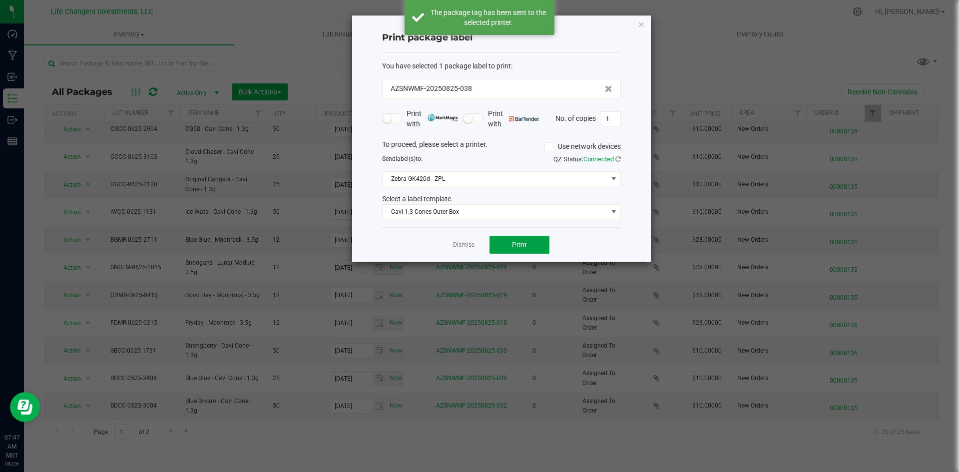
click at [505, 240] on button "Print" at bounding box center [520, 245] width 60 height 18
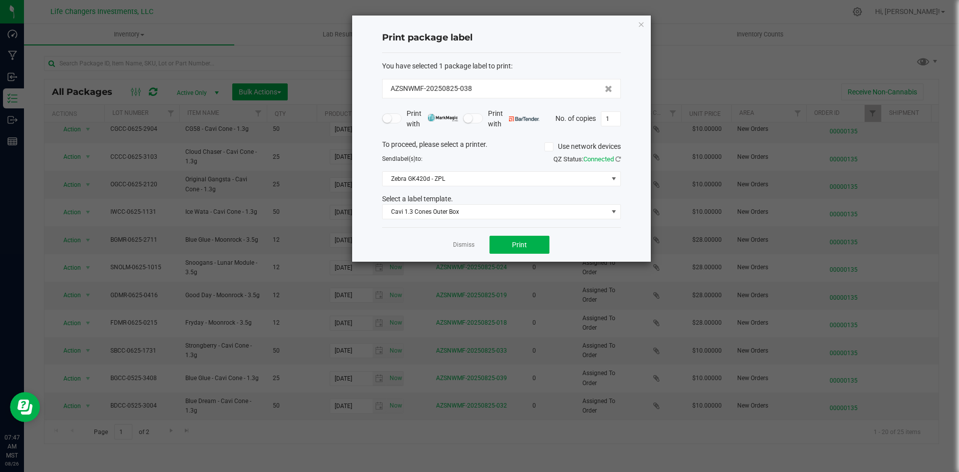
drag, startPoint x: 645, startPoint y: 26, endPoint x: 630, endPoint y: 30, distance: 15.0
click at [644, 26] on div "Print package label You have selected 1 package label to print : AZSNWMF-202508…" at bounding box center [501, 138] width 299 height 246
click at [642, 22] on icon "button" at bounding box center [641, 24] width 7 height 12
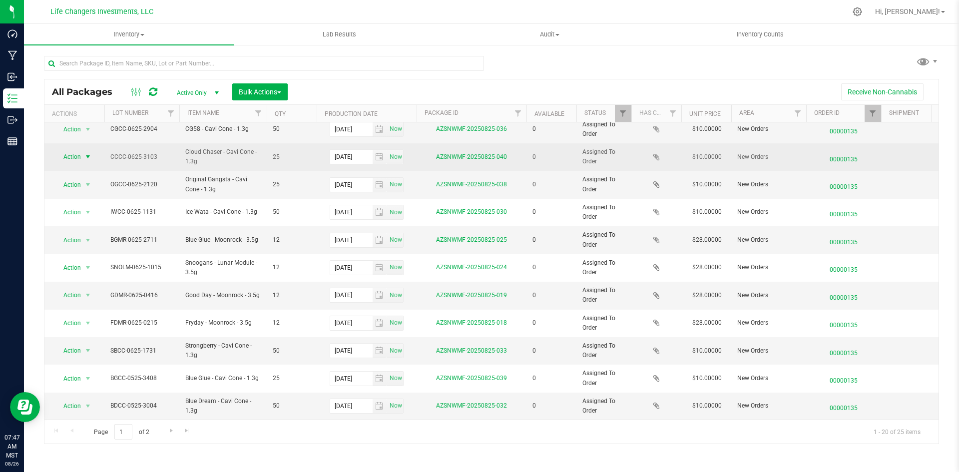
click at [70, 151] on span "Action" at bounding box center [67, 157] width 27 height 14
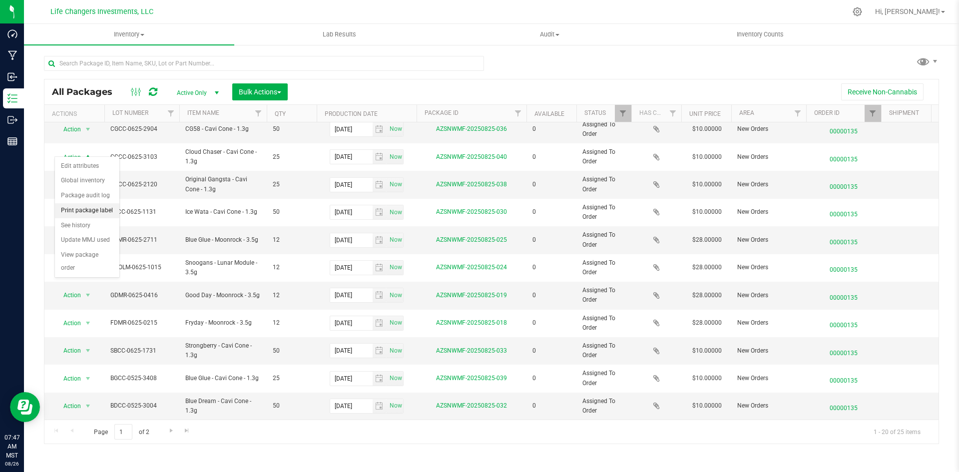
click at [92, 207] on li "Print package label" at bounding box center [87, 210] width 64 height 15
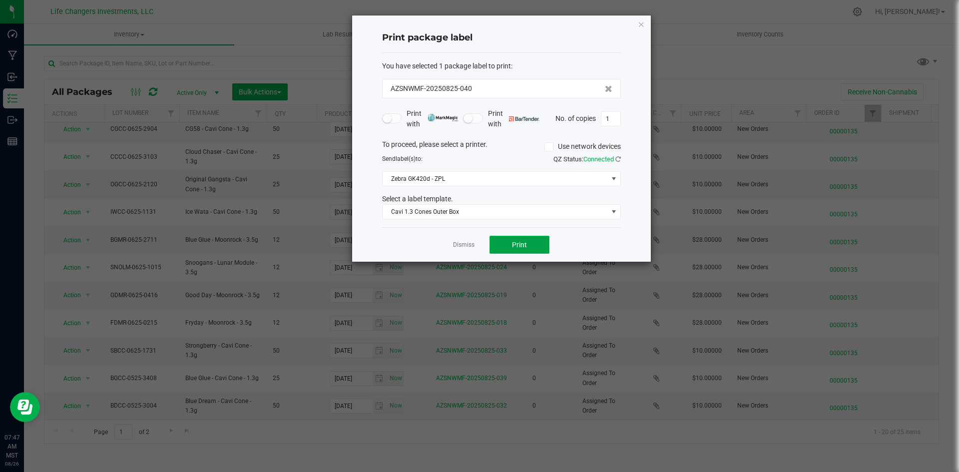
click at [515, 237] on button "Print" at bounding box center [520, 245] width 60 height 18
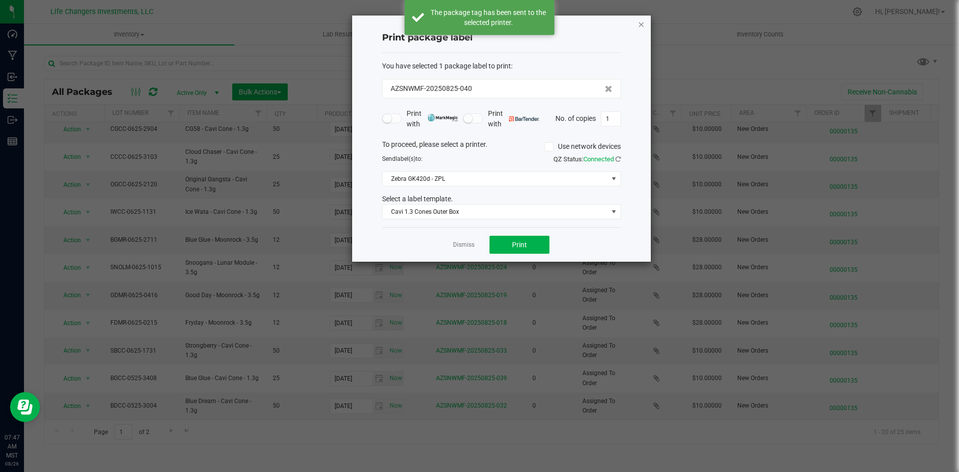
click at [640, 27] on icon "button" at bounding box center [641, 24] width 7 height 12
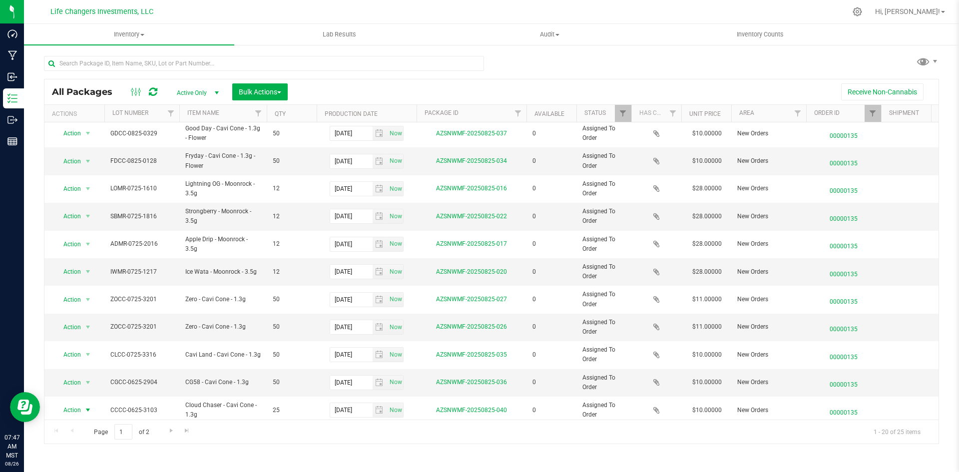
scroll to position [0, 0]
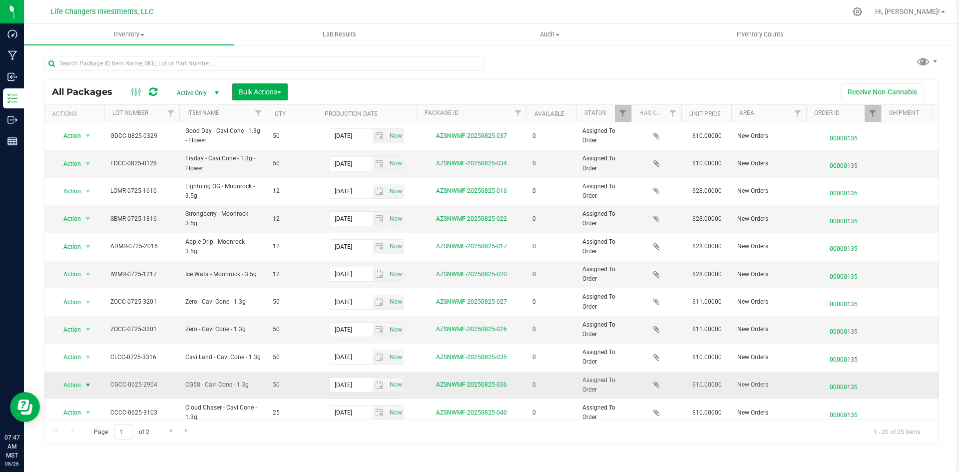
click at [64, 390] on span "Action" at bounding box center [67, 385] width 27 height 14
click at [107, 311] on li "Print package label" at bounding box center [87, 310] width 64 height 15
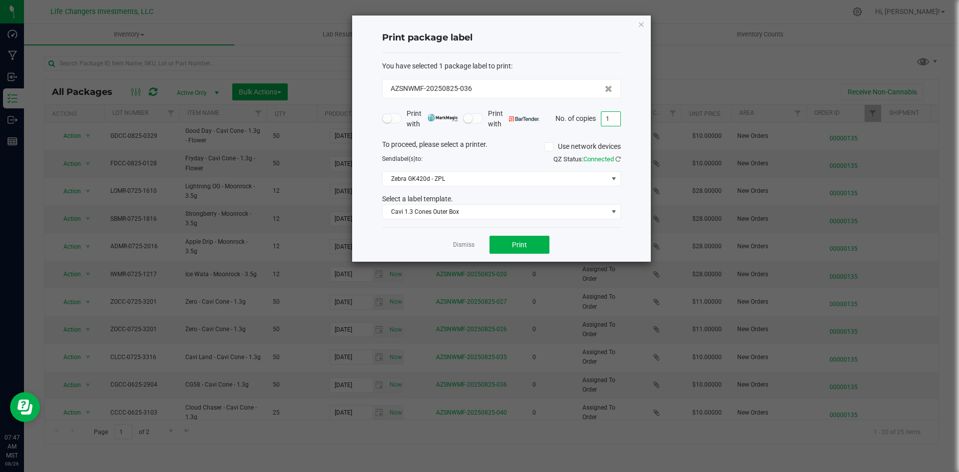
click at [614, 120] on input "1" at bounding box center [610, 119] width 19 height 14
type input "2"
click at [519, 239] on button "Print" at bounding box center [520, 245] width 60 height 18
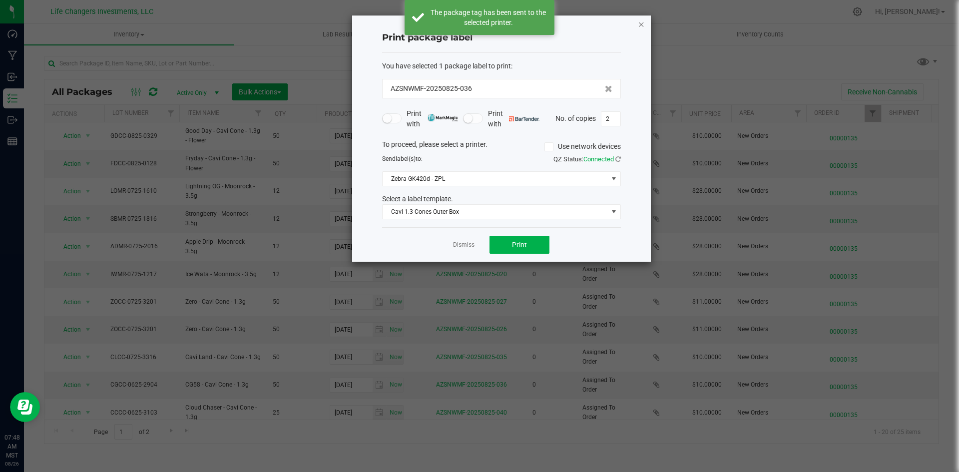
click at [639, 23] on icon "button" at bounding box center [641, 24] width 7 height 12
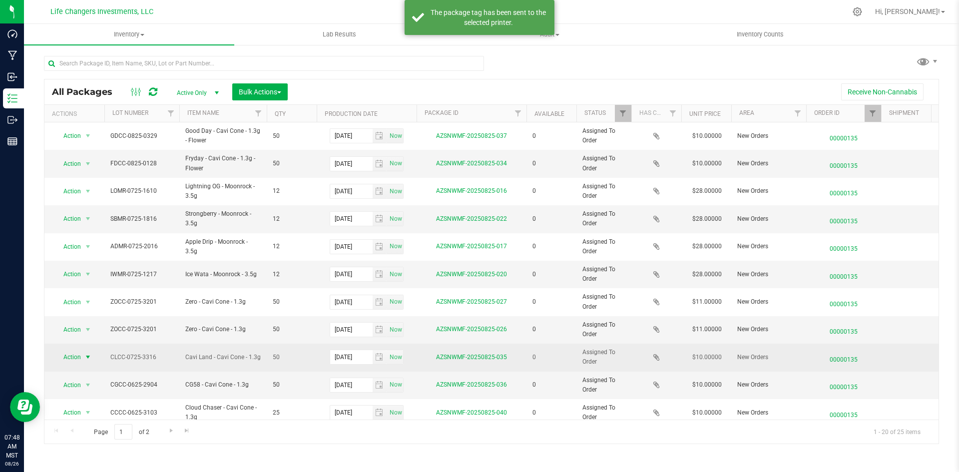
click at [85, 364] on span "select" at bounding box center [88, 357] width 12 height 14
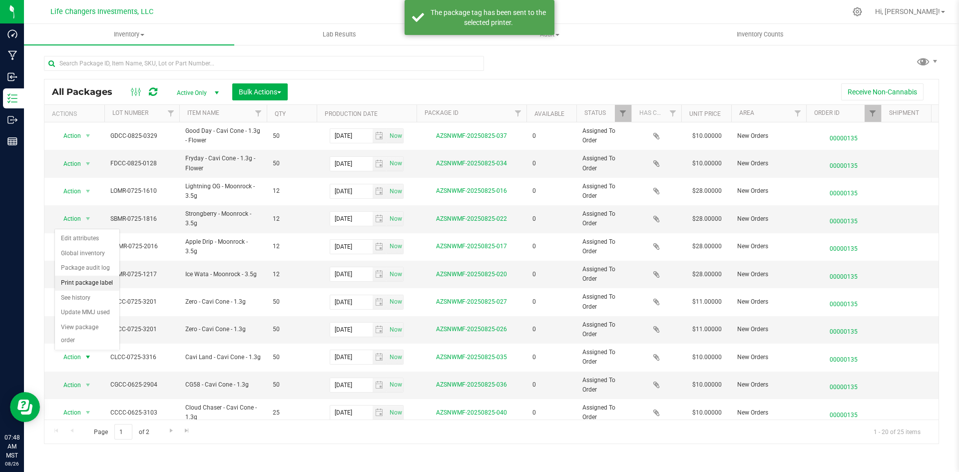
drag, startPoint x: 105, startPoint y: 277, endPoint x: 117, endPoint y: 277, distance: 12.0
click at [105, 276] on li "Print package label" at bounding box center [87, 283] width 64 height 15
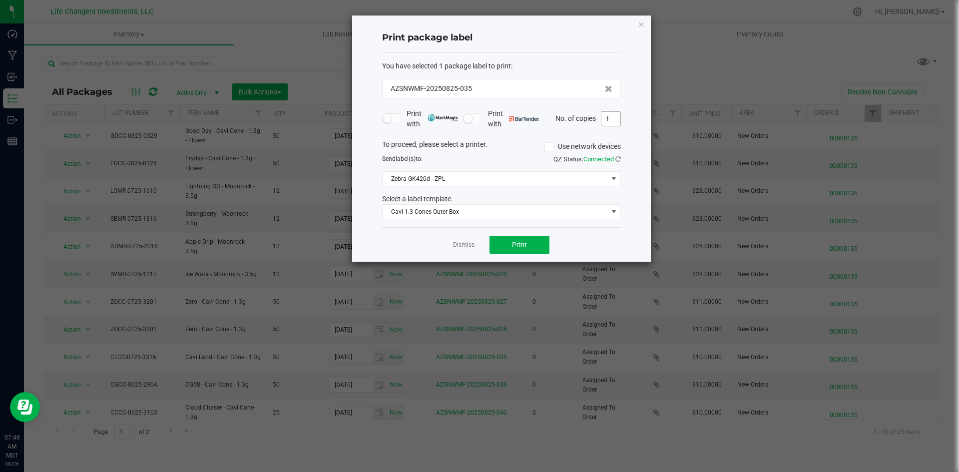
click at [611, 119] on input "1" at bounding box center [610, 119] width 19 height 14
type input "2"
click at [530, 240] on button "Print" at bounding box center [520, 245] width 60 height 18
click at [641, 23] on icon "button" at bounding box center [641, 24] width 7 height 12
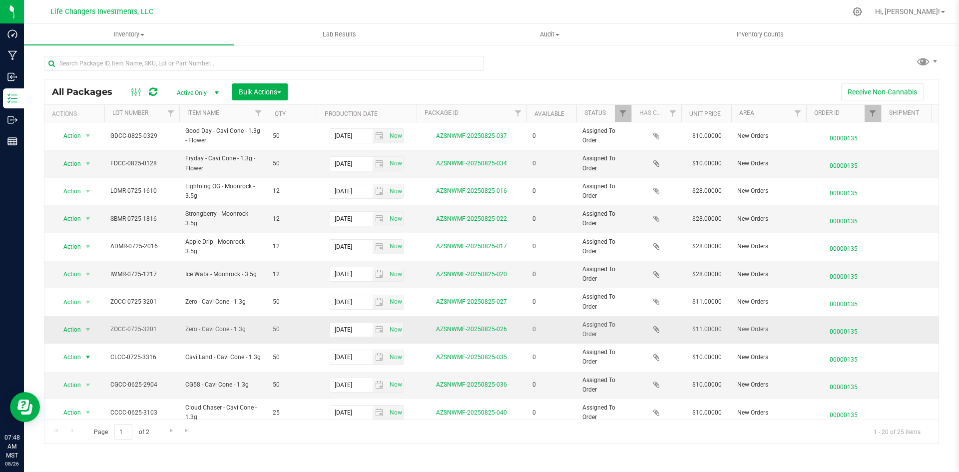
click at [70, 334] on span "Action" at bounding box center [67, 330] width 27 height 14
click at [95, 385] on li "Print package label" at bounding box center [87, 391] width 64 height 15
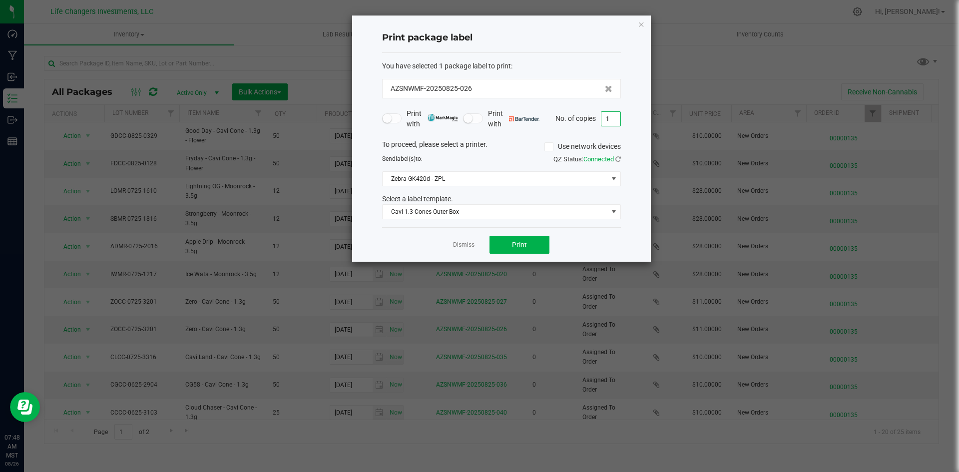
click at [609, 117] on input "1" at bounding box center [610, 119] width 19 height 14
type input "2"
click at [523, 246] on span "Print" at bounding box center [519, 245] width 15 height 8
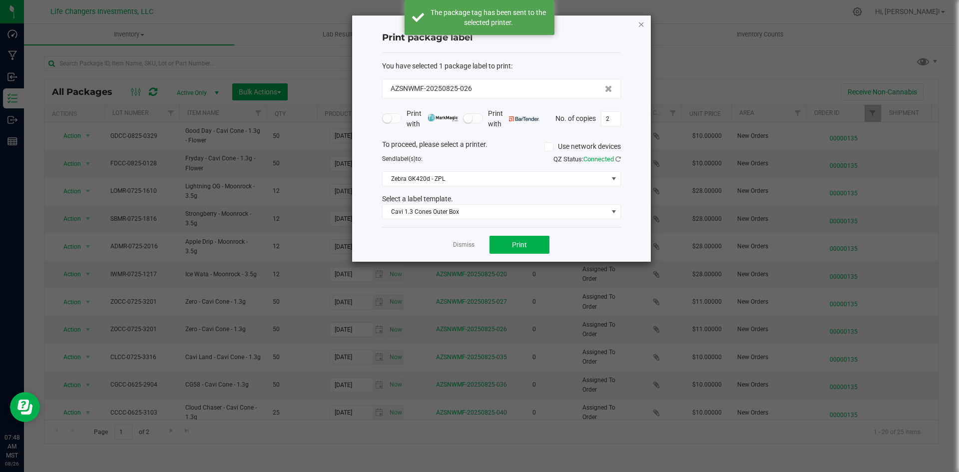
click at [640, 27] on icon "button" at bounding box center [641, 24] width 7 height 12
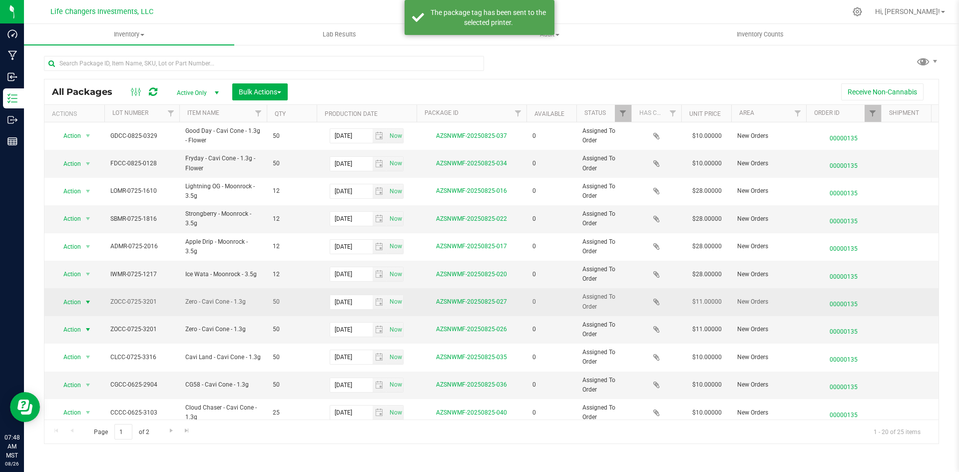
click at [65, 296] on span "Action" at bounding box center [67, 302] width 27 height 14
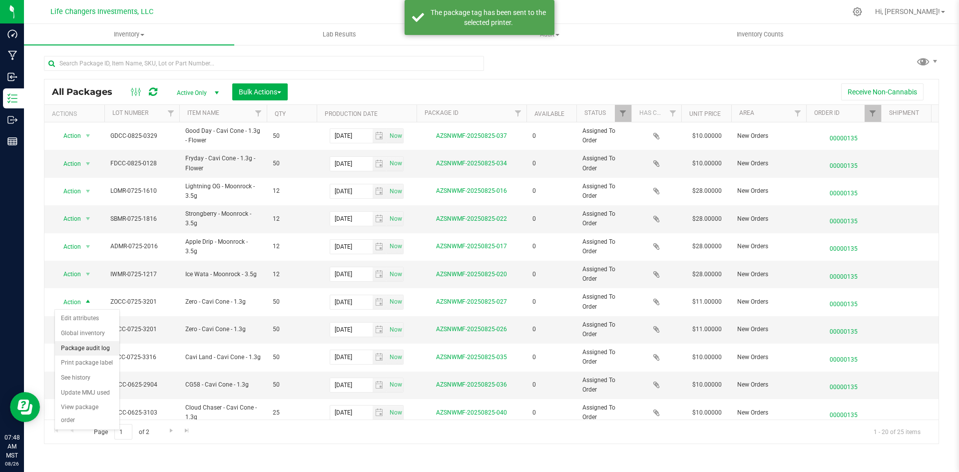
click at [101, 354] on li "Package audit log" at bounding box center [87, 348] width 64 height 15
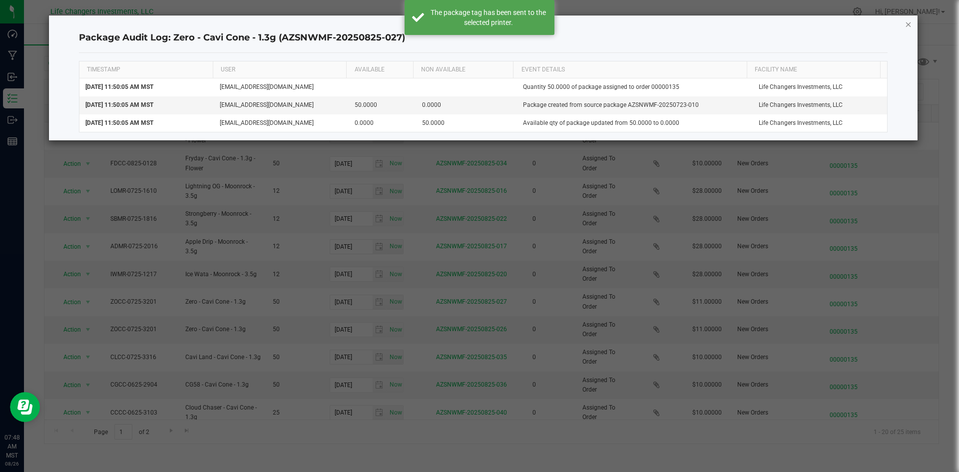
click at [906, 25] on icon "button" at bounding box center [908, 24] width 7 height 12
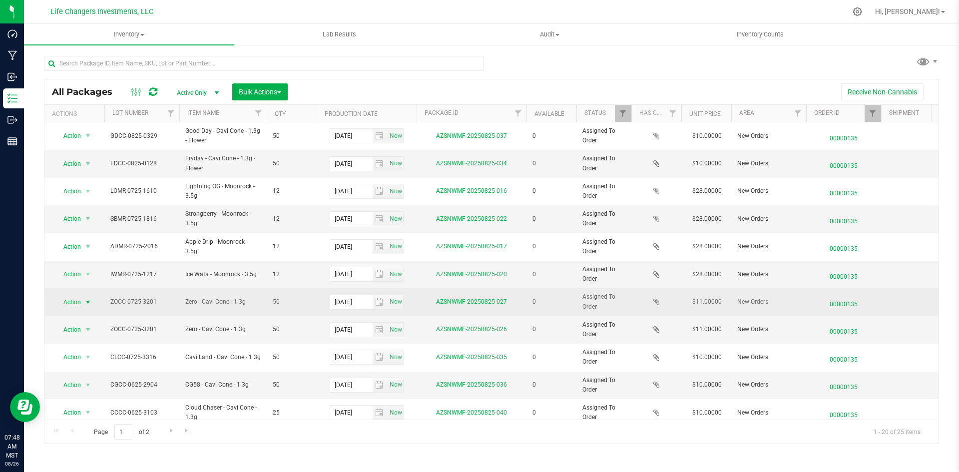
click at [85, 303] on span "select" at bounding box center [88, 302] width 8 height 8
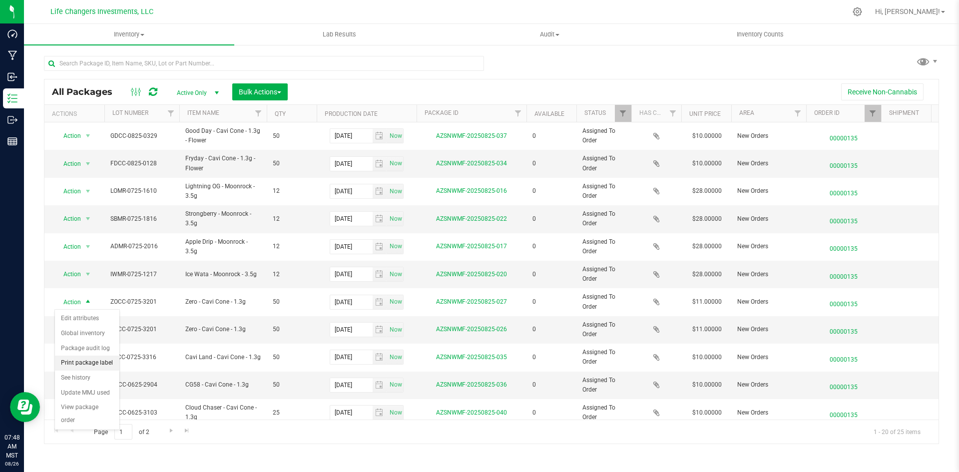
click at [94, 363] on li "Print package label" at bounding box center [87, 363] width 64 height 15
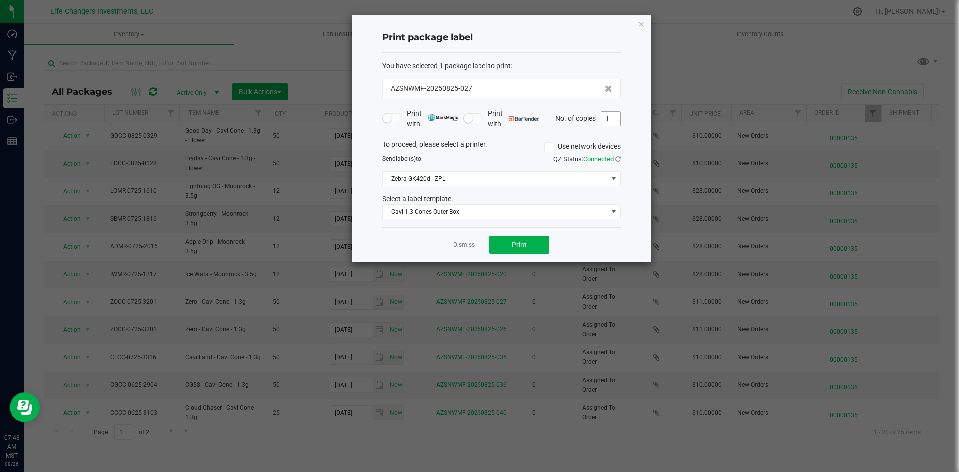
click at [618, 120] on input "1" at bounding box center [610, 119] width 19 height 14
type input "2"
click at [521, 246] on span "Print" at bounding box center [519, 245] width 15 height 8
drag, startPoint x: 641, startPoint y: 24, endPoint x: 437, endPoint y: 135, distance: 232.7
click at [639, 24] on icon "button" at bounding box center [641, 24] width 7 height 12
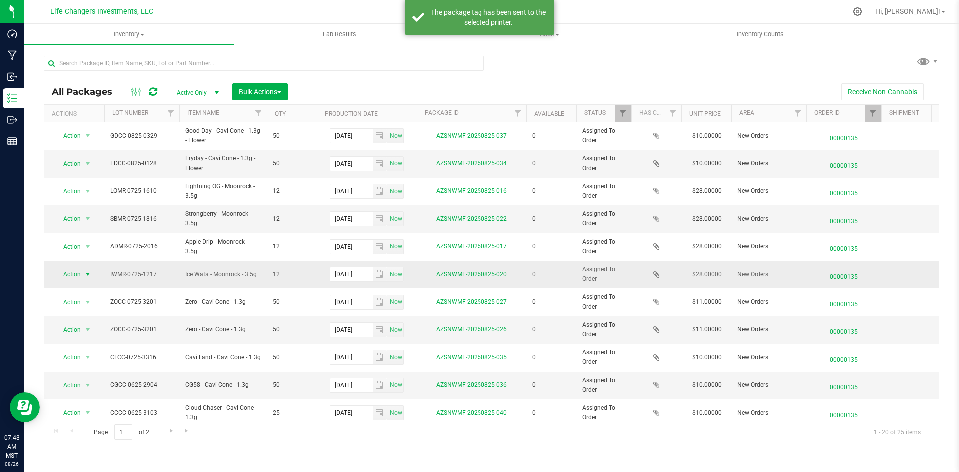
click at [86, 276] on span "select" at bounding box center [88, 274] width 8 height 8
click at [87, 334] on li "Print package label" at bounding box center [87, 335] width 64 height 15
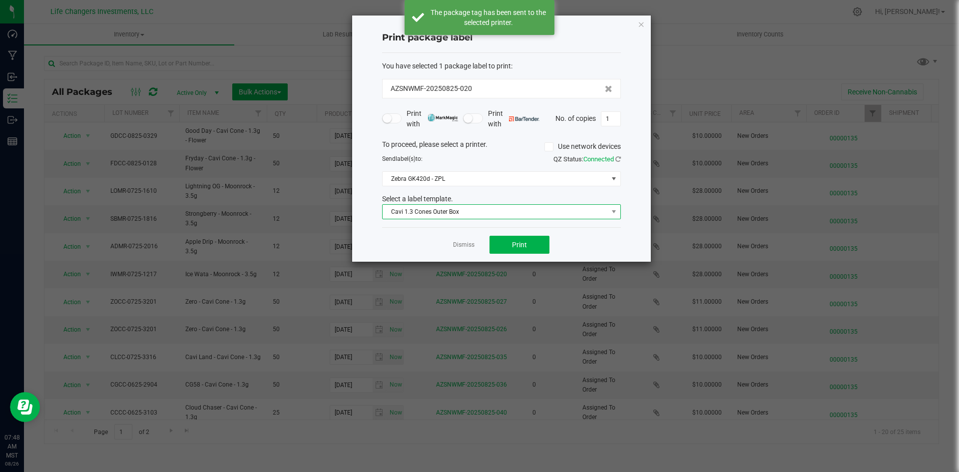
click at [414, 207] on span "Cavi 1.3 Cones Outer Box" at bounding box center [495, 212] width 225 height 14
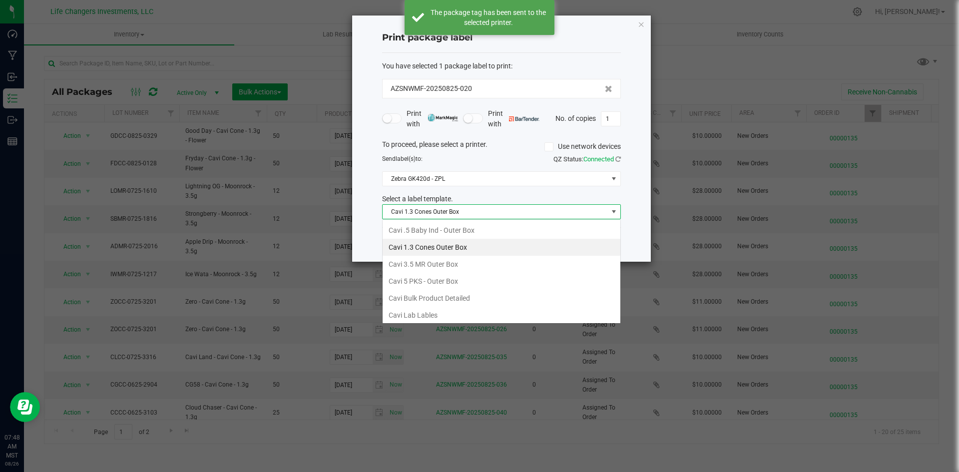
scroll to position [15, 239]
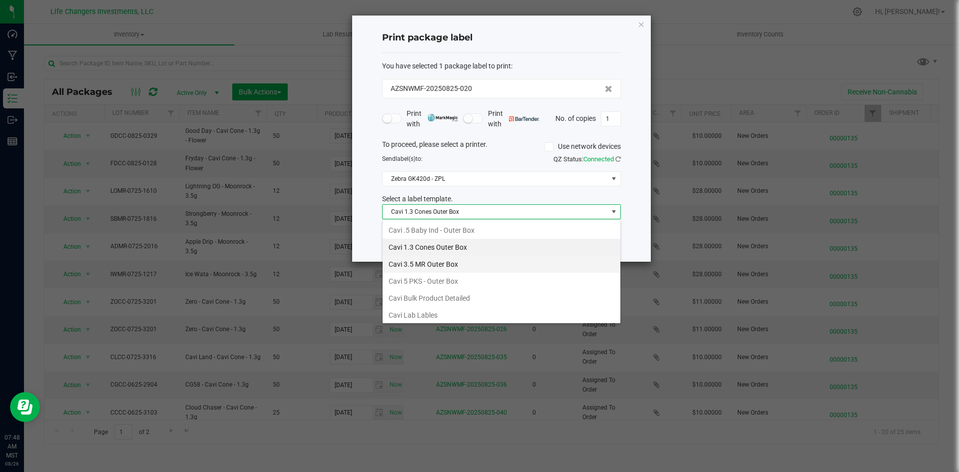
click at [411, 259] on li "Cavi 3.5 MR Outer Box" at bounding box center [502, 264] width 238 height 17
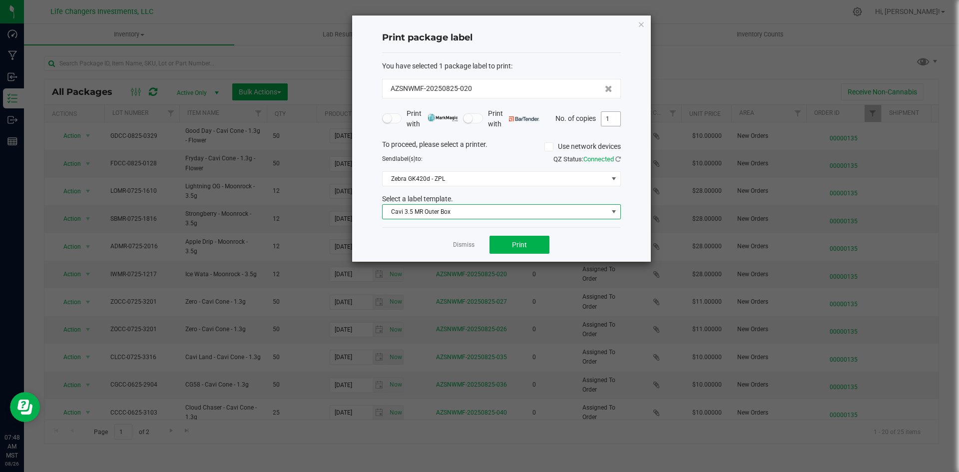
click at [616, 124] on input "1" at bounding box center [610, 119] width 19 height 14
type input "2"
click at [534, 247] on button "Print" at bounding box center [520, 245] width 60 height 18
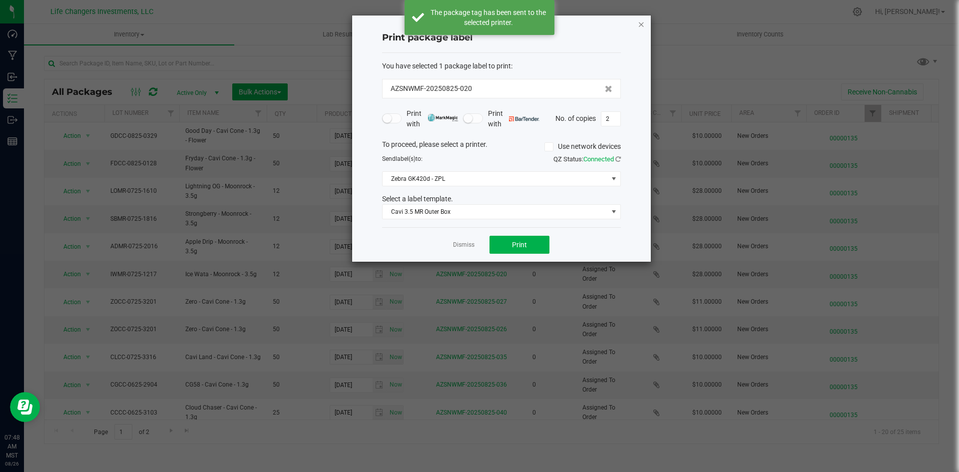
click at [640, 26] on icon "button" at bounding box center [641, 24] width 7 height 12
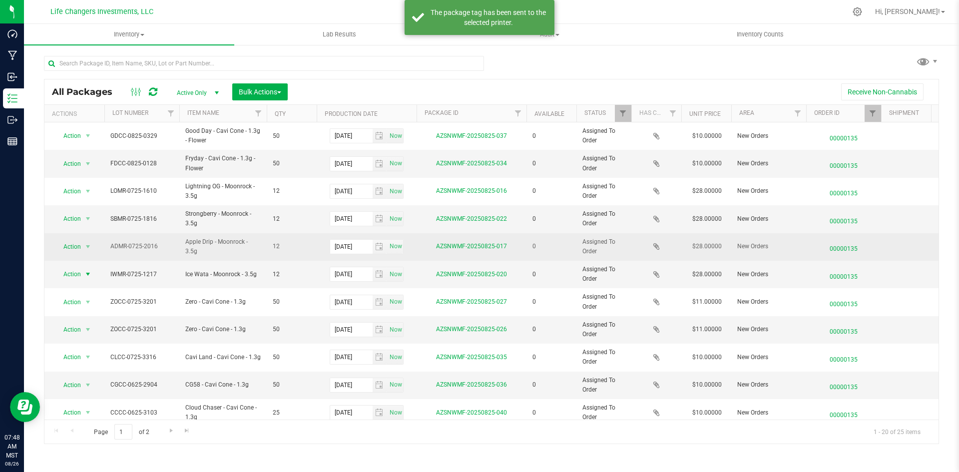
click at [69, 250] on span "Action" at bounding box center [67, 247] width 27 height 14
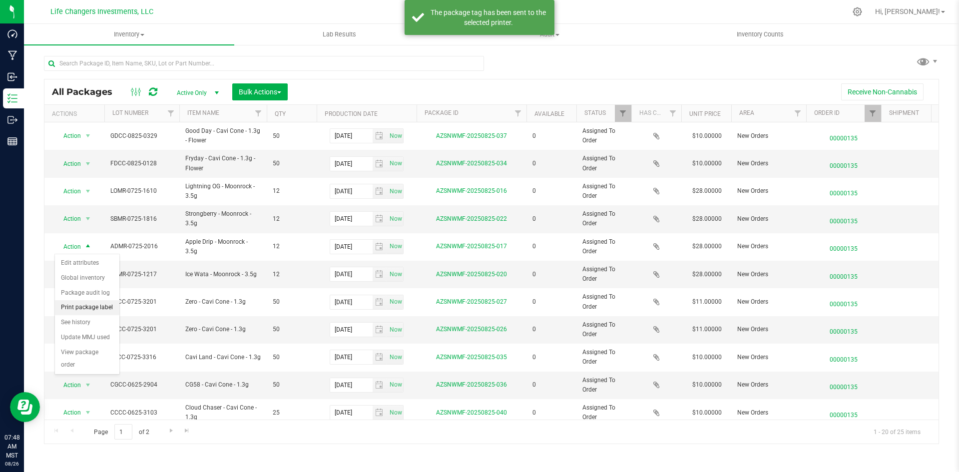
click at [79, 306] on li "Print package label" at bounding box center [87, 307] width 64 height 15
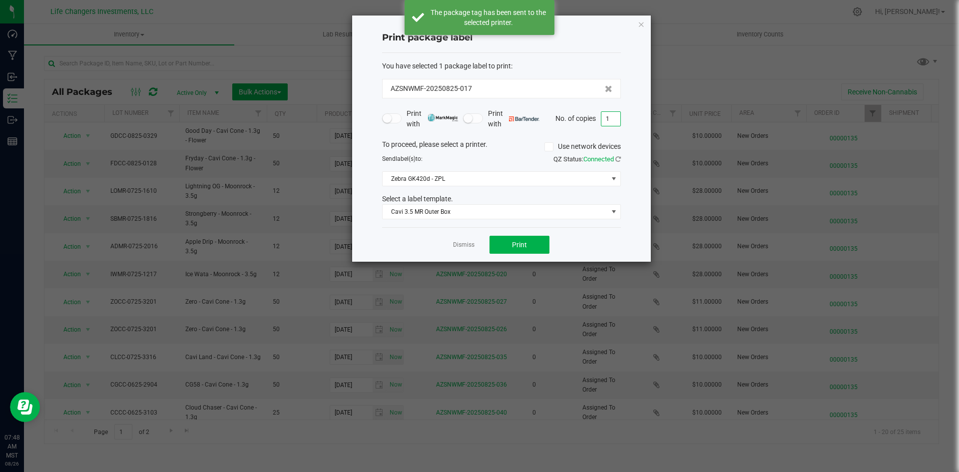
click at [603, 124] on input "1" at bounding box center [610, 119] width 19 height 14
type input "2"
click at [526, 241] on span "Print" at bounding box center [519, 245] width 15 height 8
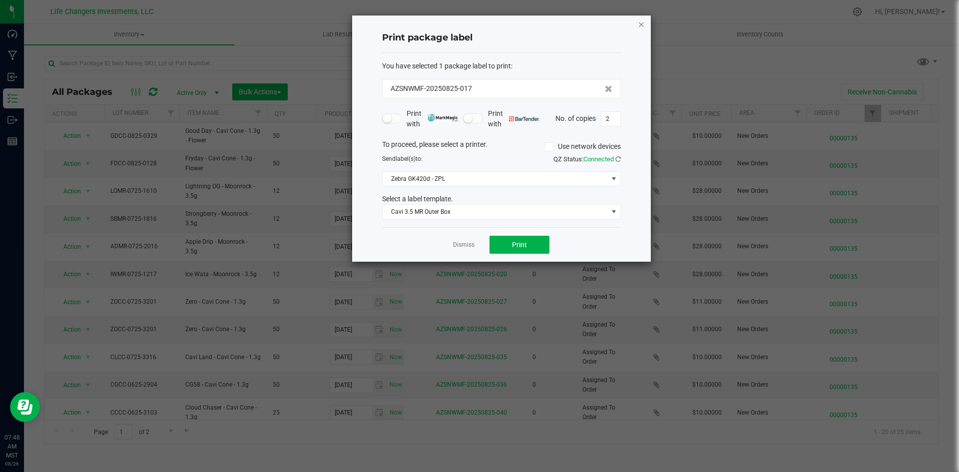
click at [642, 25] on icon "button" at bounding box center [641, 24] width 7 height 12
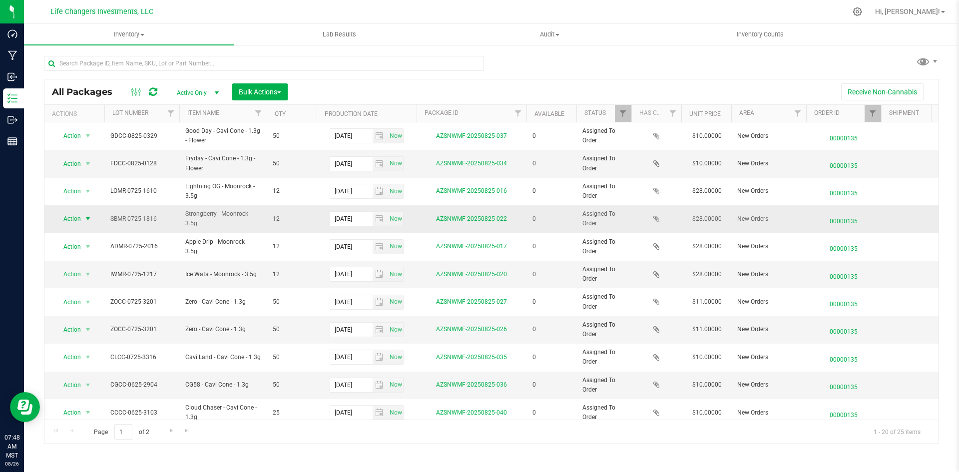
click at [77, 216] on span "Action" at bounding box center [67, 219] width 27 height 14
click at [104, 282] on li "Print package label" at bounding box center [87, 280] width 64 height 15
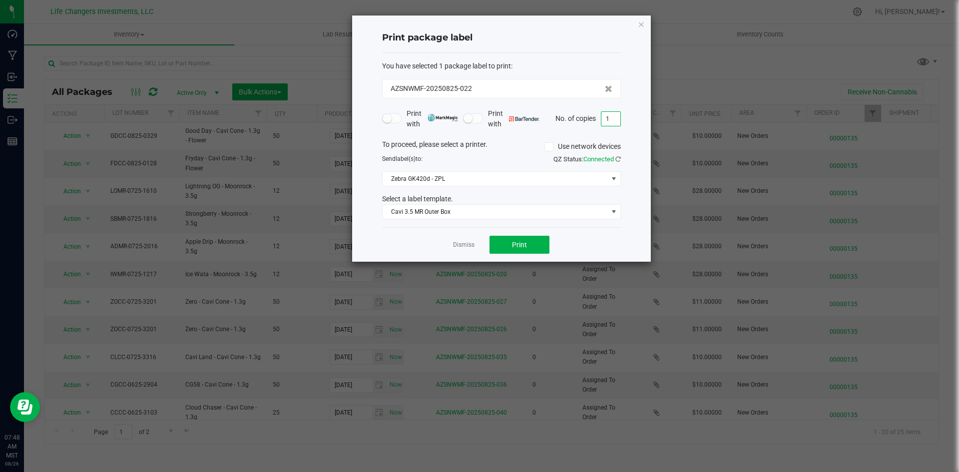
click at [611, 124] on input "1" at bounding box center [610, 119] width 19 height 14
type input "2"
click at [515, 259] on div "Dismiss Print" at bounding box center [501, 244] width 239 height 34
click at [523, 245] on span "Print" at bounding box center [519, 245] width 15 height 8
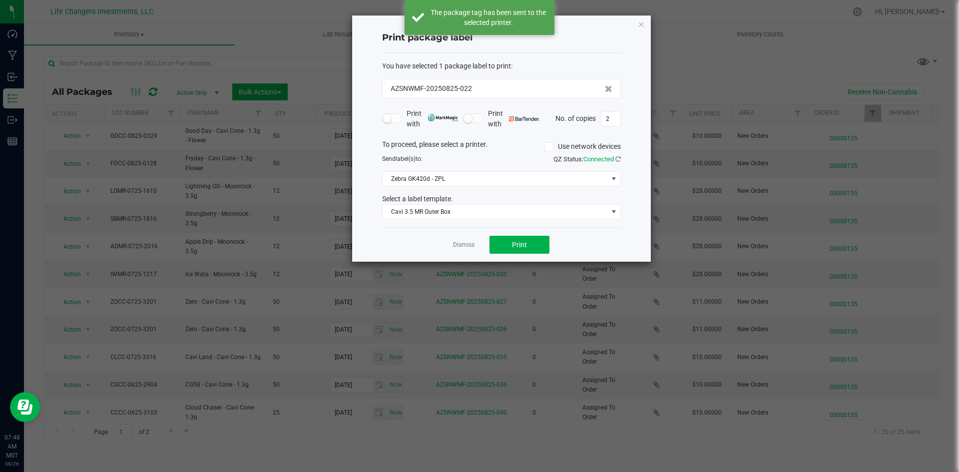
click at [646, 29] on div "Print package label You have selected 1 package label to print : AZSNWMF-202508…" at bounding box center [501, 138] width 299 height 246
click at [641, 22] on icon "button" at bounding box center [641, 24] width 7 height 12
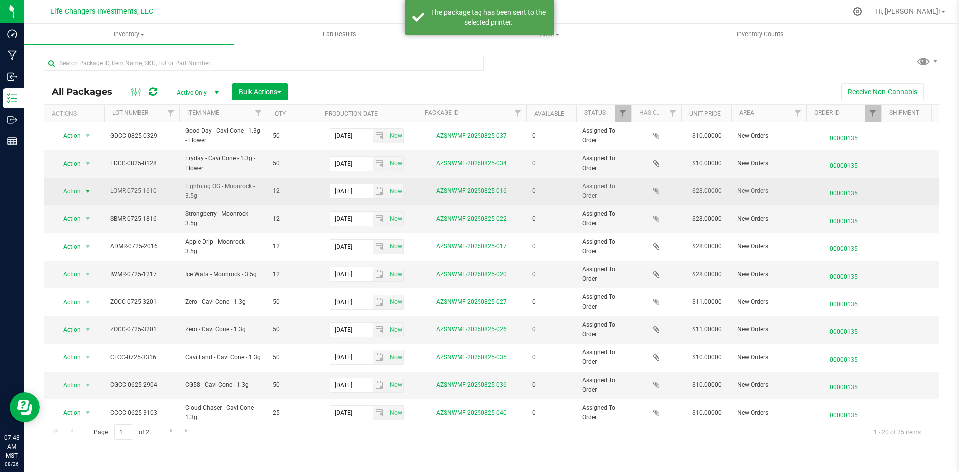
click at [78, 189] on span "Action" at bounding box center [67, 191] width 27 height 14
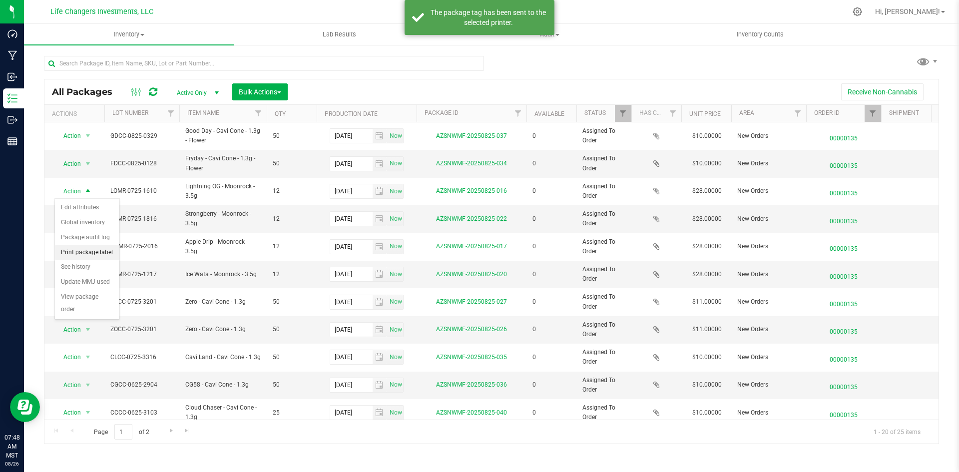
click at [88, 250] on li "Print package label" at bounding box center [87, 252] width 64 height 15
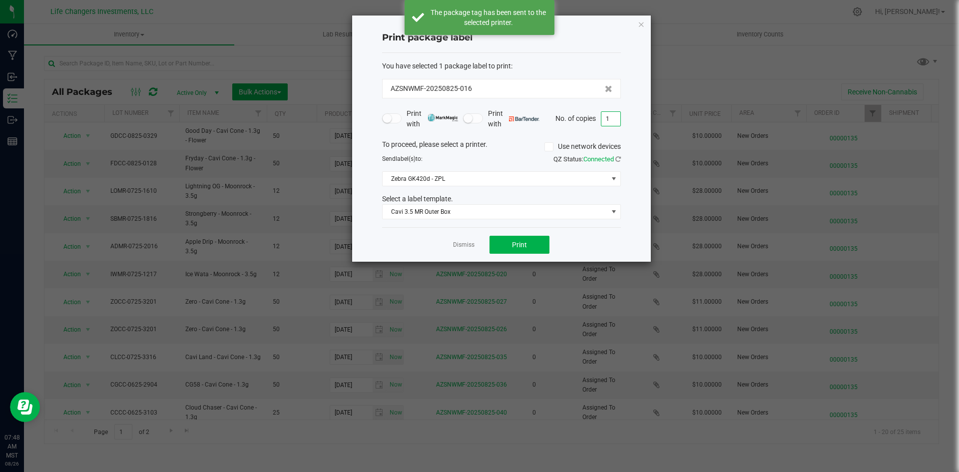
click at [613, 117] on input "1" at bounding box center [610, 119] width 19 height 14
type input "2"
click at [522, 244] on span "Print" at bounding box center [519, 245] width 15 height 8
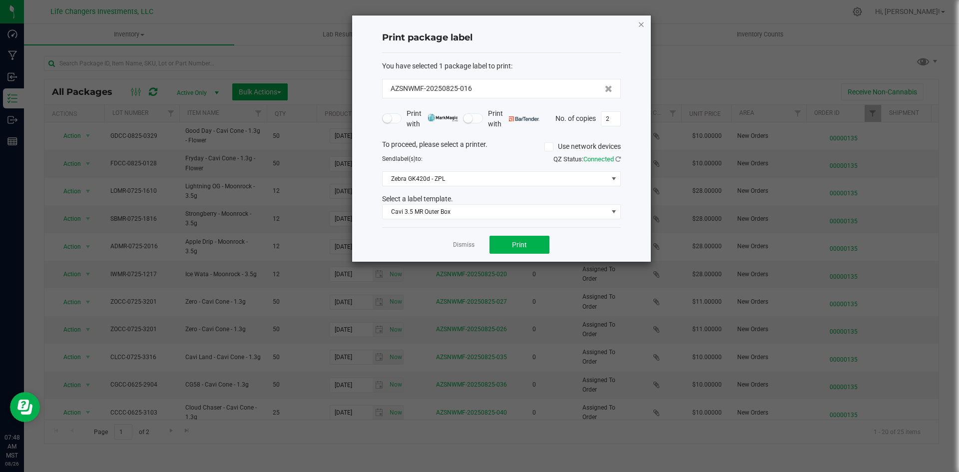
click at [642, 26] on icon "button" at bounding box center [641, 24] width 7 height 12
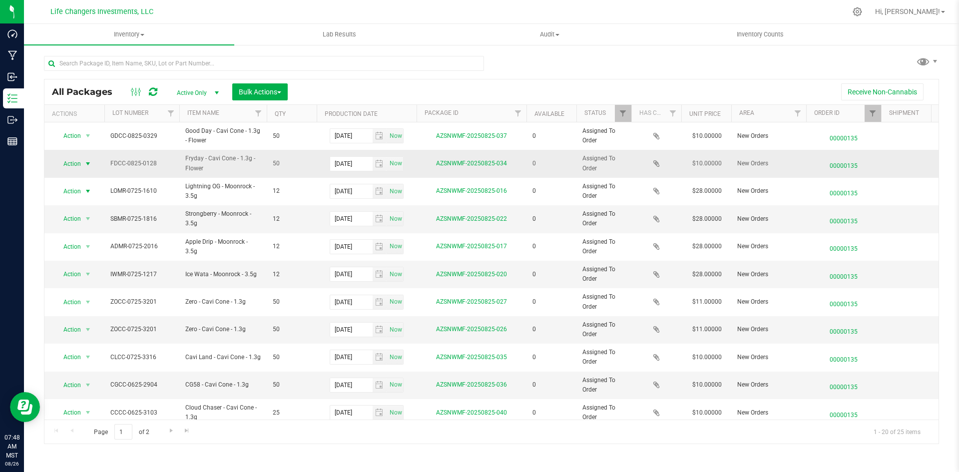
click at [81, 165] on span "Action" at bounding box center [67, 164] width 27 height 14
click at [90, 222] on li "Print package label" at bounding box center [87, 224] width 64 height 15
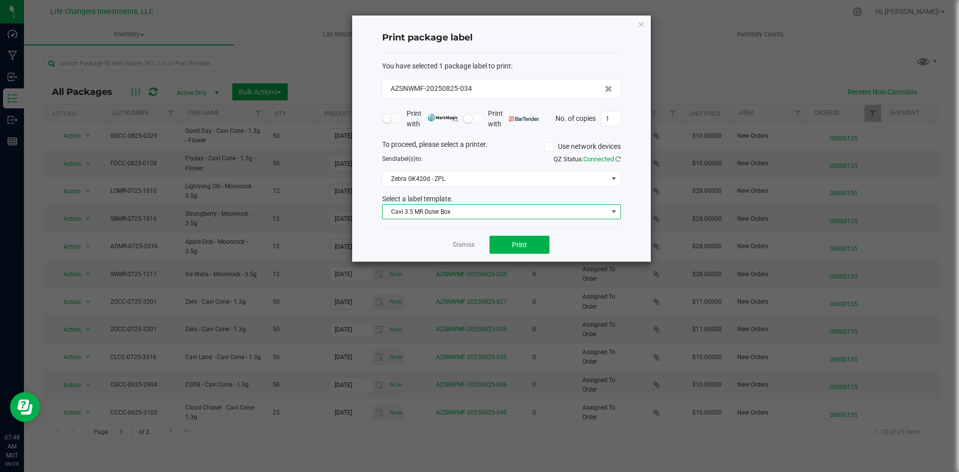
click at [555, 212] on span "Cavi 3.5 MR Outer Box" at bounding box center [495, 212] width 225 height 14
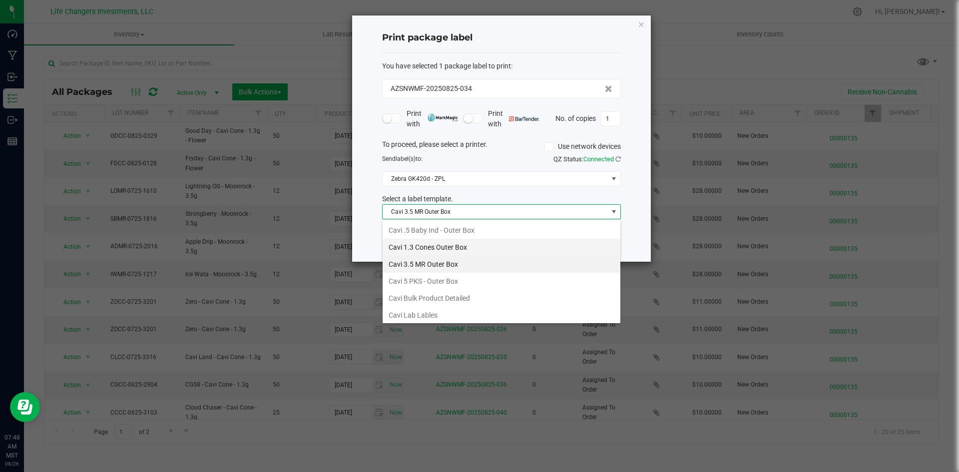
click at [514, 239] on li "Cavi 1.3 Cones Outer Box" at bounding box center [502, 247] width 238 height 17
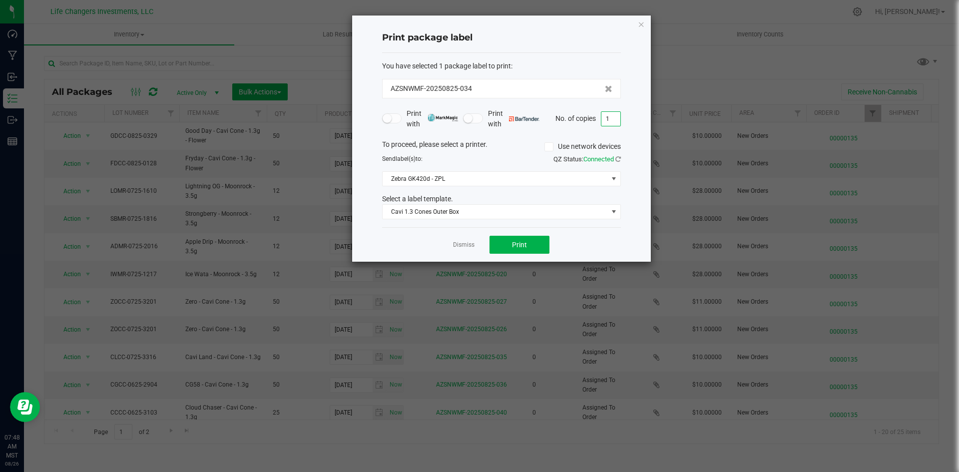
click at [614, 120] on input "1" at bounding box center [610, 119] width 19 height 14
type input "2"
click at [535, 248] on button "Print" at bounding box center [520, 245] width 60 height 18
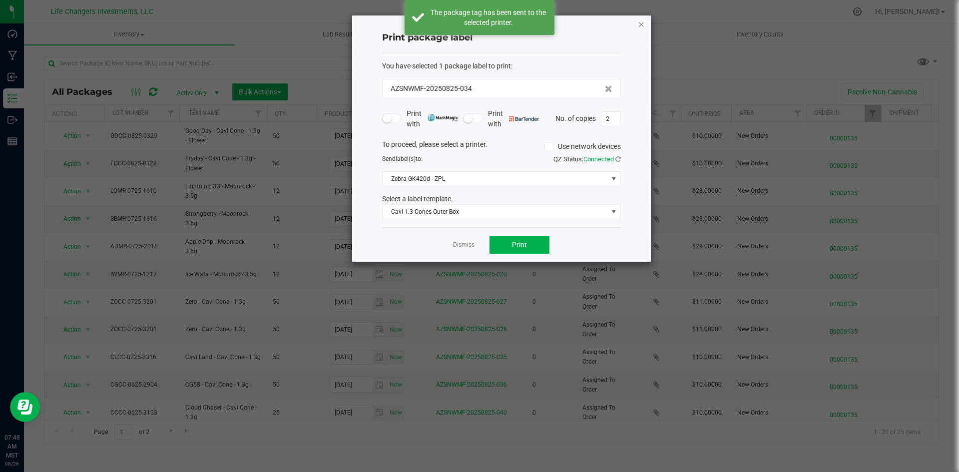
click at [640, 23] on icon "button" at bounding box center [641, 24] width 7 height 12
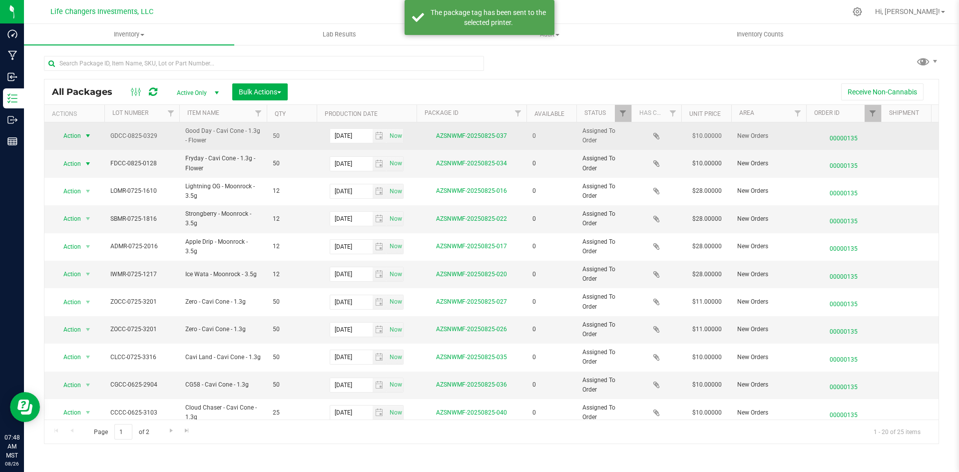
click at [85, 133] on span "select" at bounding box center [88, 136] width 8 height 8
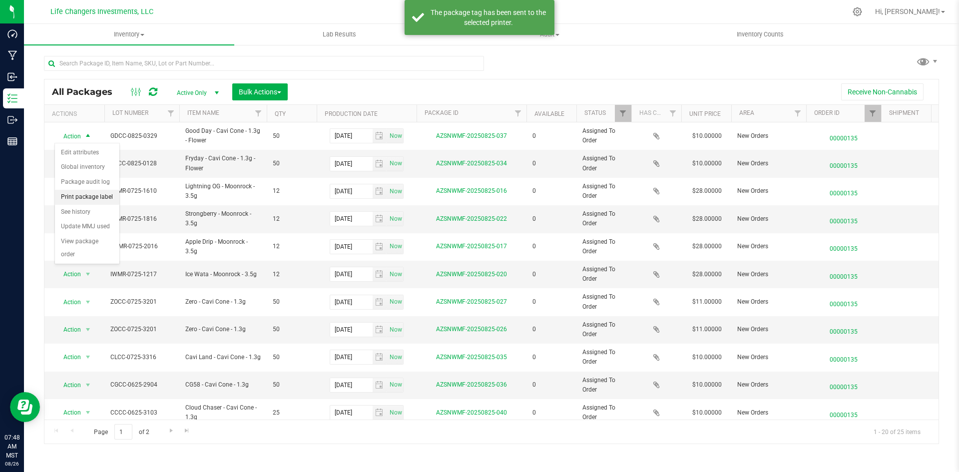
click at [96, 201] on li "Print package label" at bounding box center [87, 197] width 64 height 15
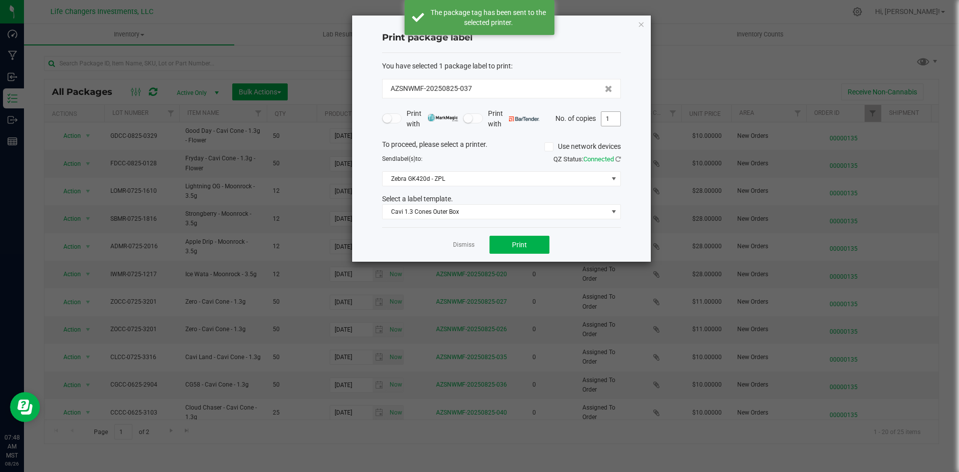
click at [619, 124] on input "1" at bounding box center [610, 119] width 19 height 14
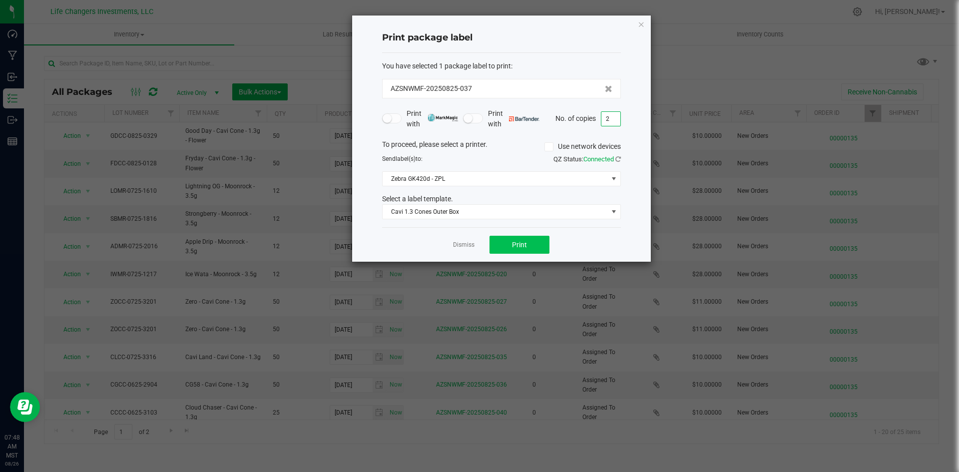
type input "2"
click at [535, 246] on button "Print" at bounding box center [520, 245] width 60 height 18
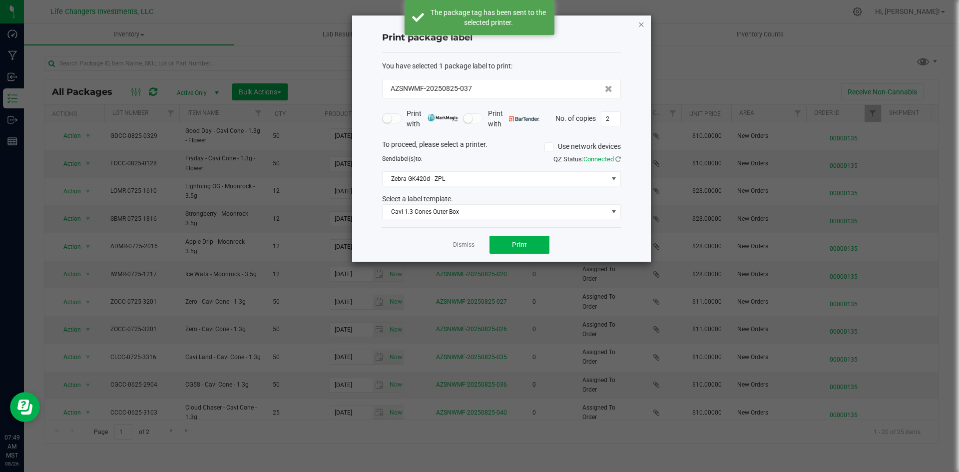
click at [640, 27] on icon "button" at bounding box center [641, 24] width 7 height 12
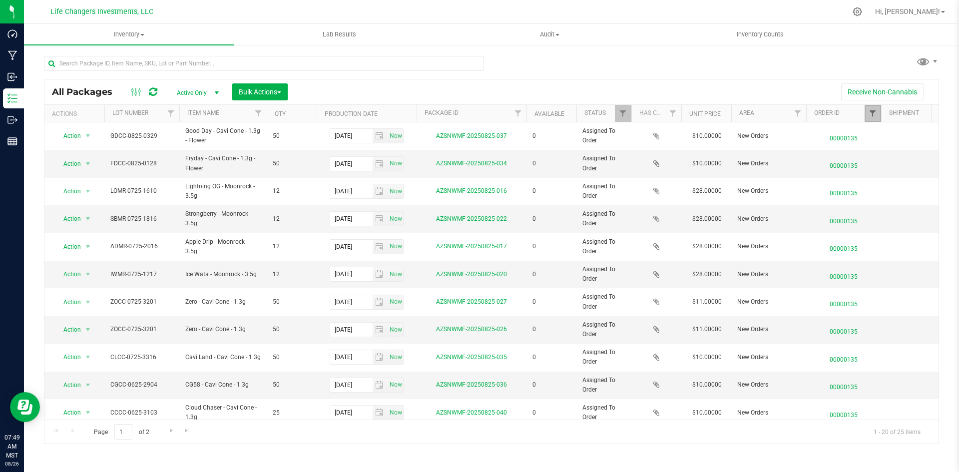
click at [875, 114] on span "Filter" at bounding box center [873, 113] width 8 height 8
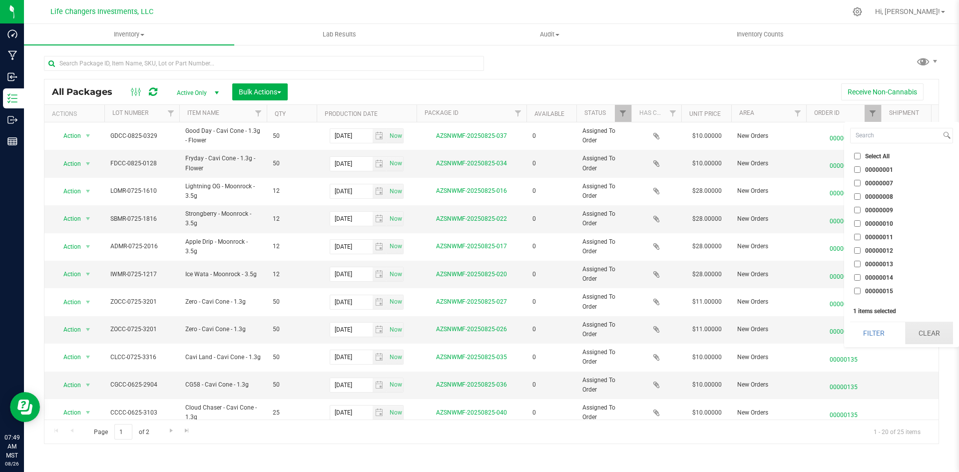
click at [934, 324] on button "Clear" at bounding box center [929, 333] width 48 height 22
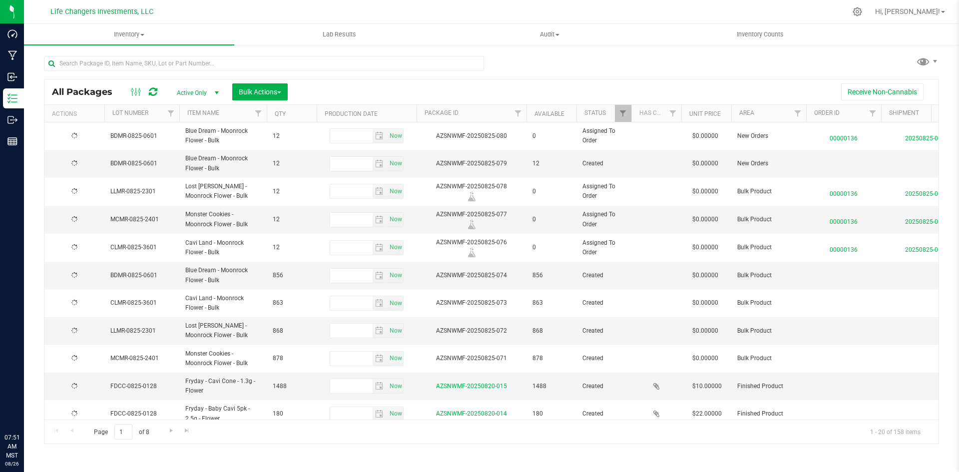
type input "[DATE]"
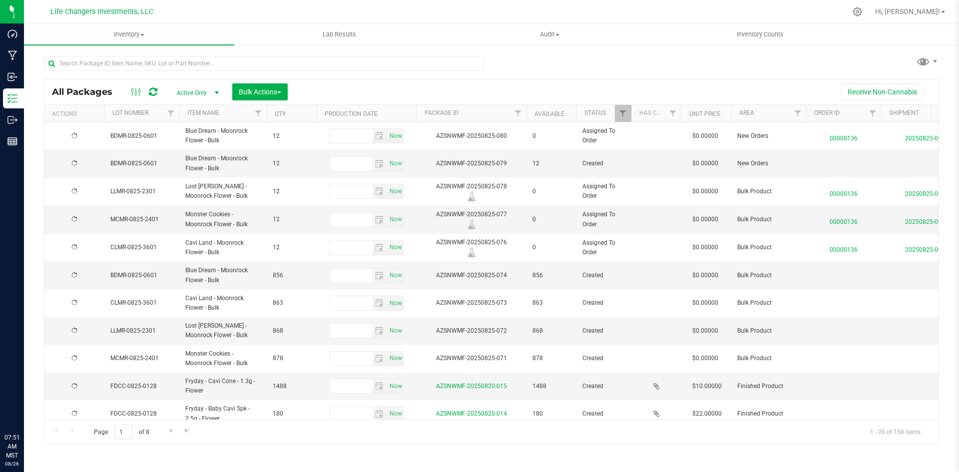
type input "[DATE]"
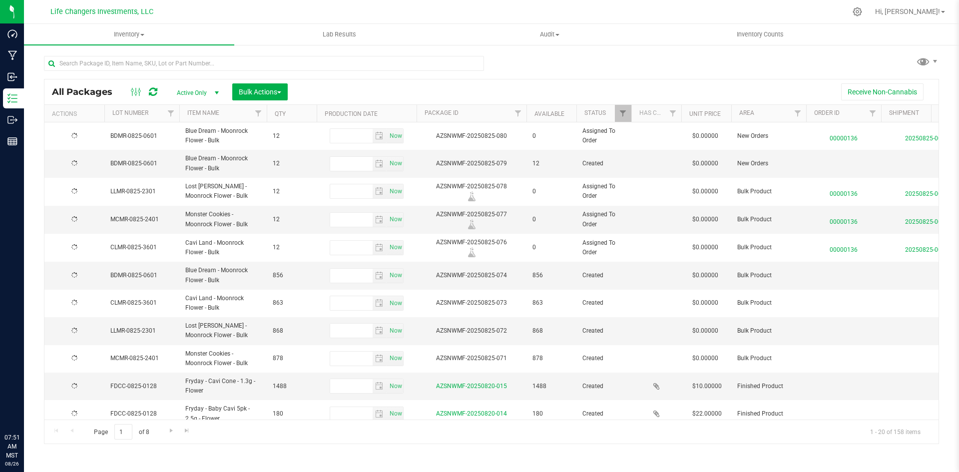
type input "[DATE]"
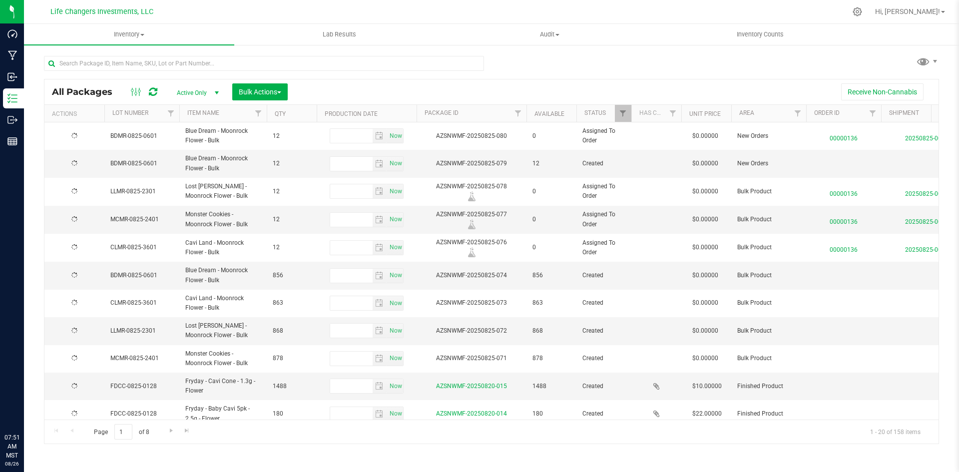
type input "[DATE]"
